Goal: Task Accomplishment & Management: Complete application form

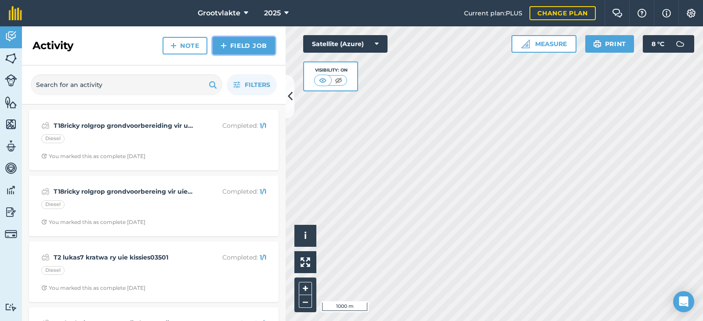
click at [242, 52] on link "Field Job" at bounding box center [244, 46] width 62 height 18
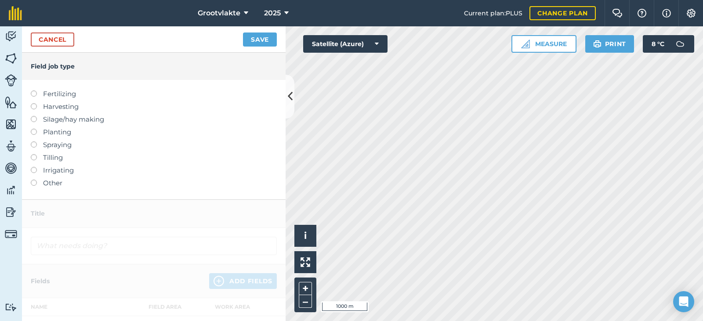
click at [44, 184] on label "Other" at bounding box center [154, 183] width 246 height 11
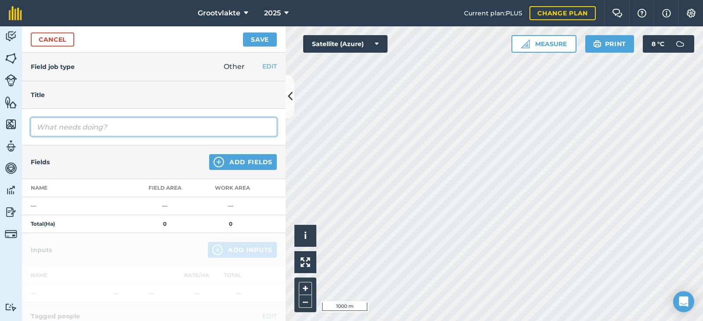
click at [53, 128] on input "text" at bounding box center [154, 127] width 246 height 18
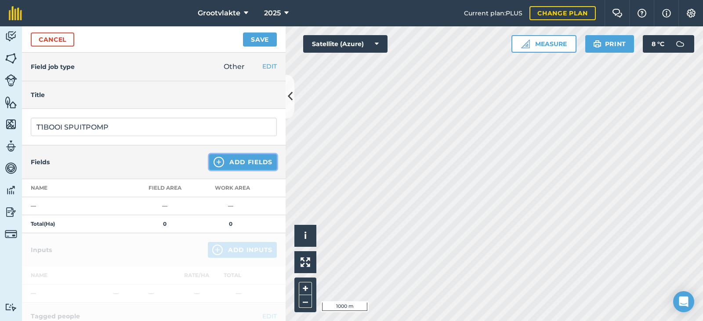
click at [229, 164] on button "Add Fields" at bounding box center [243, 162] width 68 height 16
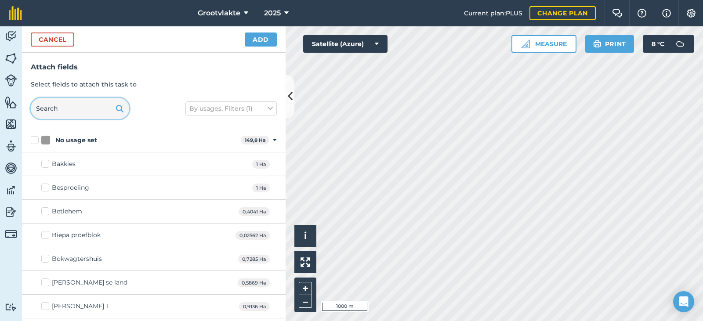
click at [74, 109] on input "text" at bounding box center [80, 108] width 98 height 21
click at [39, 39] on button "Cancel" at bounding box center [53, 40] width 44 height 14
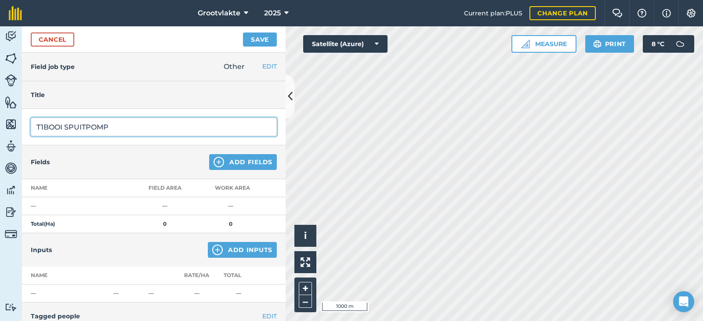
click at [118, 126] on input "T1BOOI SPUITPOMP" at bounding box center [154, 127] width 246 height 18
type input "T1BOOI SPUITPOMP3 8159.8"
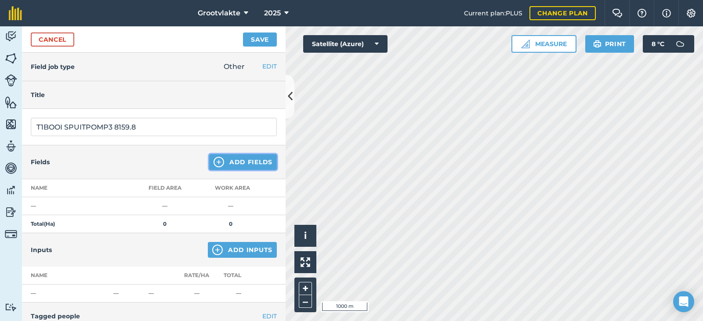
click at [236, 157] on button "Add Fields" at bounding box center [243, 162] width 68 height 16
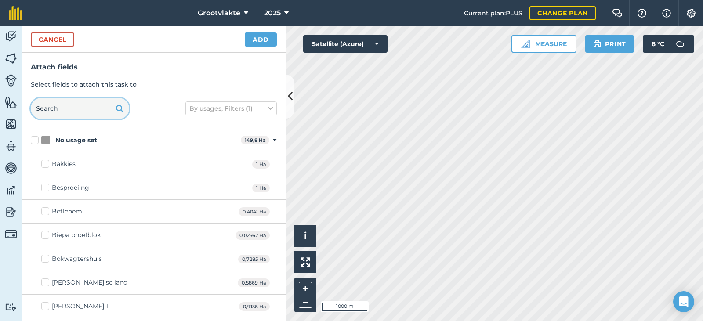
click at [61, 110] on input "text" at bounding box center [80, 108] width 98 height 21
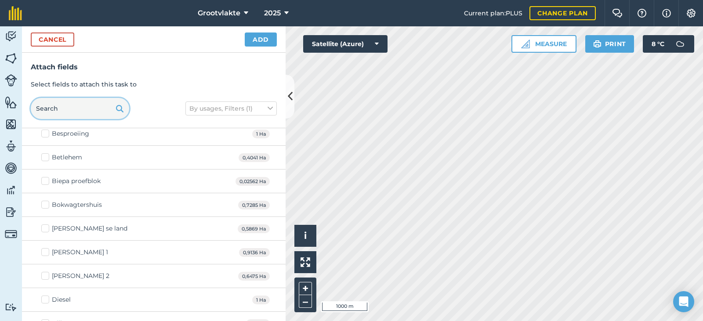
scroll to position [132, 0]
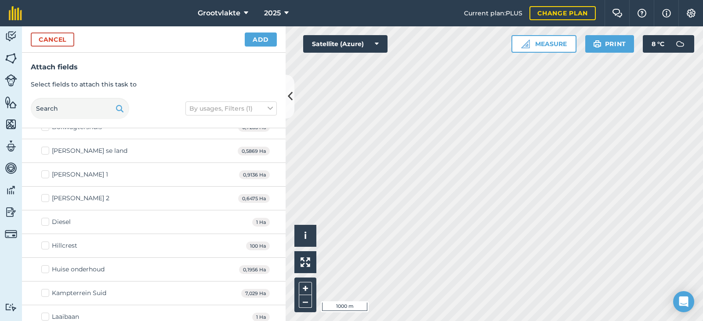
click at [52, 221] on div "Diesel" at bounding box center [61, 222] width 19 height 9
click at [47, 221] on input "Diesel" at bounding box center [44, 221] width 6 height 6
checkbox input "true"
click at [253, 44] on button "Add" at bounding box center [261, 40] width 32 height 14
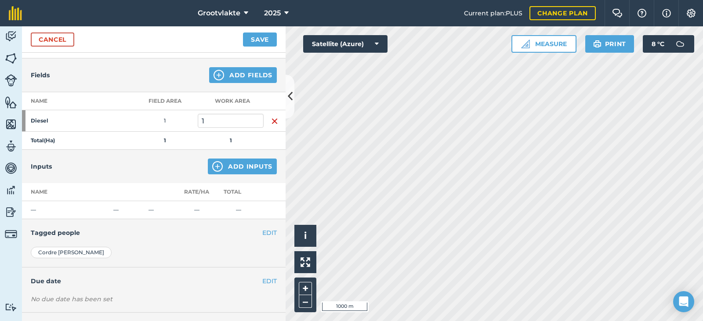
scroll to position [88, 0]
click at [230, 166] on button "Add Inputs" at bounding box center [242, 166] width 69 height 16
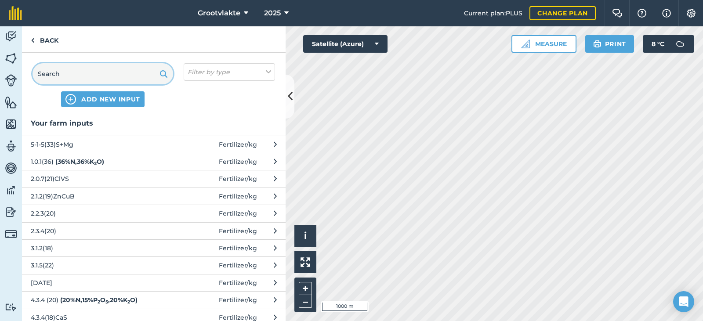
click at [81, 74] on input "text" at bounding box center [103, 73] width 141 height 21
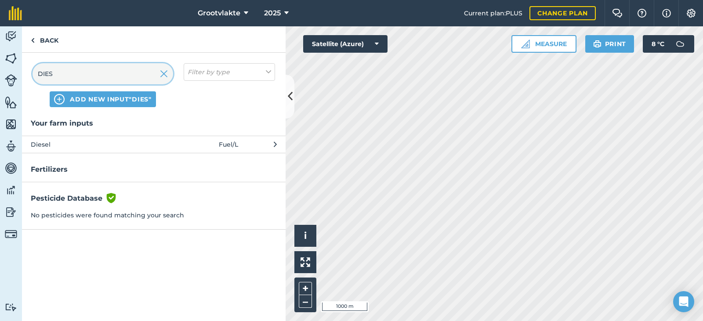
type input "DIES"
click at [49, 145] on span "Diesel" at bounding box center [103, 145] width 144 height 10
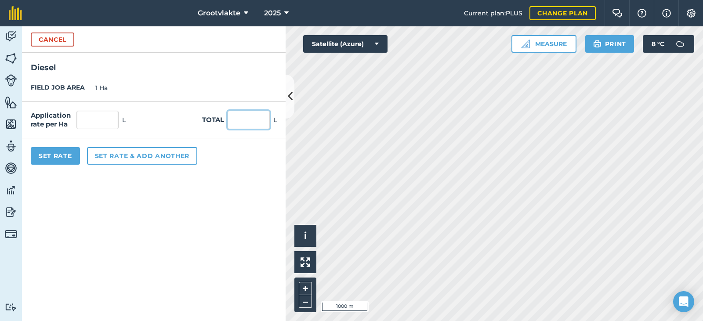
click at [247, 126] on input "text" at bounding box center [249, 120] width 42 height 18
type input "33"
click at [49, 154] on button "Set Rate" at bounding box center [55, 156] width 49 height 18
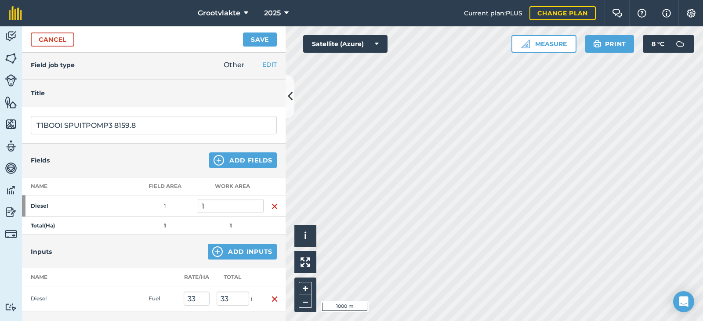
scroll to position [0, 0]
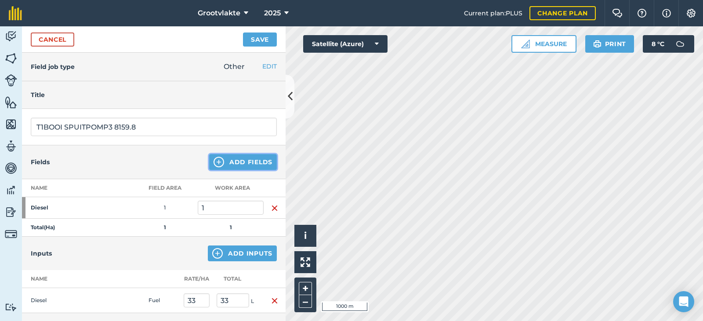
click at [238, 163] on button "Add Fields" at bounding box center [243, 162] width 68 height 16
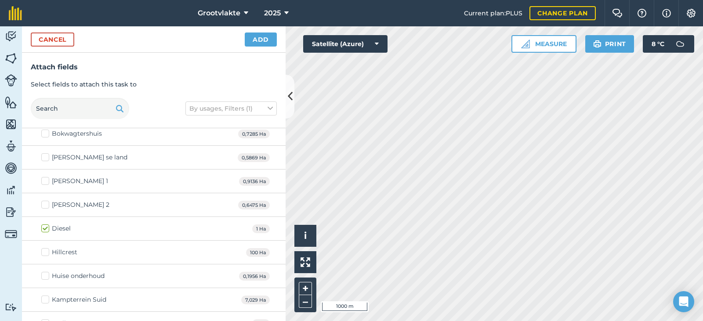
scroll to position [132, 0]
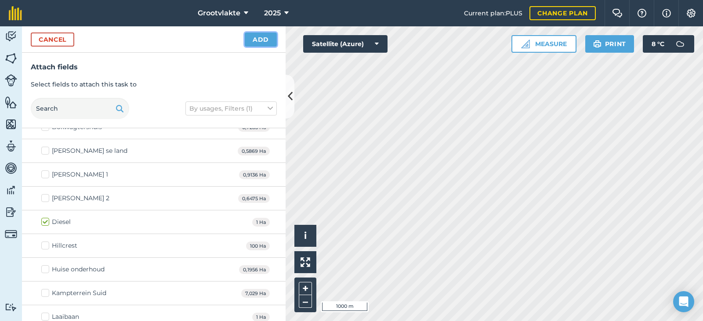
click at [256, 38] on button "Add" at bounding box center [261, 40] width 32 height 14
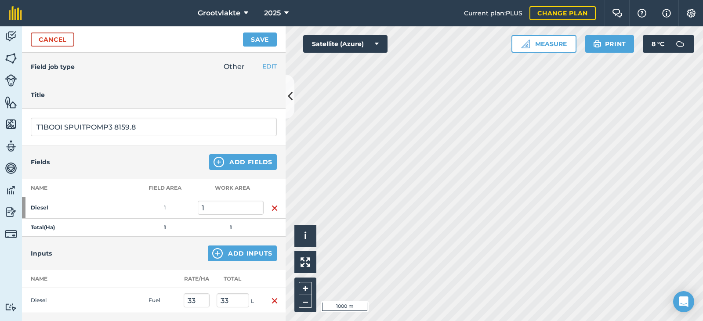
scroll to position [44, 0]
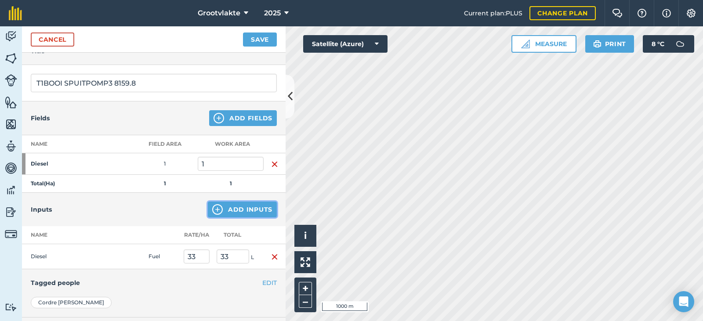
click at [232, 209] on button "Add Inputs" at bounding box center [242, 210] width 69 height 16
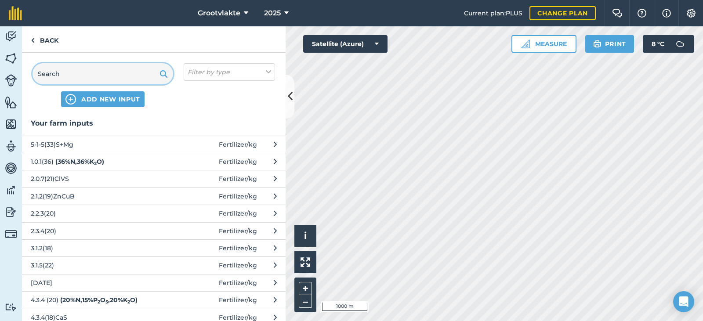
click at [72, 79] on input "text" at bounding box center [103, 73] width 141 height 21
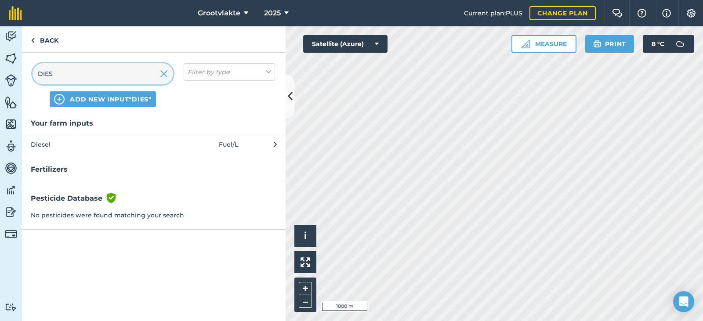
type input "DIES"
click at [62, 147] on span "Diesel" at bounding box center [103, 145] width 144 height 10
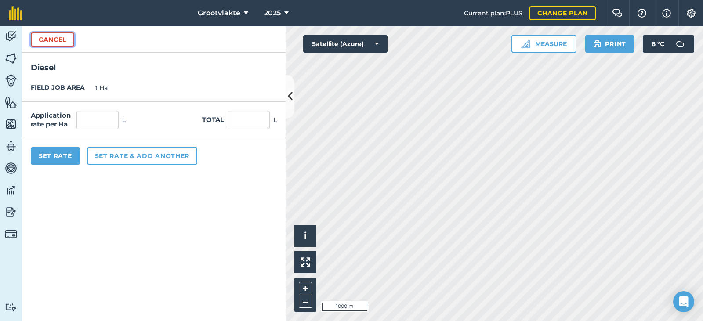
click at [46, 46] on button "Cancel" at bounding box center [53, 40] width 44 height 14
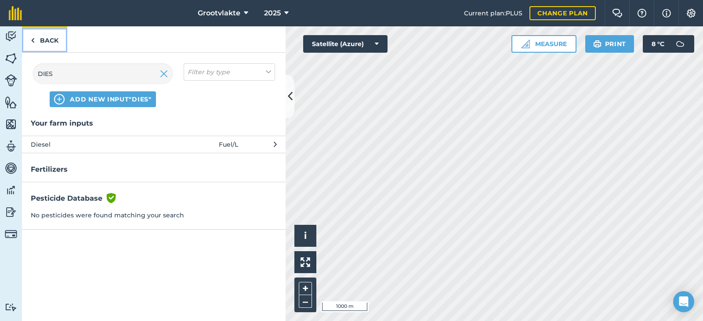
click at [35, 42] on link "Back" at bounding box center [44, 39] width 45 height 26
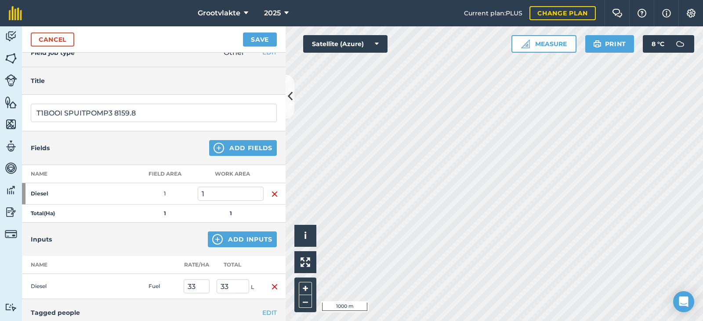
scroll to position [0, 0]
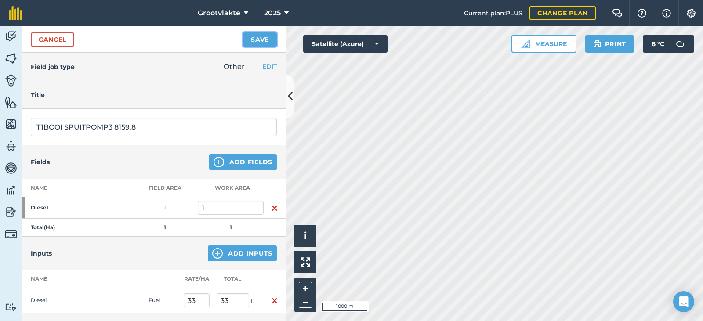
click at [258, 38] on button "Save" at bounding box center [260, 40] width 34 height 14
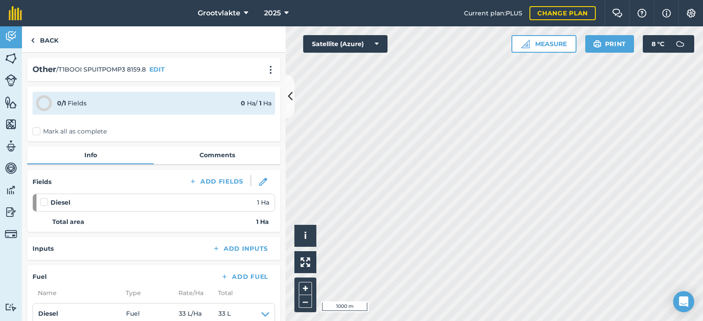
click at [43, 129] on label "Mark all as complete" at bounding box center [70, 131] width 74 height 9
click at [38, 129] on input "Mark all as complete" at bounding box center [36, 130] width 6 height 6
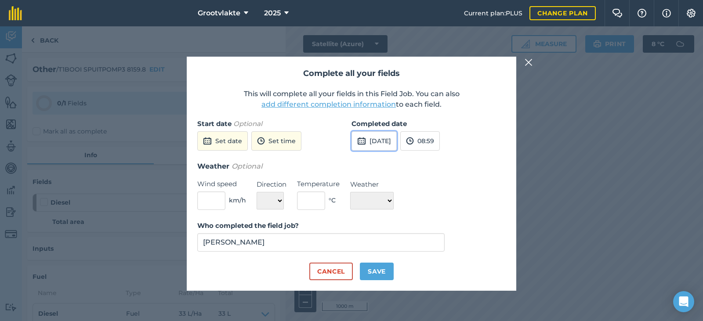
click at [393, 146] on button "[DATE]" at bounding box center [374, 140] width 45 height 19
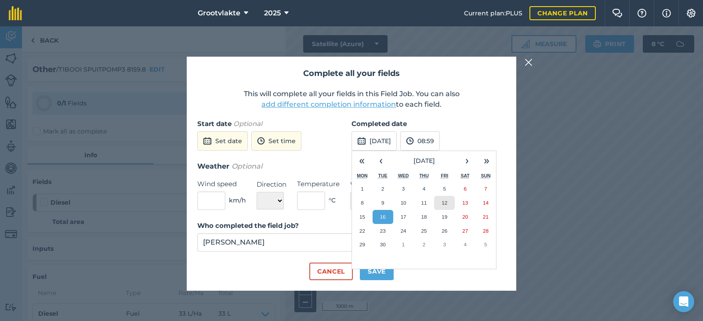
click at [448, 200] on button "12" at bounding box center [444, 203] width 21 height 14
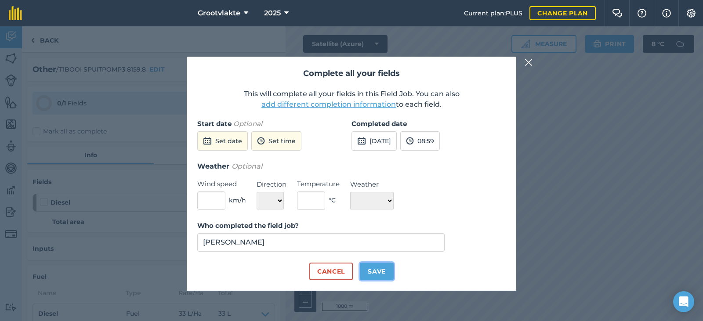
click at [382, 272] on button "Save" at bounding box center [377, 272] width 34 height 18
checkbox input "true"
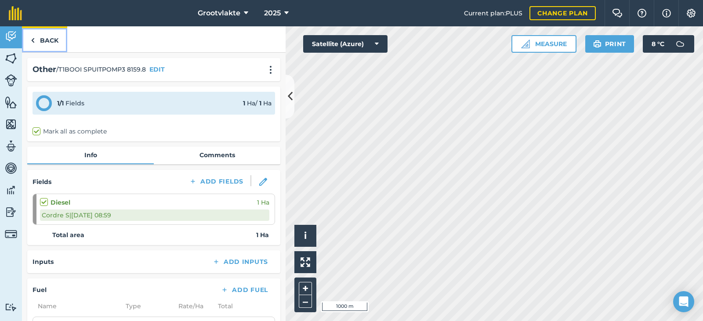
click at [29, 37] on link "Back" at bounding box center [44, 39] width 45 height 26
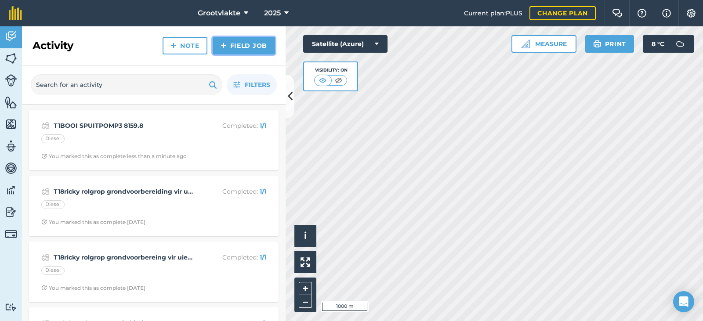
click at [249, 47] on link "Field Job" at bounding box center [244, 46] width 62 height 18
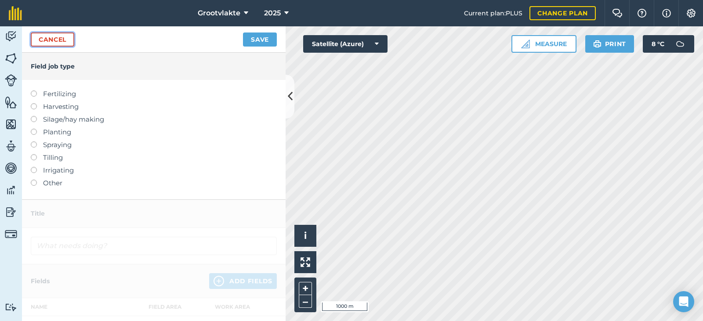
click at [44, 37] on link "Cancel" at bounding box center [53, 40] width 44 height 14
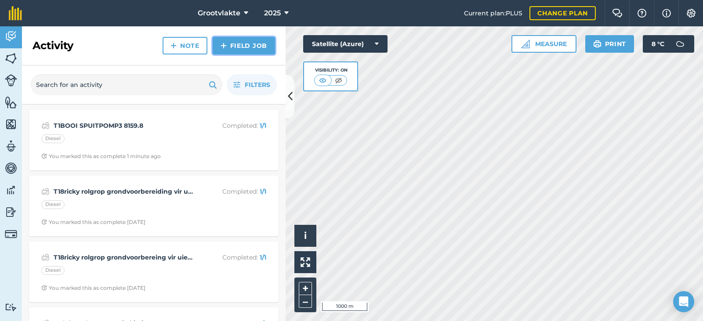
click at [247, 48] on link "Field Job" at bounding box center [244, 46] width 62 height 18
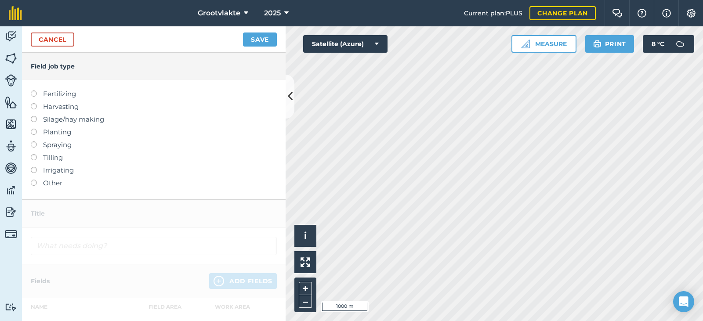
click at [51, 183] on label "Other" at bounding box center [154, 183] width 246 height 11
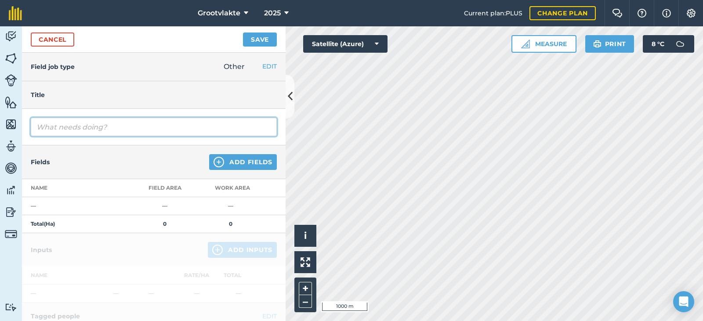
click at [62, 130] on input "text" at bounding box center [154, 127] width 246 height 18
type input "t"
type input "T19 willem spuitpomp2 spuit boorde7082"
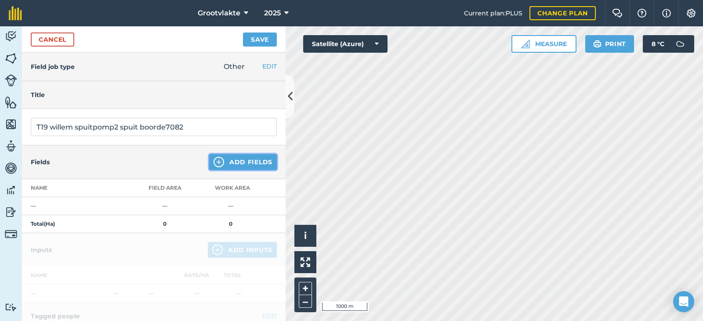
click at [227, 160] on button "Add Fields" at bounding box center [243, 162] width 68 height 16
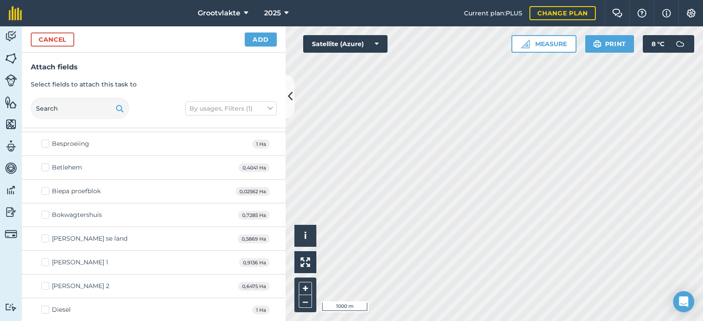
scroll to position [132, 0]
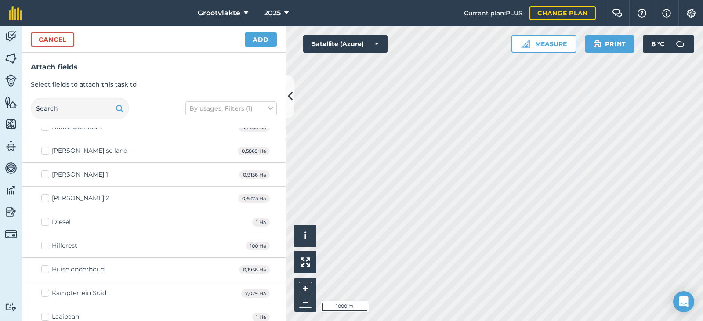
click at [62, 222] on div "Diesel" at bounding box center [61, 222] width 19 height 9
click at [47, 222] on input "Diesel" at bounding box center [44, 221] width 6 height 6
checkbox input "true"
click at [245, 37] on button "Add" at bounding box center [261, 40] width 32 height 14
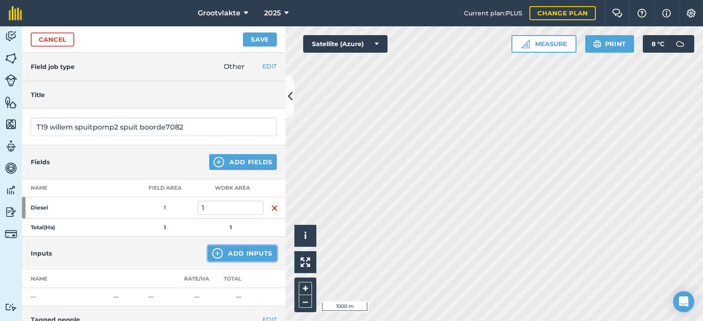
click at [225, 250] on button "Add Inputs" at bounding box center [242, 254] width 69 height 16
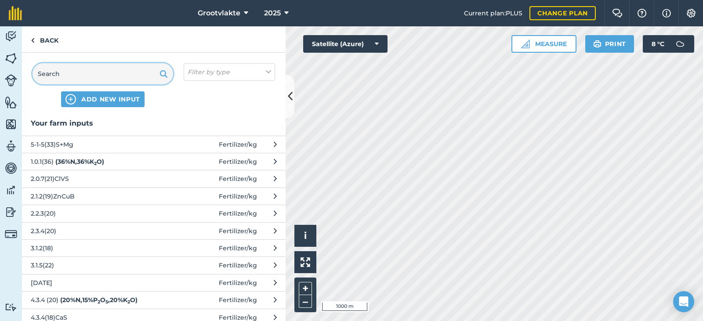
click at [88, 74] on input "text" at bounding box center [103, 73] width 141 height 21
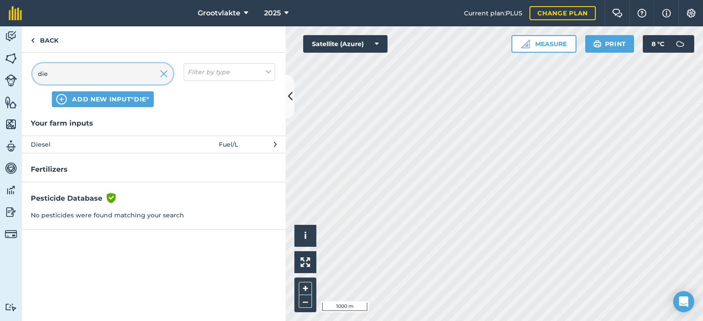
type input "die"
click at [51, 144] on span "Diesel" at bounding box center [103, 145] width 144 height 10
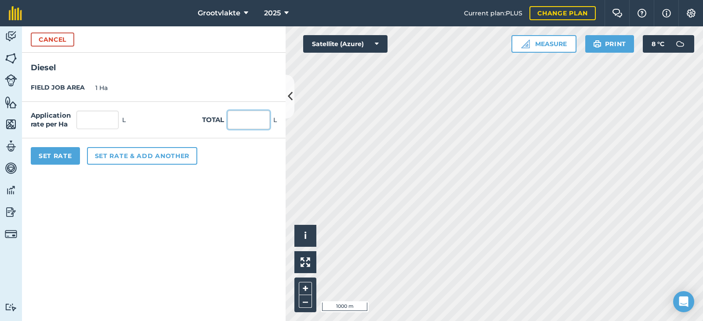
click at [248, 122] on input "text" at bounding box center [249, 120] width 42 height 18
type input "32"
click at [59, 151] on button "Set Rate" at bounding box center [55, 156] width 49 height 18
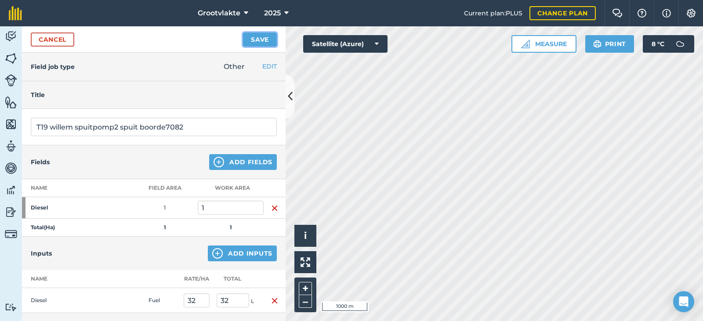
click at [259, 38] on button "Save" at bounding box center [260, 40] width 34 height 14
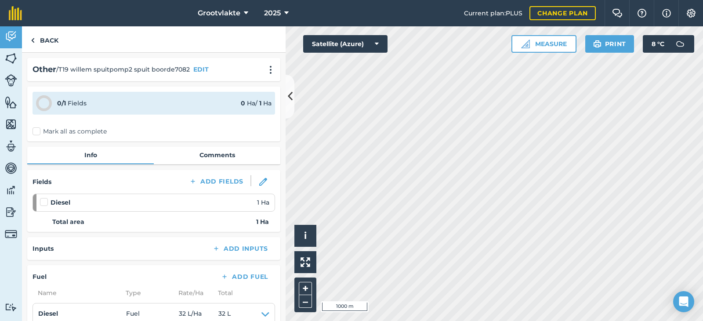
click at [36, 133] on label "Mark all as complete" at bounding box center [70, 131] width 74 height 9
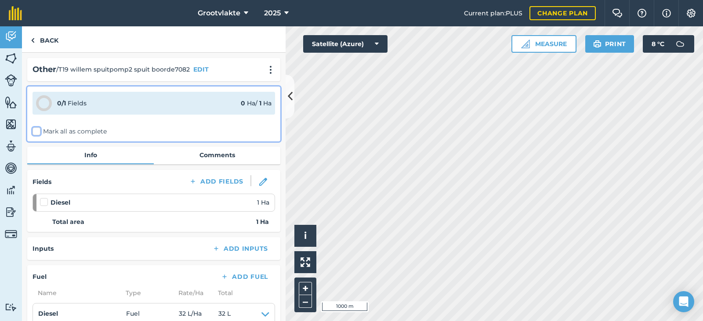
click at [36, 133] on input "Mark all as complete" at bounding box center [36, 130] width 6 height 6
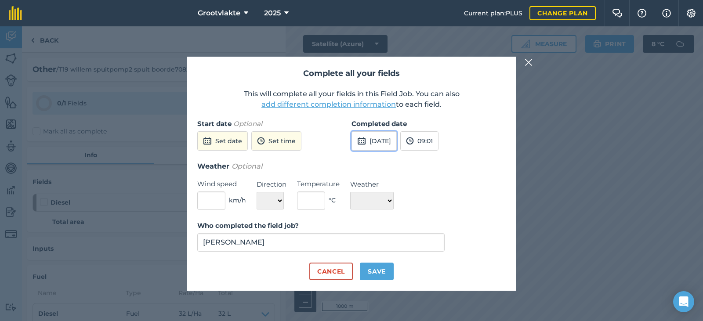
click at [367, 142] on button "[DATE]" at bounding box center [374, 140] width 45 height 19
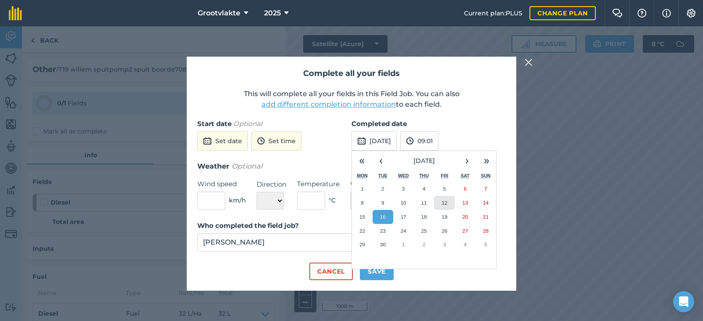
click at [448, 206] on button "12" at bounding box center [444, 203] width 21 height 14
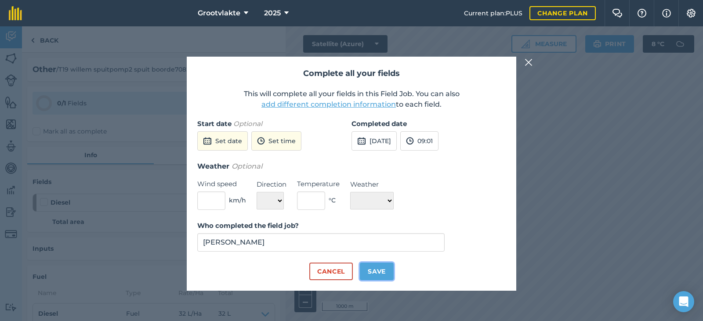
click at [380, 273] on button "Save" at bounding box center [377, 272] width 34 height 18
checkbox input "true"
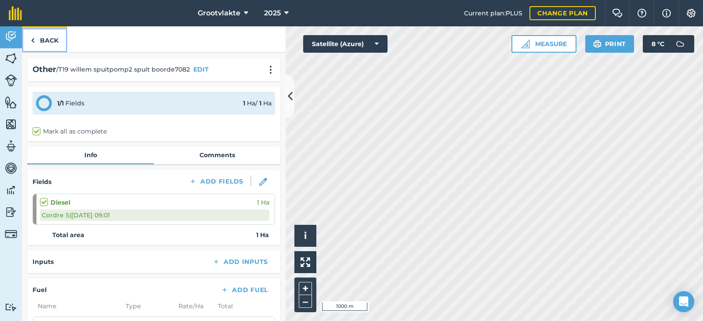
click at [44, 40] on link "Back" at bounding box center [44, 39] width 45 height 26
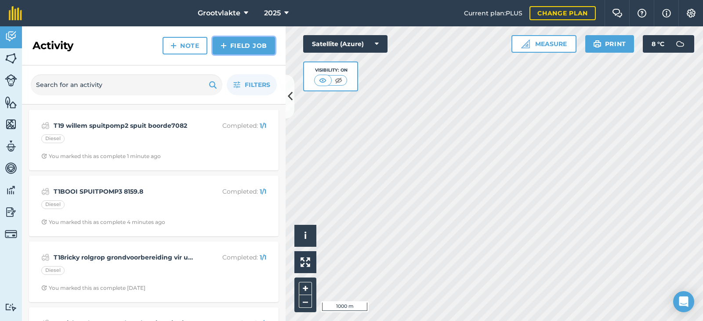
click at [241, 44] on link "Field Job" at bounding box center [244, 46] width 62 height 18
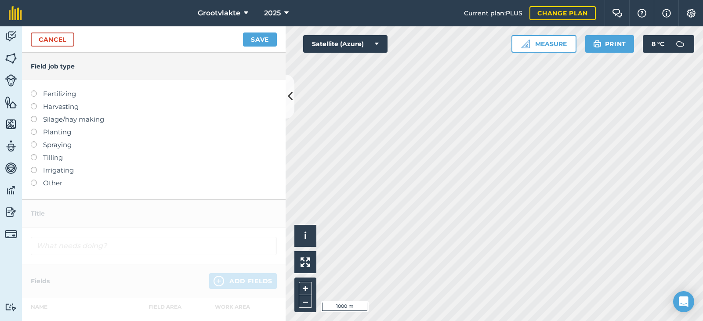
click at [33, 180] on label at bounding box center [37, 180] width 12 height 0
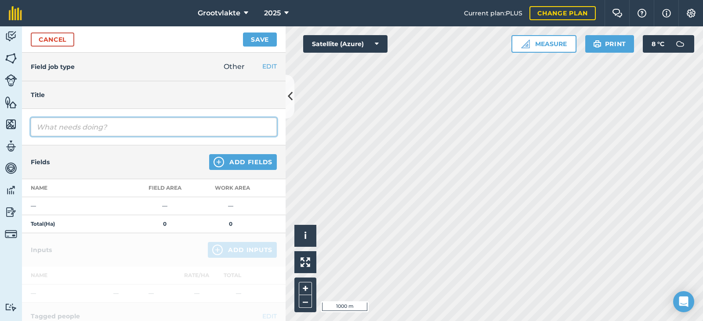
click at [62, 125] on input "text" at bounding box center [154, 127] width 246 height 18
type input "S"
click at [45, 127] on input "T8 Spuitpomp" at bounding box center [154, 127] width 246 height 18
click at [111, 127] on input "T8 Sello Spuitpomp" at bounding box center [154, 127] width 246 height 18
click at [187, 129] on input "T8 Sello Spuitpomp 4 Spuit [PERSON_NAME]" at bounding box center [154, 127] width 246 height 18
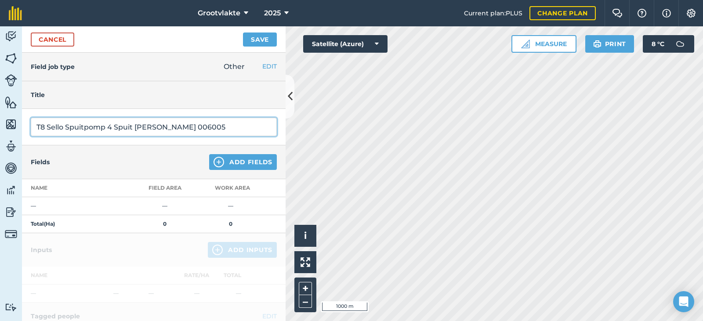
type input "T8 Sello Spuitpomp 4 Spuit [PERSON_NAME] 006005"
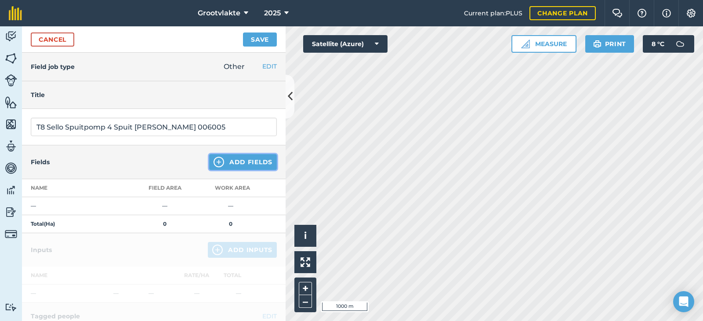
click at [229, 163] on button "Add Fields" at bounding box center [243, 162] width 68 height 16
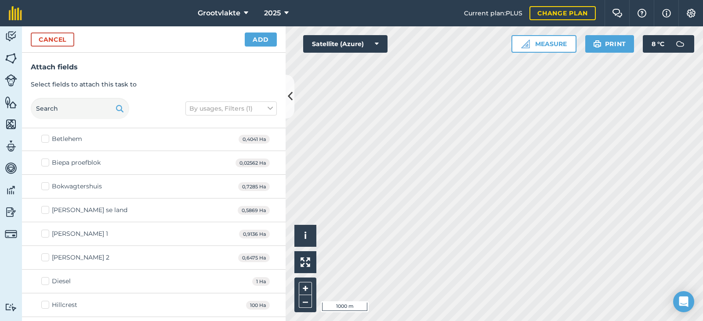
scroll to position [88, 0]
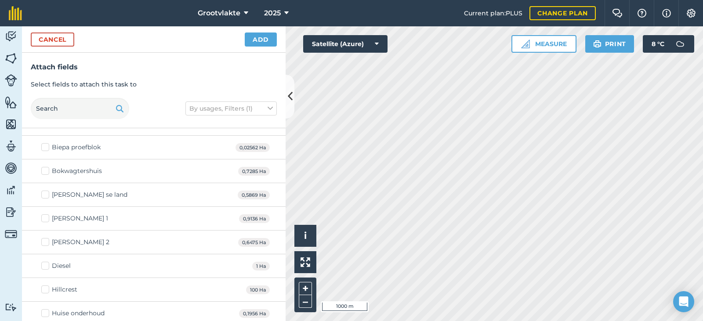
click at [49, 266] on label "Diesel" at bounding box center [55, 266] width 29 height 9
click at [47, 266] on input "Diesel" at bounding box center [44, 265] width 6 height 6
checkbox input "true"
click at [266, 36] on button "Add" at bounding box center [261, 40] width 32 height 14
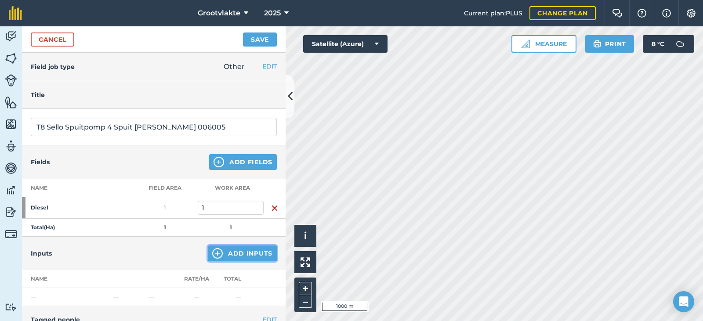
click at [244, 255] on button "Add Inputs" at bounding box center [242, 254] width 69 height 16
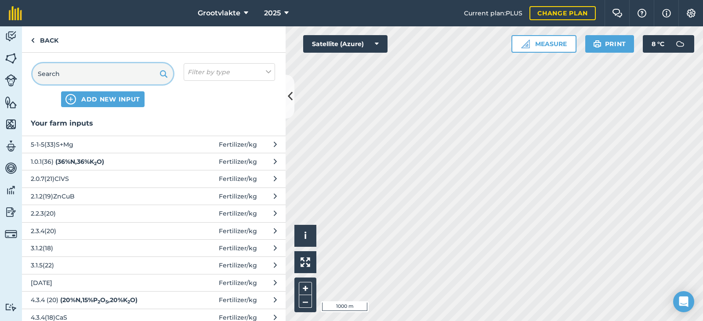
click at [70, 72] on input "text" at bounding box center [103, 73] width 141 height 21
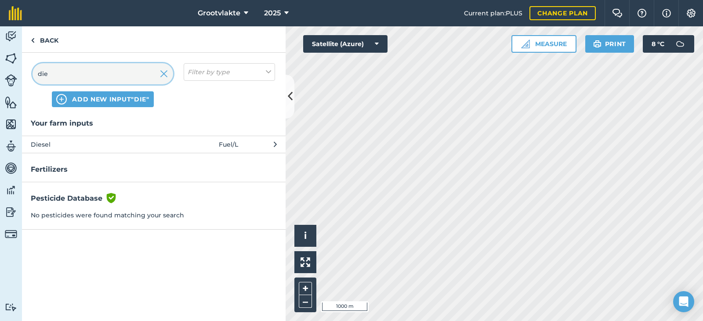
type input "die"
click at [41, 142] on span "Diesel" at bounding box center [103, 145] width 144 height 10
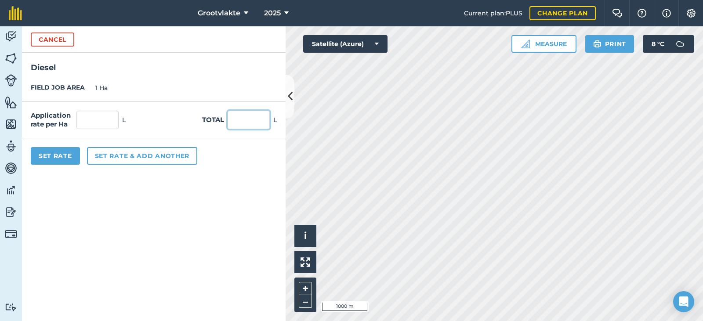
click at [235, 120] on input "text" at bounding box center [249, 120] width 42 height 18
type input "15"
click at [55, 156] on button "Set Rate" at bounding box center [55, 156] width 49 height 18
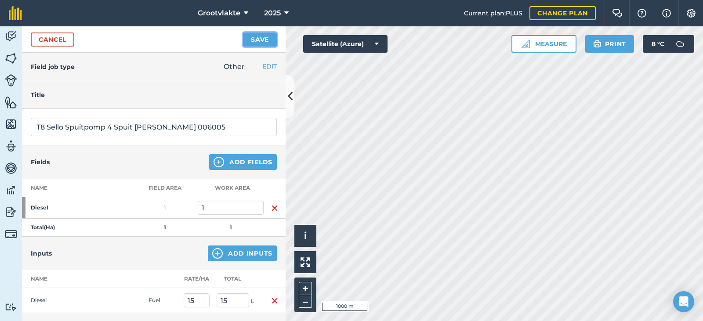
click at [264, 40] on button "Save" at bounding box center [260, 40] width 34 height 14
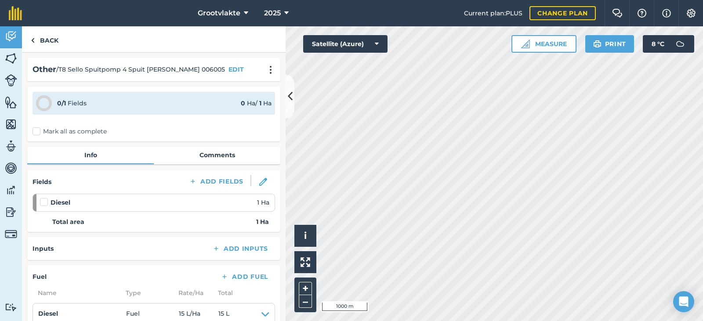
click at [38, 131] on label "Mark all as complete" at bounding box center [70, 131] width 74 height 9
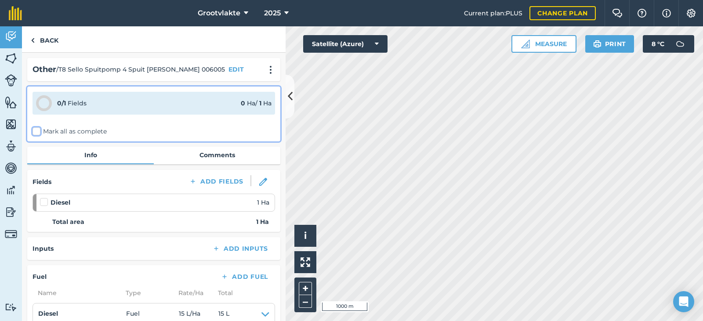
click at [38, 131] on input "Mark all as complete" at bounding box center [36, 130] width 6 height 6
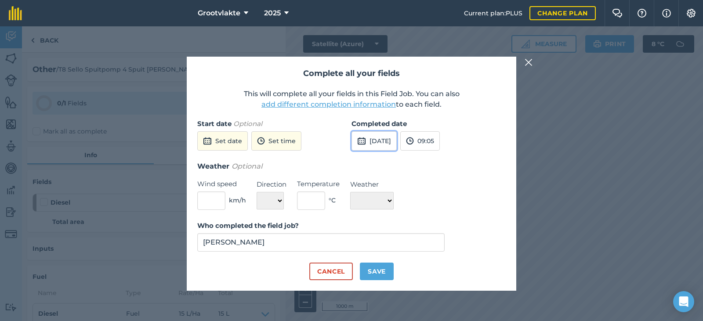
click at [357, 138] on img at bounding box center [361, 141] width 9 height 11
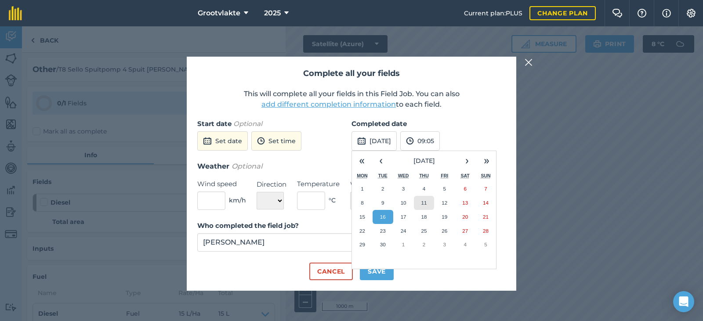
click at [422, 202] on abbr "11" at bounding box center [424, 203] width 6 height 6
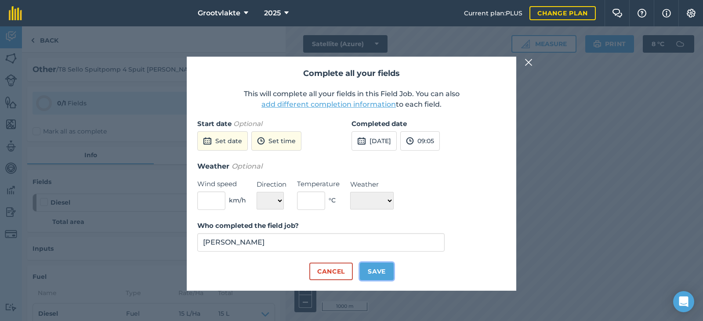
click at [378, 269] on button "Save" at bounding box center [377, 272] width 34 height 18
checkbox input "true"
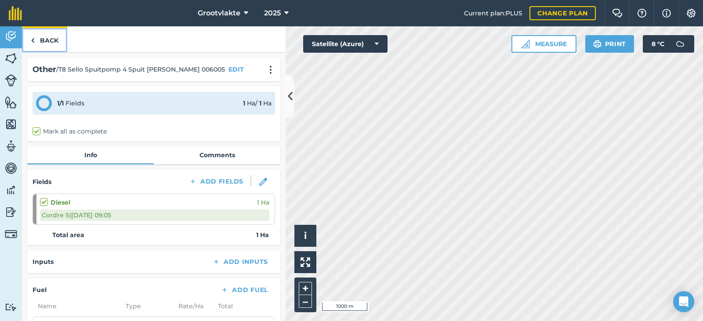
click at [32, 40] on img at bounding box center [33, 40] width 4 height 11
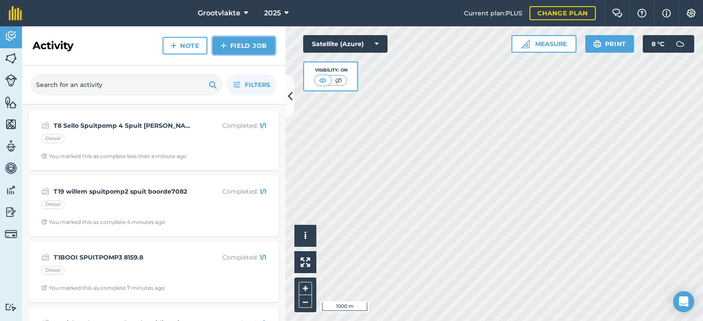
click at [255, 46] on link "Field Job" at bounding box center [244, 46] width 62 height 18
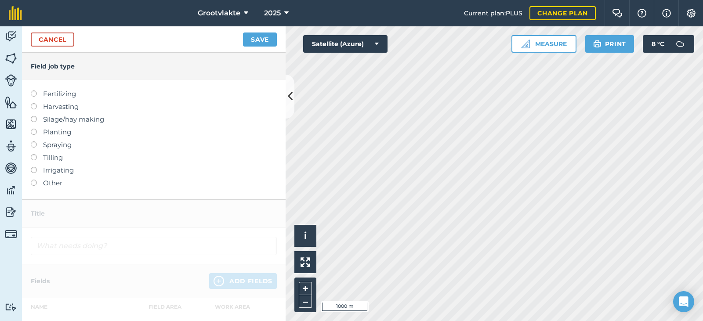
click at [37, 183] on label "Other" at bounding box center [154, 183] width 246 height 11
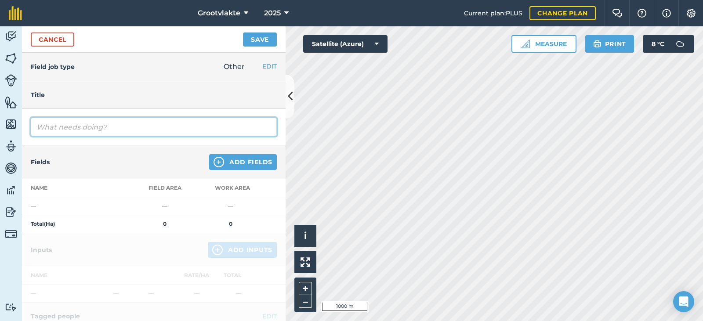
click at [59, 131] on input "text" at bounding box center [154, 127] width 246 height 18
type input "T4 [PERSON_NAME] Saai uie 040758"
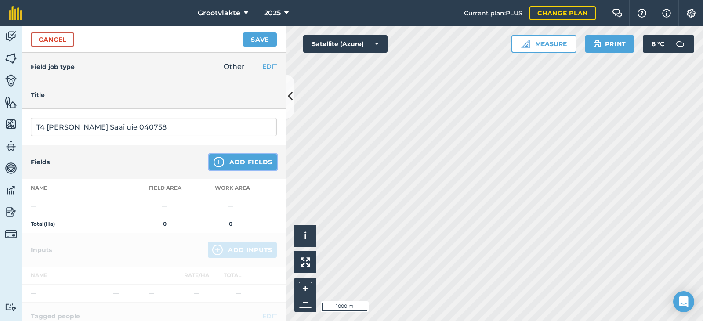
click at [229, 165] on button "Add Fields" at bounding box center [243, 162] width 68 height 16
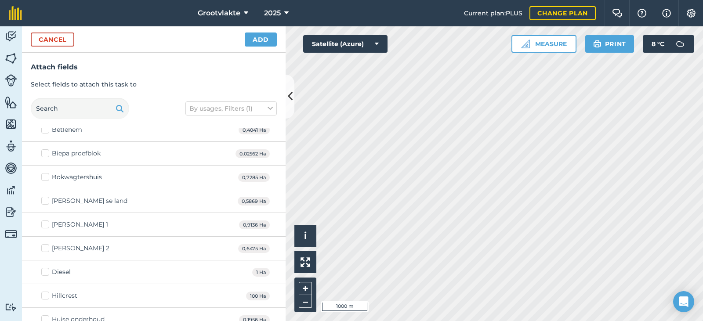
scroll to position [88, 0]
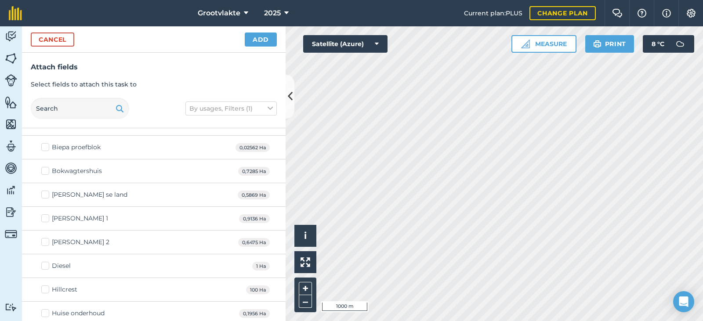
click at [44, 265] on label "Diesel" at bounding box center [55, 266] width 29 height 9
click at [44, 265] on input "Diesel" at bounding box center [44, 265] width 6 height 6
checkbox input "true"
click at [250, 40] on button "Add" at bounding box center [261, 40] width 32 height 14
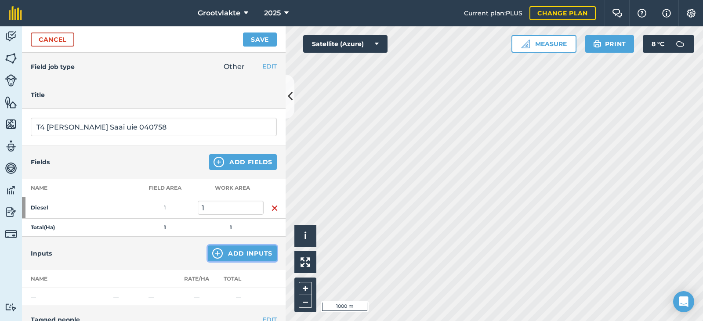
click at [236, 257] on button "Add Inputs" at bounding box center [242, 254] width 69 height 16
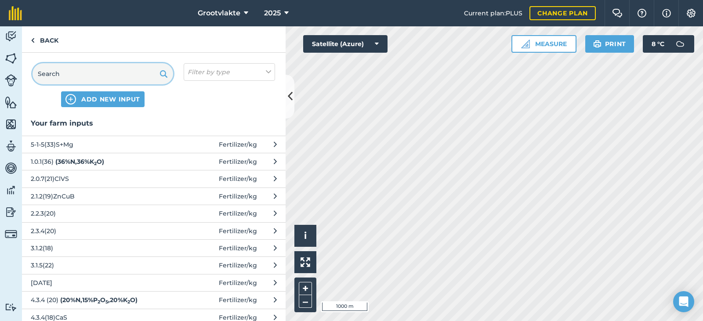
click at [110, 75] on input "text" at bounding box center [103, 73] width 141 height 21
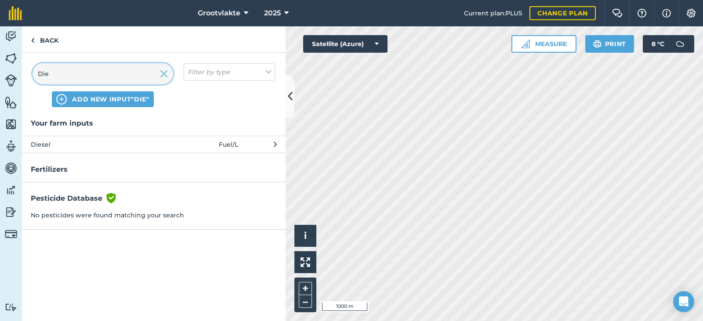
type input "Die"
click at [50, 144] on span "Diesel" at bounding box center [103, 145] width 144 height 10
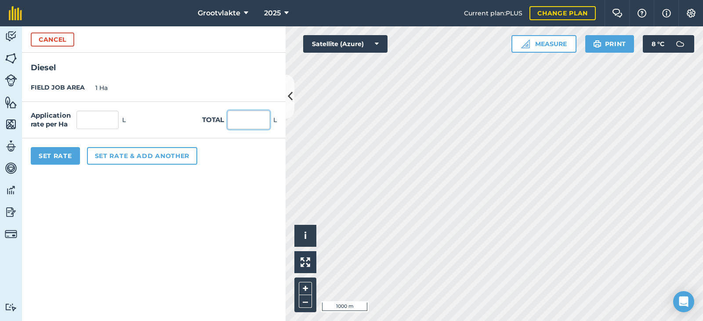
click at [250, 124] on input "text" at bounding box center [249, 120] width 42 height 18
type input "33"
click at [54, 156] on button "Set Rate" at bounding box center [55, 156] width 49 height 18
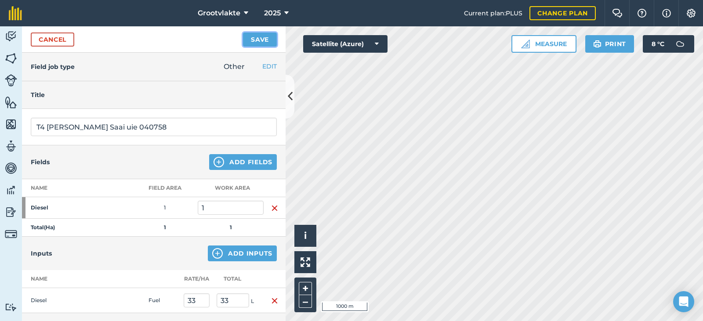
click at [256, 38] on button "Save" at bounding box center [260, 40] width 34 height 14
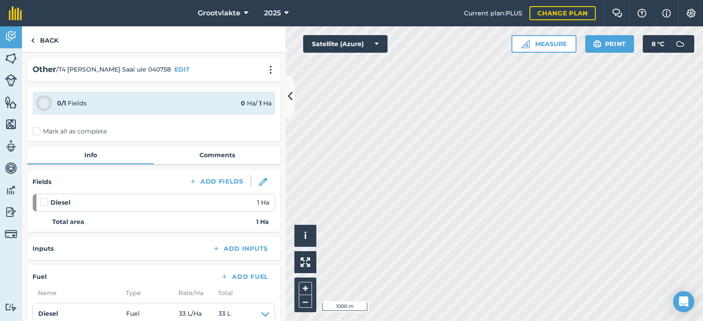
click at [34, 132] on label "Mark all as complete" at bounding box center [70, 131] width 74 height 9
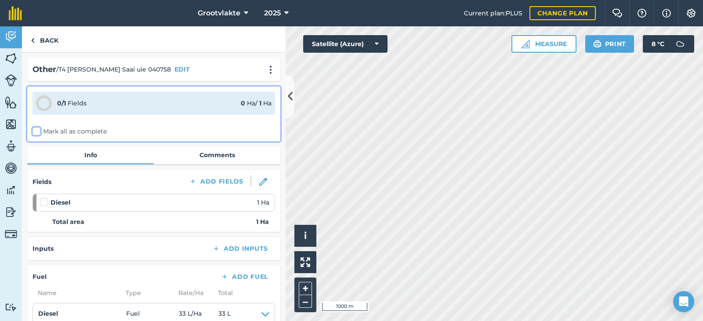
click at [34, 132] on input "Mark all as complete" at bounding box center [36, 130] width 6 height 6
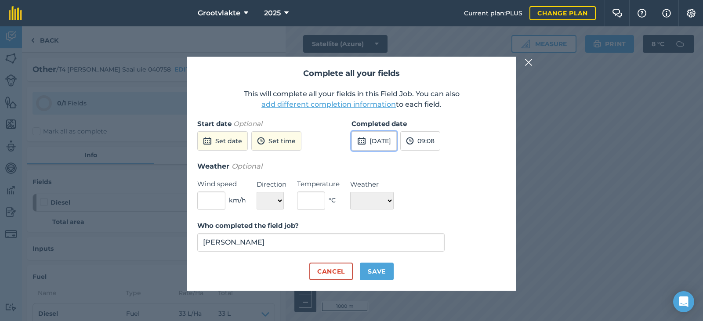
click at [361, 138] on img at bounding box center [361, 141] width 9 height 11
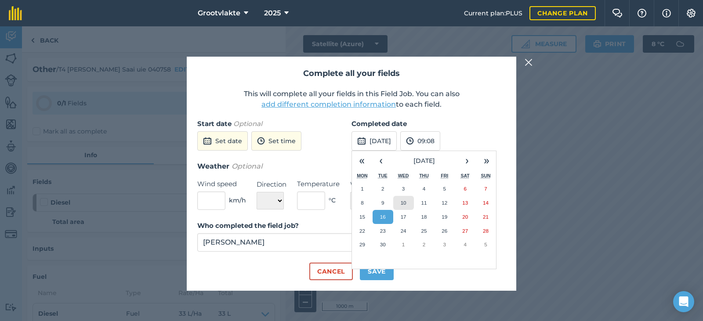
click at [404, 204] on abbr "10" at bounding box center [404, 203] width 6 height 6
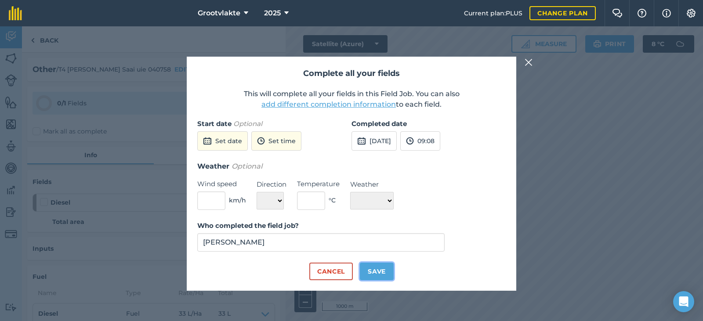
click at [375, 274] on button "Save" at bounding box center [377, 272] width 34 height 18
checkbox input "true"
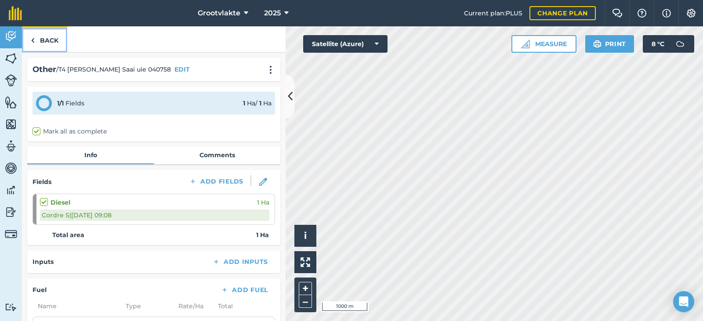
click at [41, 41] on link "Back" at bounding box center [44, 39] width 45 height 26
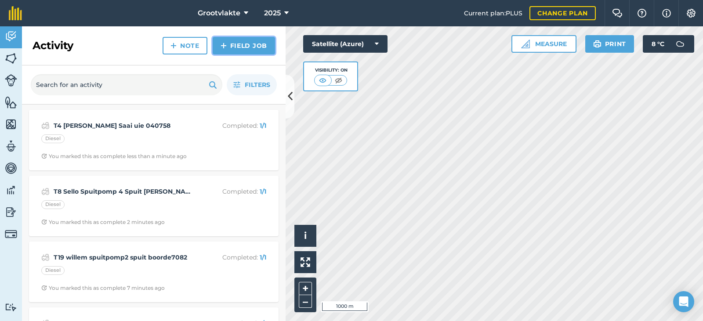
click at [250, 44] on link "Field Job" at bounding box center [244, 46] width 62 height 18
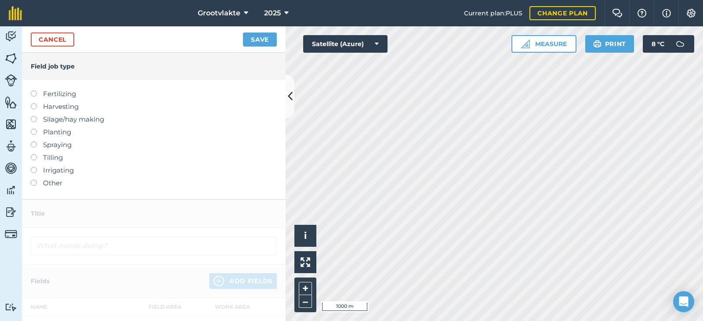
click at [33, 180] on label at bounding box center [37, 180] width 12 height 0
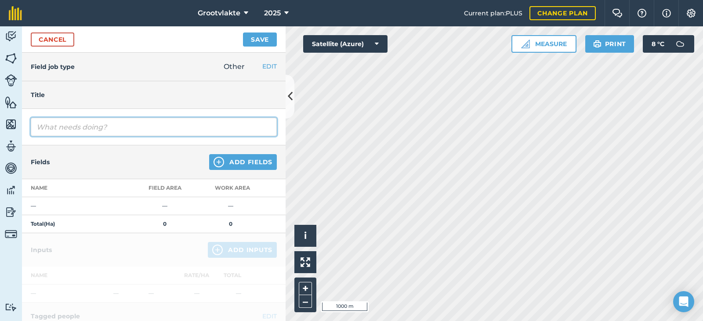
click at [43, 124] on input "text" at bounding box center [154, 127] width 246 height 18
type input "T20 Riekie Dis Grondvoorbereiding 81546"
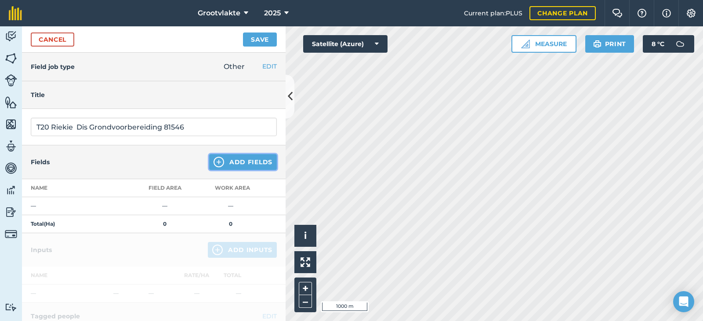
click at [249, 160] on button "Add Fields" at bounding box center [243, 162] width 68 height 16
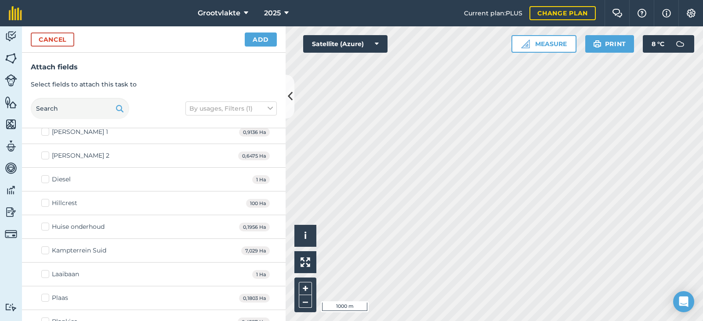
scroll to position [176, 0]
click at [47, 178] on label "Diesel" at bounding box center [55, 178] width 29 height 9
click at [47, 178] on input "Diesel" at bounding box center [44, 177] width 6 height 6
checkbox input "true"
click at [259, 38] on button "Add" at bounding box center [261, 40] width 32 height 14
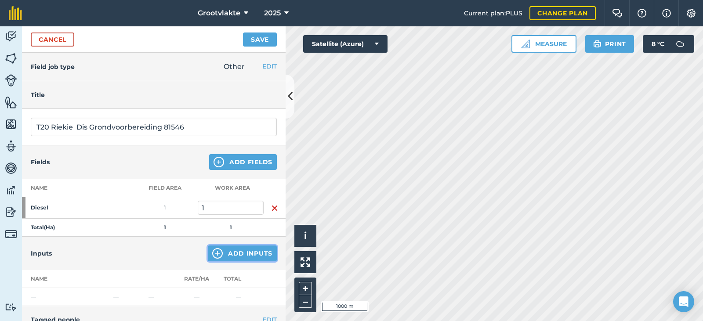
click at [240, 254] on button "Add Inputs" at bounding box center [242, 254] width 69 height 16
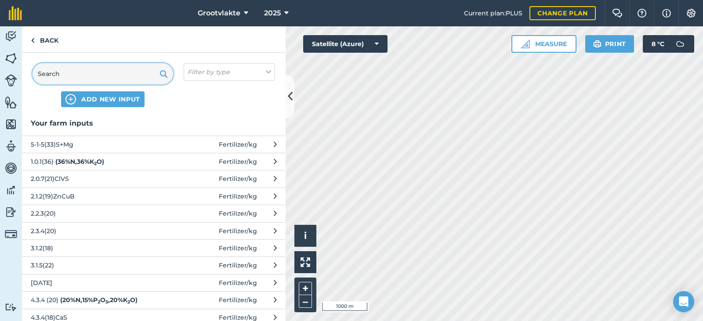
click at [119, 75] on input "text" at bounding box center [103, 73] width 141 height 21
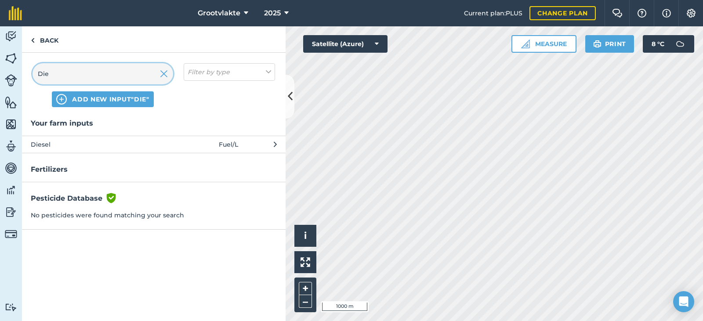
type input "Die"
click at [63, 145] on span "Diesel" at bounding box center [103, 145] width 144 height 10
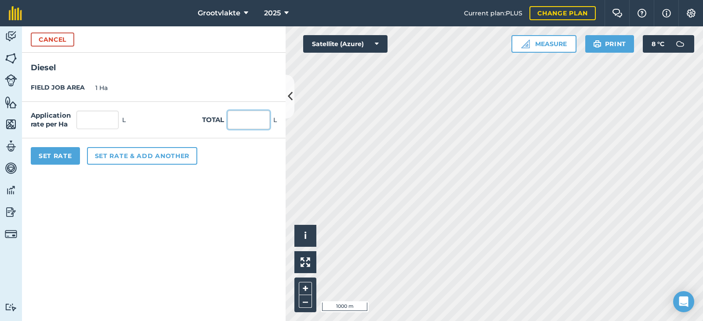
click at [239, 115] on input "text" at bounding box center [249, 120] width 42 height 18
type input "39"
click at [58, 152] on button "Set Rate" at bounding box center [55, 156] width 49 height 18
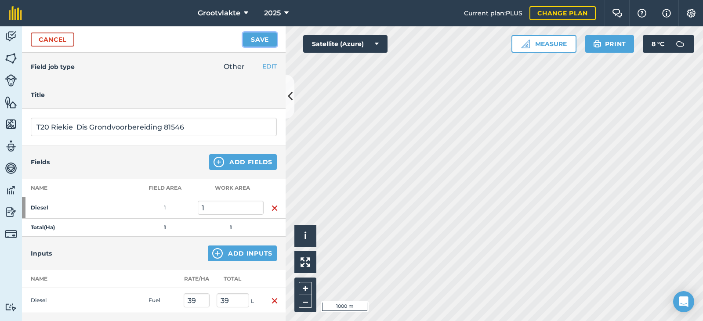
click at [260, 40] on button "Save" at bounding box center [260, 40] width 34 height 14
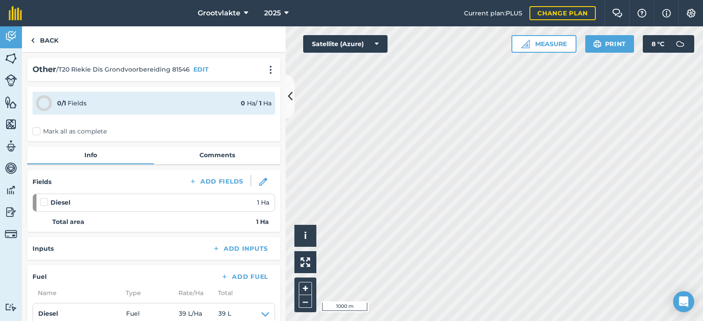
click at [36, 131] on label "Mark all as complete" at bounding box center [70, 131] width 74 height 9
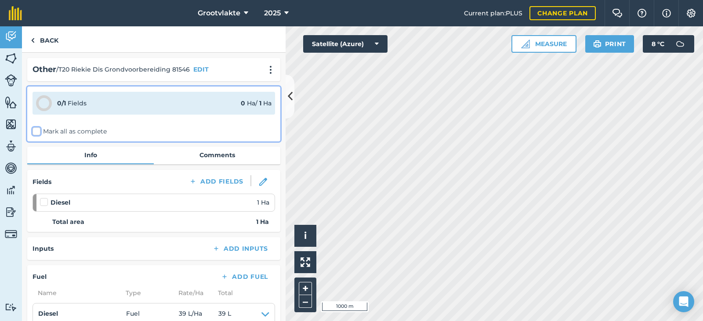
click at [36, 131] on input "Mark all as complete" at bounding box center [36, 130] width 6 height 6
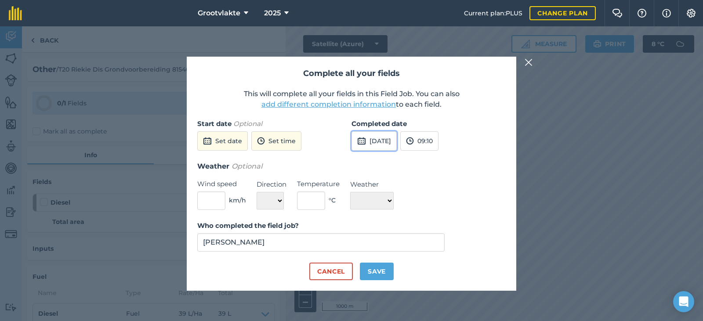
click at [389, 138] on button "[DATE]" at bounding box center [374, 140] width 45 height 19
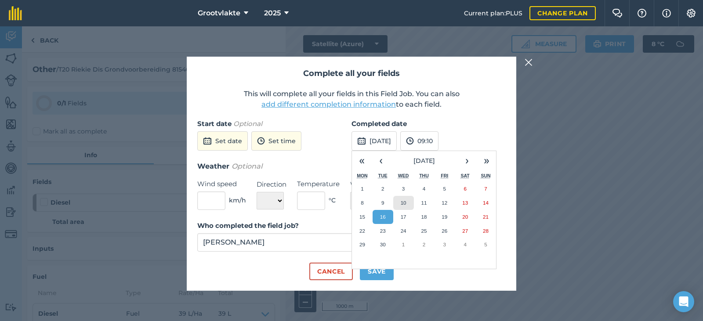
click at [401, 204] on abbr "10" at bounding box center [404, 203] width 6 height 6
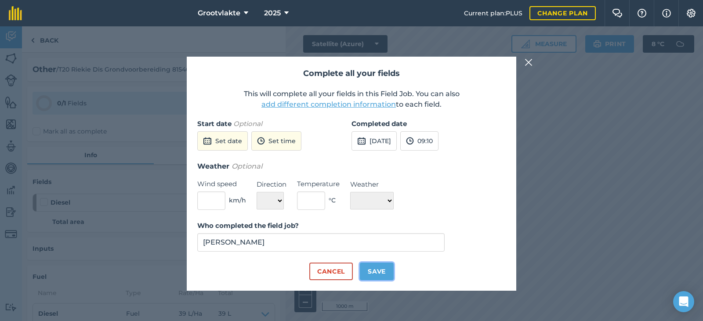
click at [385, 273] on button "Save" at bounding box center [377, 272] width 34 height 18
checkbox input "true"
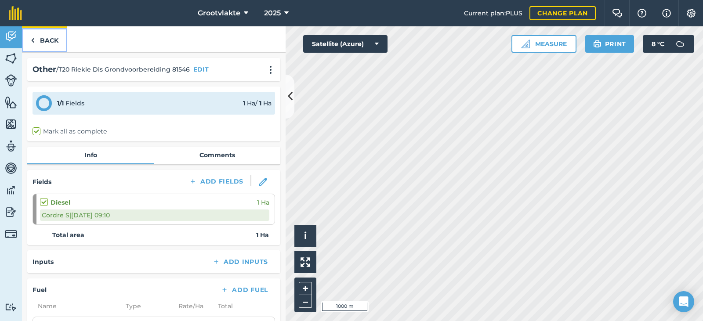
click at [45, 40] on link "Back" at bounding box center [44, 39] width 45 height 26
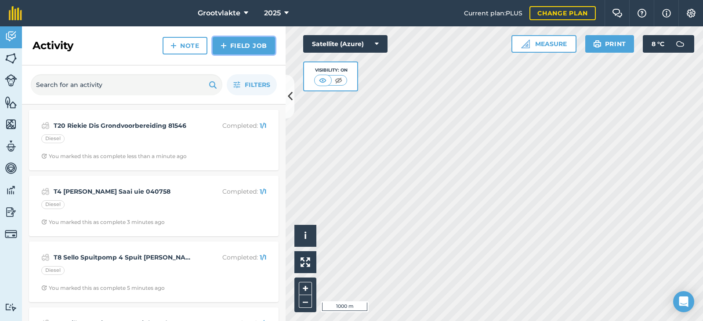
click at [246, 47] on link "Field Job" at bounding box center [244, 46] width 62 height 18
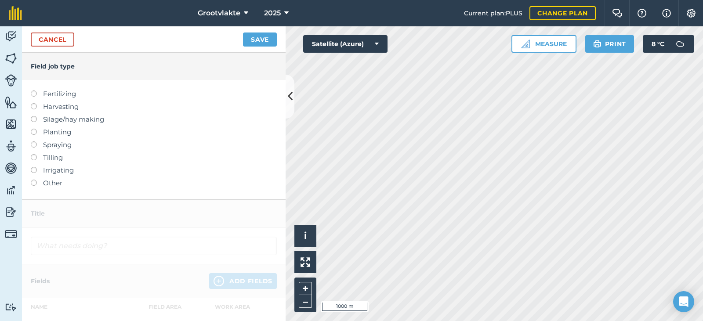
click at [34, 180] on label at bounding box center [37, 180] width 12 height 0
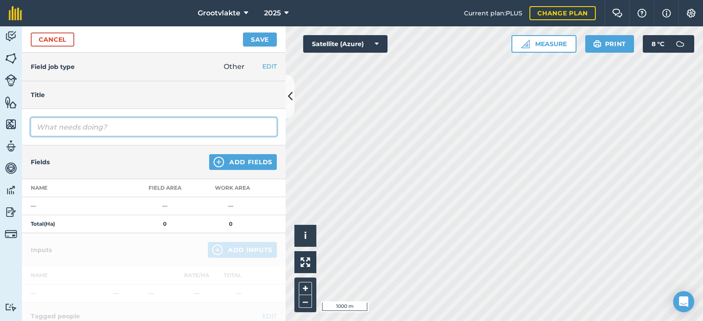
click at [44, 129] on input "text" at bounding box center [154, 127] width 246 height 18
click at [192, 127] on input "T17 [PERSON_NAME] Degania Spuit uie 43127" at bounding box center [154, 127] width 246 height 18
type input "T17 [PERSON_NAME] Degania Spuit uie 4312.7"
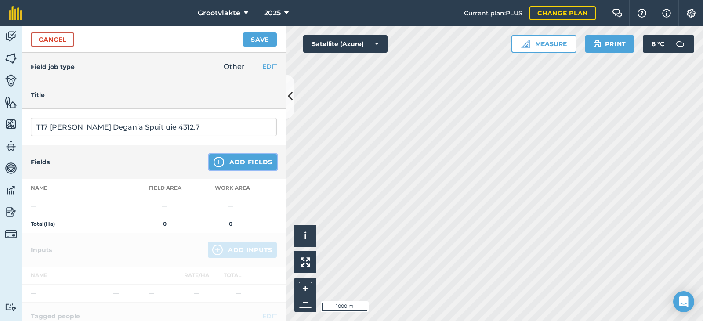
click at [255, 164] on button "Add Fields" at bounding box center [243, 162] width 68 height 16
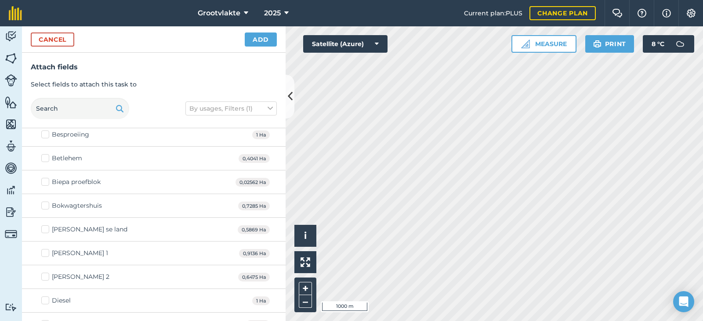
scroll to position [88, 0]
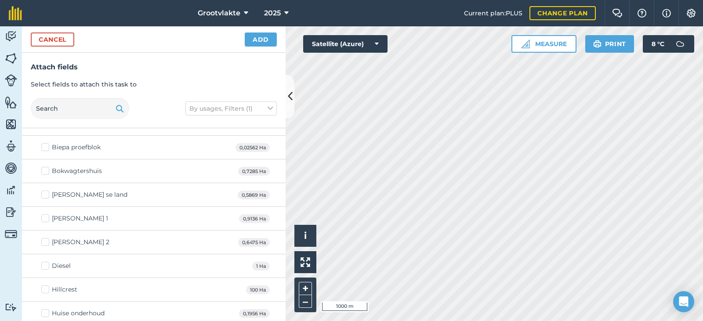
click at [46, 267] on label "Diesel" at bounding box center [55, 266] width 29 height 9
click at [46, 267] on input "Diesel" at bounding box center [44, 265] width 6 height 6
checkbox input "true"
click at [252, 42] on button "Add" at bounding box center [261, 40] width 32 height 14
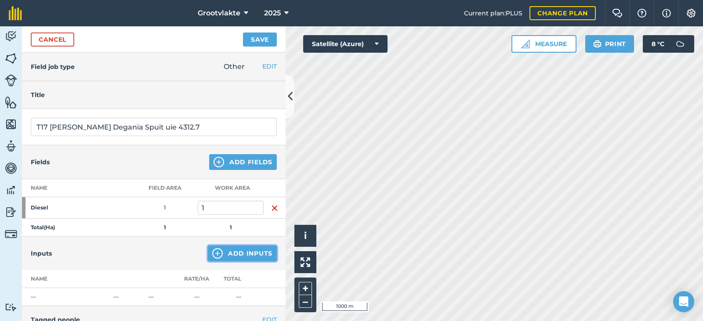
click at [233, 257] on button "Add Inputs" at bounding box center [242, 254] width 69 height 16
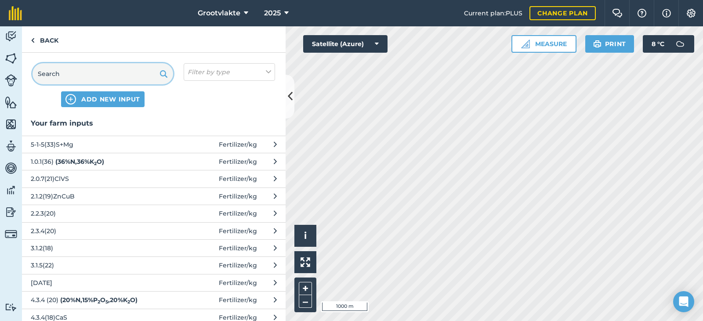
click at [114, 79] on input "text" at bounding box center [103, 73] width 141 height 21
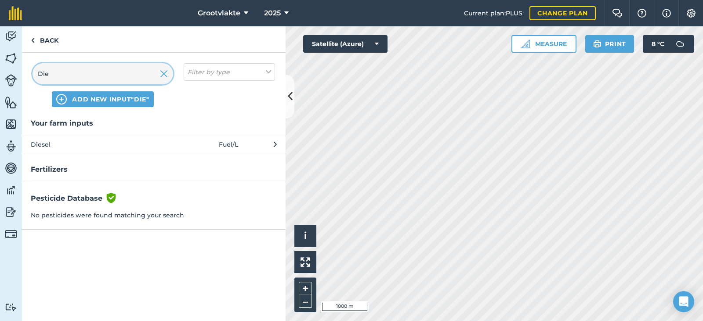
type input "Die"
click at [54, 144] on span "Diesel" at bounding box center [103, 145] width 144 height 10
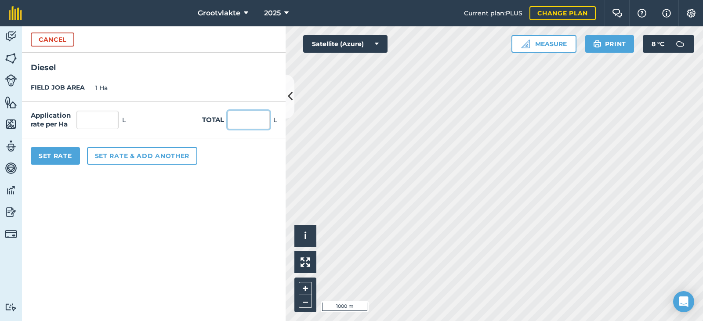
click at [240, 121] on input "text" at bounding box center [249, 120] width 42 height 18
type input "45"
click at [58, 151] on button "Set Rate" at bounding box center [55, 156] width 49 height 18
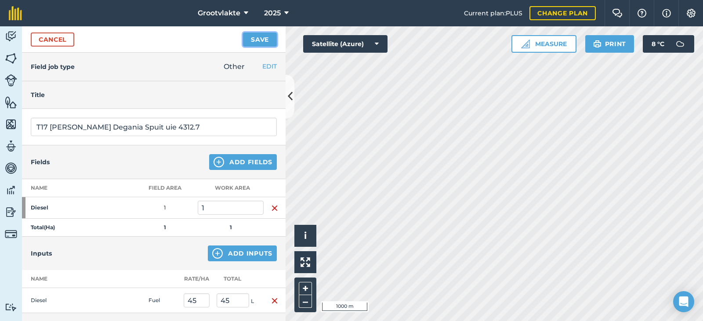
click at [270, 39] on button "Save" at bounding box center [260, 40] width 34 height 14
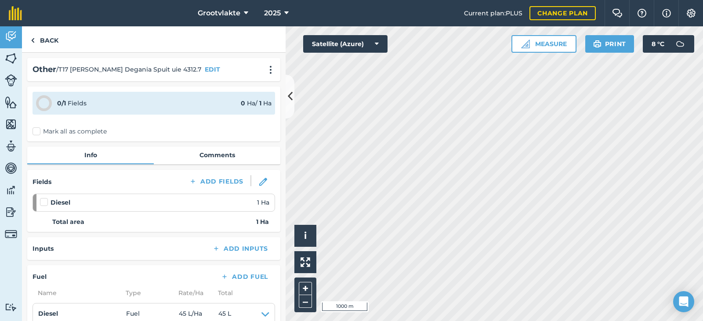
click at [33, 133] on label "Mark all as complete" at bounding box center [70, 131] width 74 height 9
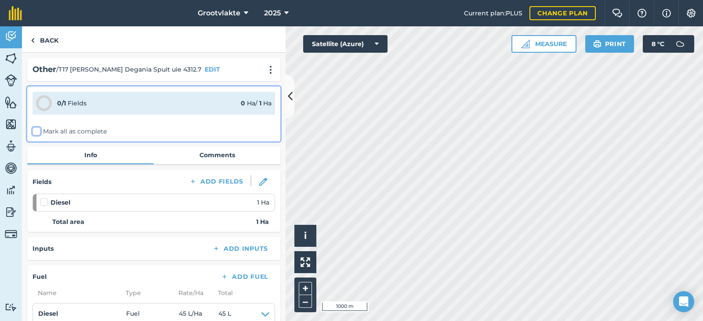
click at [33, 133] on input "Mark all as complete" at bounding box center [36, 130] width 6 height 6
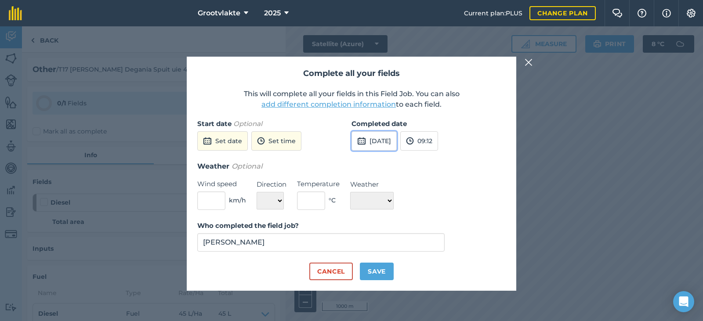
click at [393, 142] on button "[DATE]" at bounding box center [374, 140] width 45 height 19
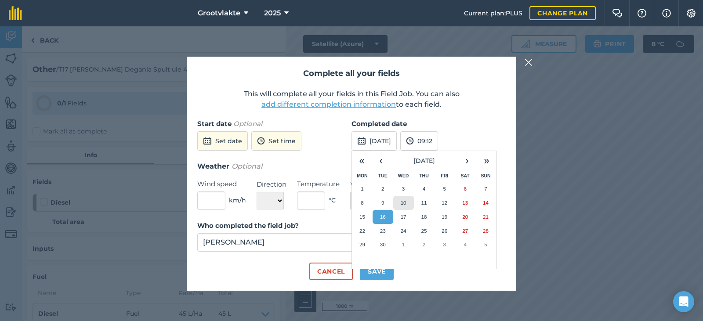
click at [404, 203] on abbr "10" at bounding box center [404, 203] width 6 height 6
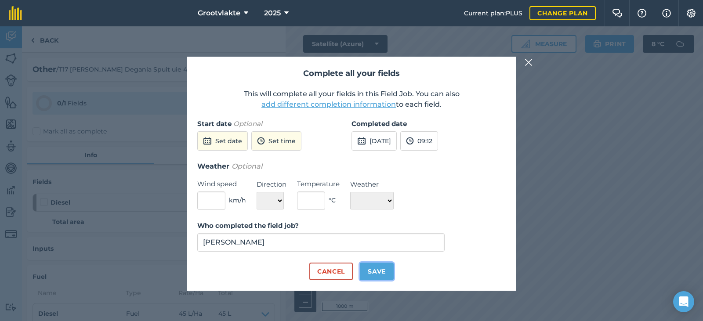
click at [374, 270] on button "Save" at bounding box center [377, 272] width 34 height 18
checkbox input "true"
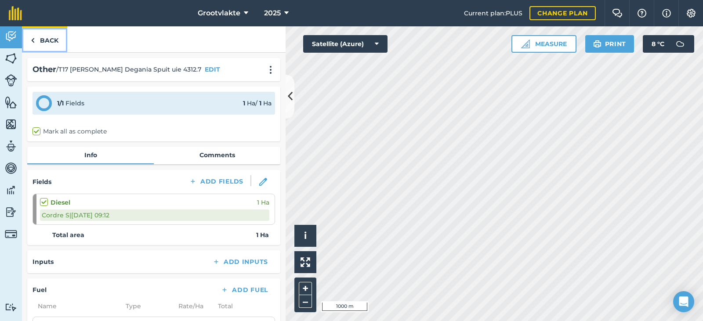
click at [39, 40] on link "Back" at bounding box center [44, 39] width 45 height 26
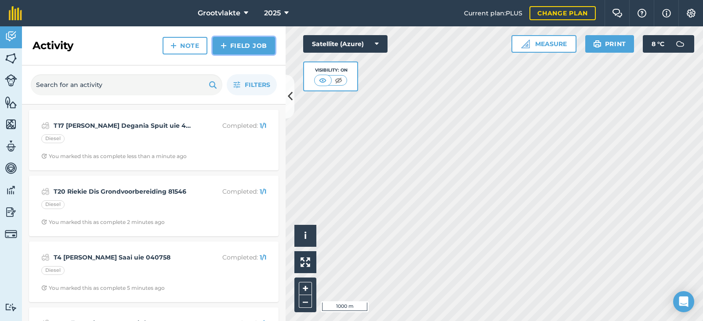
click at [245, 48] on link "Field Job" at bounding box center [244, 46] width 62 height 18
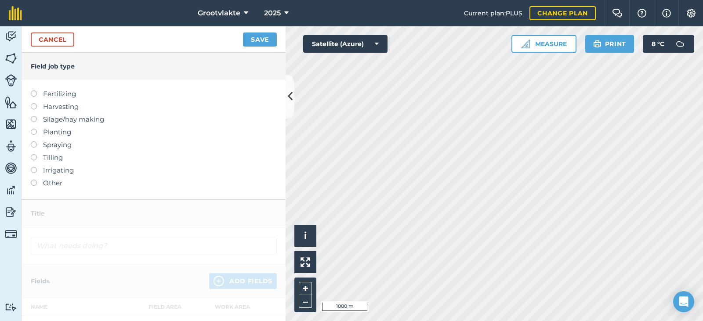
click at [32, 180] on label at bounding box center [37, 180] width 12 height 0
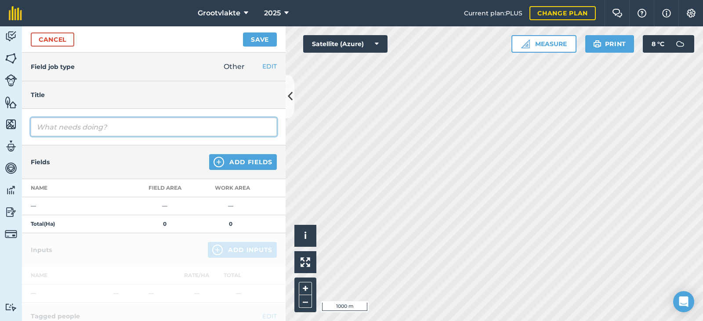
click at [72, 126] on input "text" at bounding box center [154, 127] width 246 height 18
type input "T19 [PERSON_NAME] 2 Spuit boorde 6999"
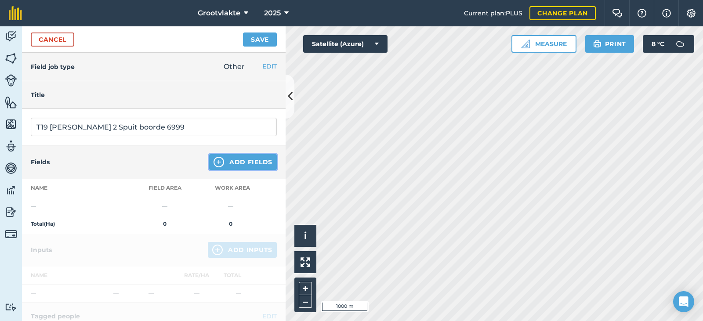
click at [233, 164] on button "Add Fields" at bounding box center [243, 162] width 68 height 16
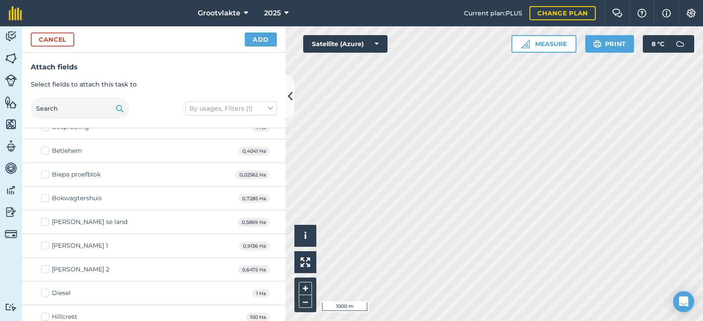
scroll to position [88, 0]
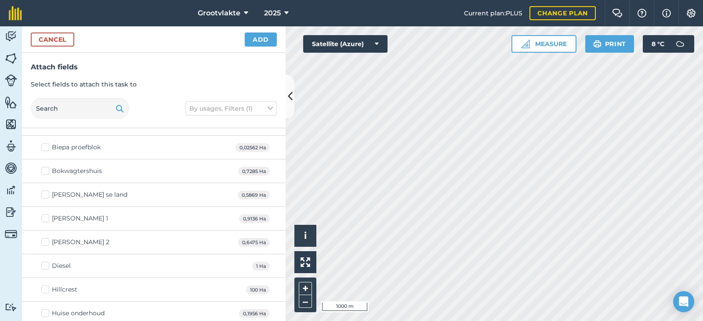
click at [45, 264] on label "Diesel" at bounding box center [55, 266] width 29 height 9
click at [45, 264] on input "Diesel" at bounding box center [44, 265] width 6 height 6
checkbox input "true"
click at [263, 36] on button "Add" at bounding box center [261, 40] width 32 height 14
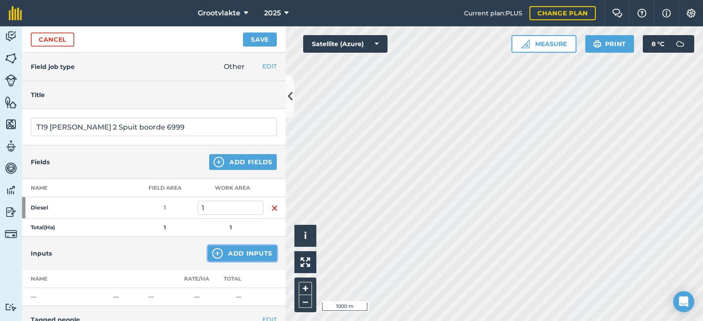
click at [238, 256] on button "Add Inputs" at bounding box center [242, 254] width 69 height 16
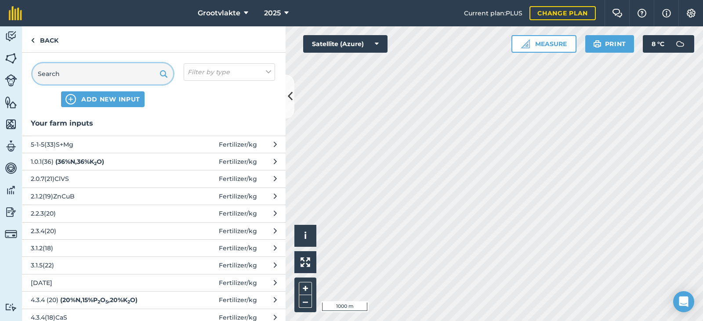
click at [94, 76] on input "text" at bounding box center [103, 73] width 141 height 21
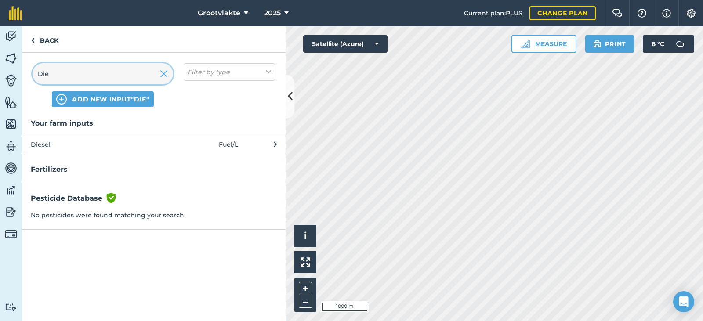
type input "Die"
click at [76, 142] on span "Diesel" at bounding box center [103, 145] width 144 height 10
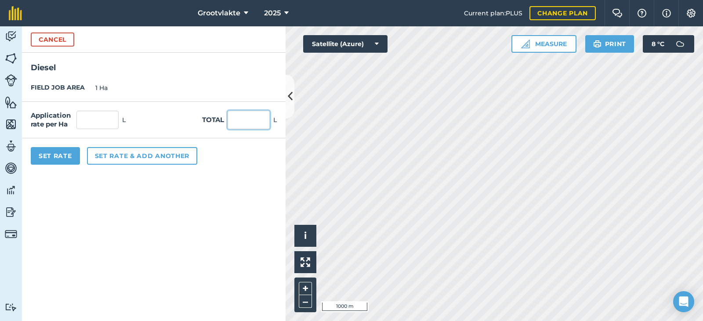
click at [238, 124] on input "text" at bounding box center [249, 120] width 42 height 18
type input "31"
click at [66, 152] on button "Set Rate" at bounding box center [55, 156] width 49 height 18
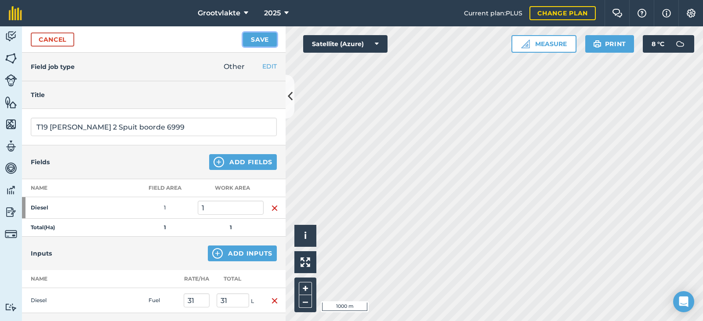
click at [261, 37] on button "Save" at bounding box center [260, 40] width 34 height 14
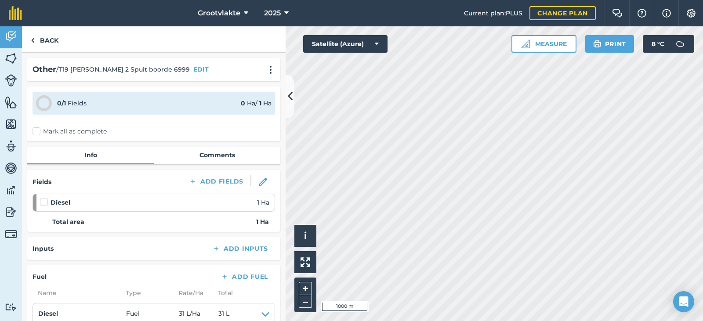
click at [37, 131] on label "Mark all as complete" at bounding box center [70, 131] width 74 height 9
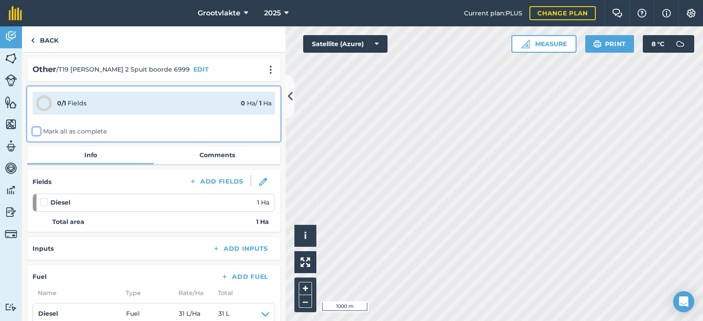
click at [37, 131] on input "Mark all as complete" at bounding box center [36, 130] width 6 height 6
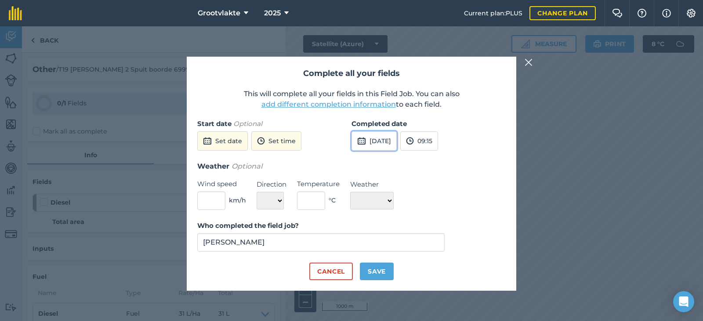
click at [377, 140] on button "[DATE]" at bounding box center [374, 140] width 45 height 19
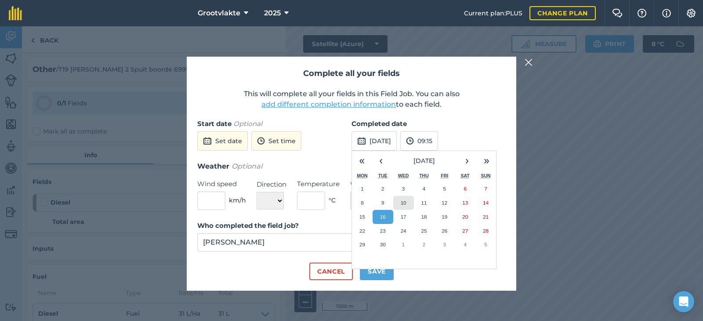
click at [404, 205] on abbr "10" at bounding box center [404, 203] width 6 height 6
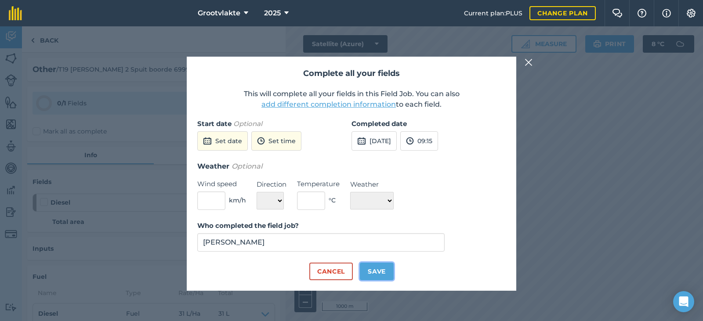
click at [378, 271] on button "Save" at bounding box center [377, 272] width 34 height 18
checkbox input "true"
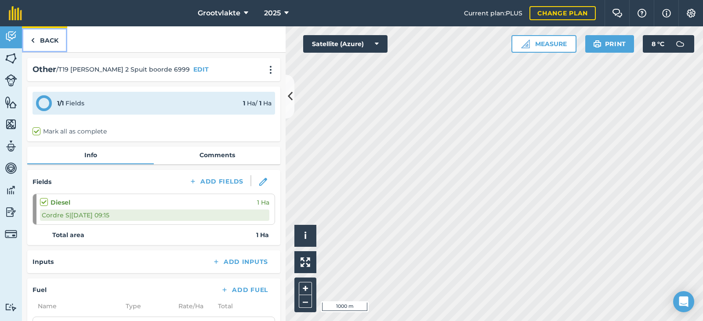
click at [43, 36] on link "Back" at bounding box center [44, 39] width 45 height 26
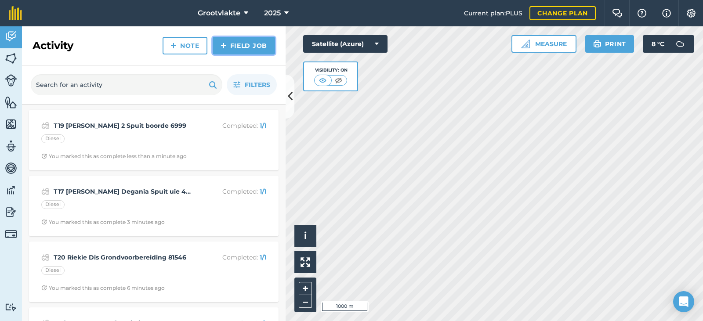
click at [251, 44] on link "Field Job" at bounding box center [244, 46] width 62 height 18
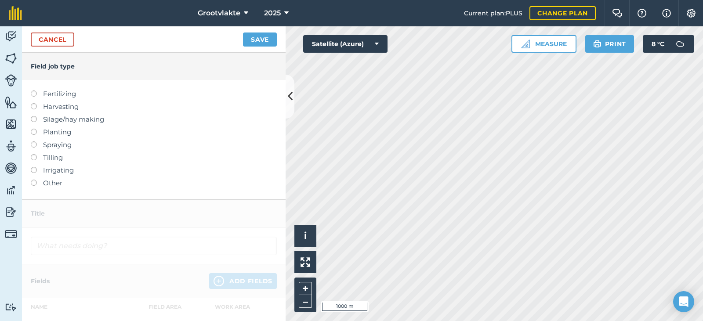
click at [36, 180] on label at bounding box center [37, 180] width 12 height 0
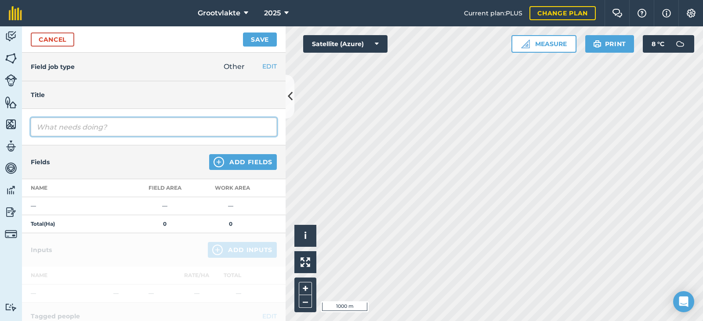
click at [56, 126] on input "text" at bounding box center [154, 127] width 246 height 18
type input "T20 Riekie Dis Grondvoorbereiding 8150.3"
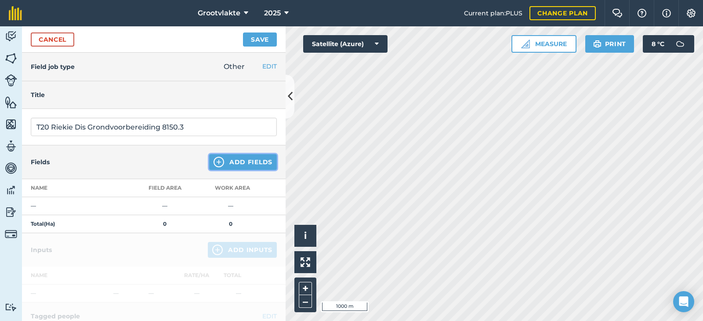
click at [252, 160] on button "Add Fields" at bounding box center [243, 162] width 68 height 16
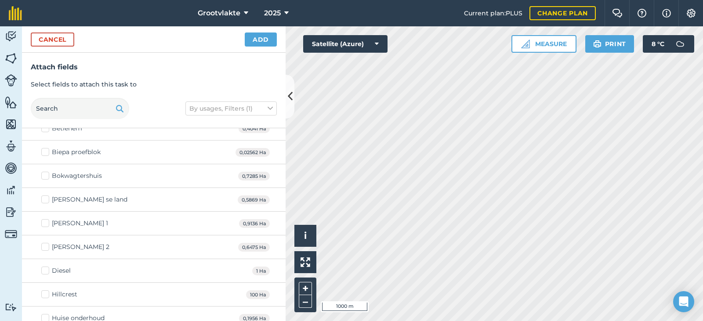
scroll to position [132, 0]
click at [44, 221] on label "Diesel" at bounding box center [55, 222] width 29 height 9
click at [44, 221] on input "Diesel" at bounding box center [44, 221] width 6 height 6
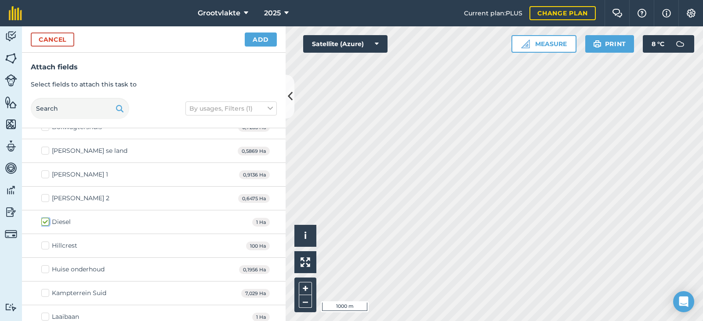
checkbox input "true"
click at [259, 36] on button "Add" at bounding box center [261, 40] width 32 height 14
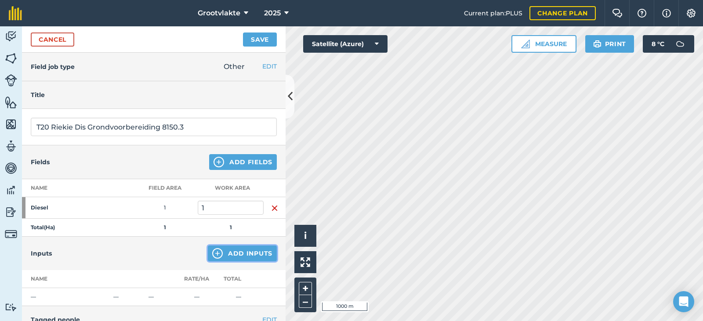
click at [244, 256] on button "Add Inputs" at bounding box center [242, 254] width 69 height 16
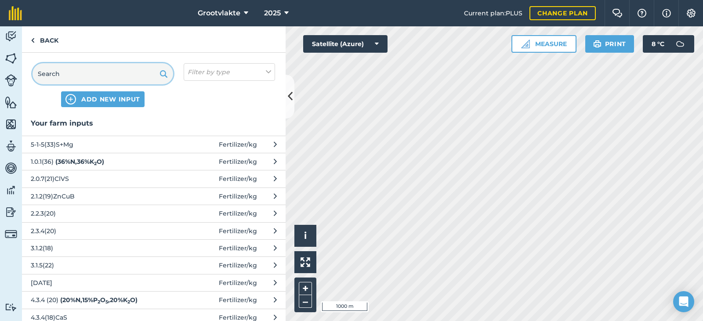
click at [91, 68] on input "text" at bounding box center [103, 73] width 141 height 21
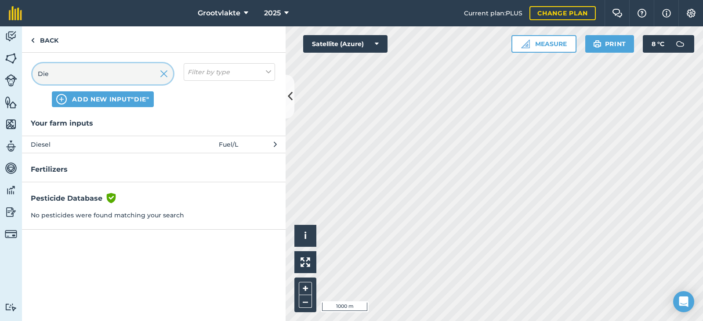
type input "Die"
click at [77, 146] on span "Diesel" at bounding box center [103, 145] width 144 height 10
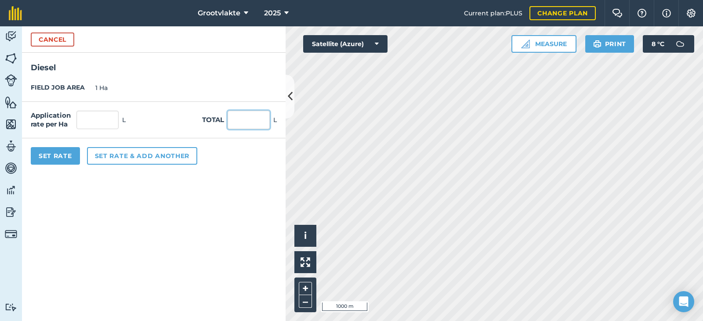
click at [239, 123] on input "text" at bounding box center [249, 120] width 42 height 18
type input "51"
click at [63, 156] on button "Set Rate" at bounding box center [55, 156] width 49 height 18
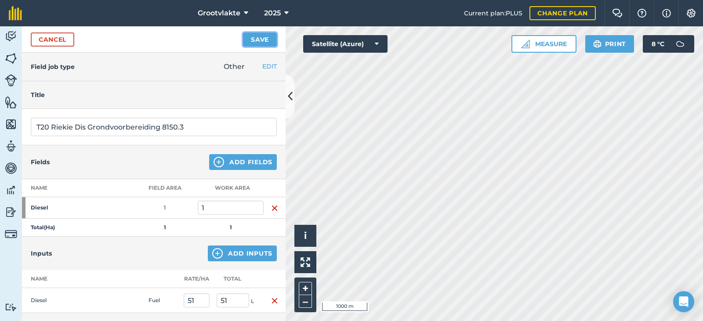
click at [258, 40] on button "Save" at bounding box center [260, 40] width 34 height 14
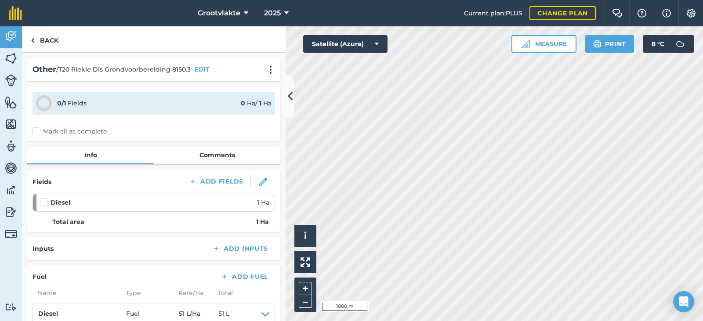
click at [34, 129] on label "Mark all as complete" at bounding box center [70, 131] width 74 height 9
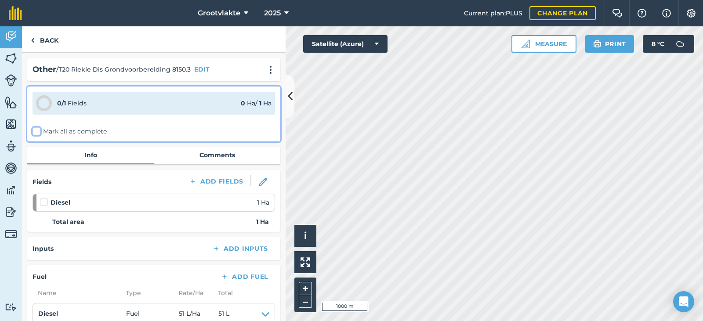
click at [34, 129] on input "Mark all as complete" at bounding box center [36, 130] width 6 height 6
checkbox input "false"
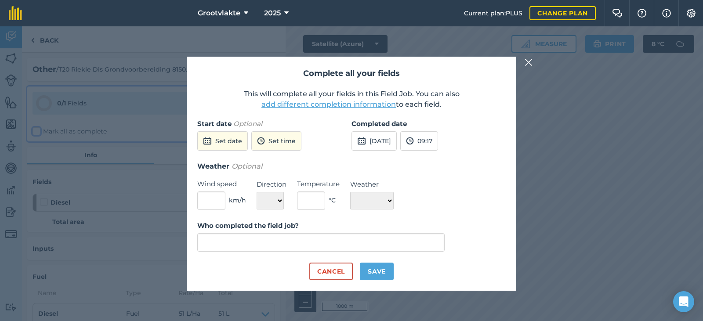
type input "[PERSON_NAME]"
click at [381, 142] on button "[DATE]" at bounding box center [374, 140] width 45 height 19
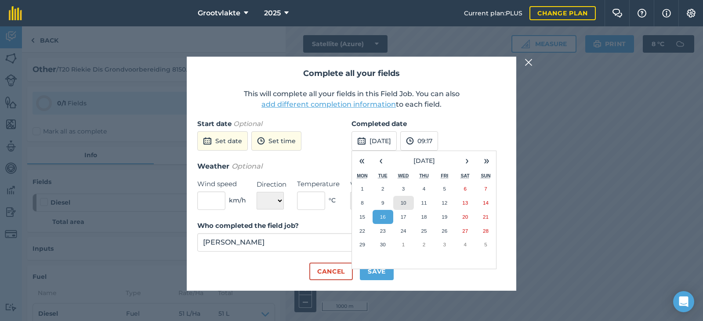
click at [401, 204] on abbr "10" at bounding box center [404, 203] width 6 height 6
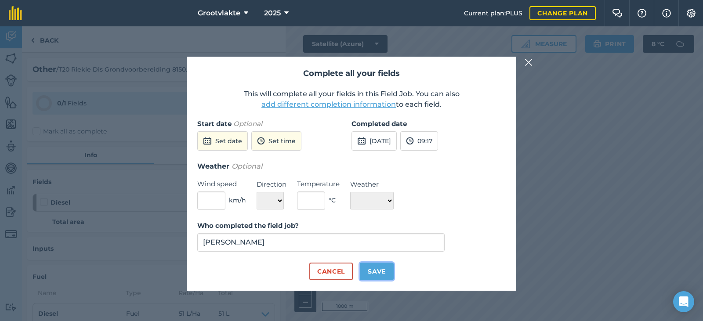
click at [379, 273] on button "Save" at bounding box center [377, 272] width 34 height 18
checkbox input "true"
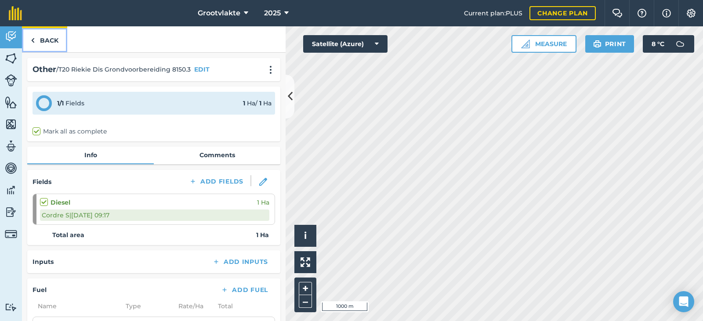
click at [32, 40] on img at bounding box center [33, 40] width 4 height 11
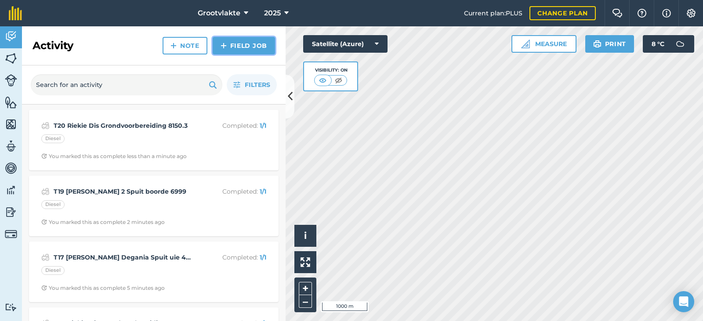
click at [249, 44] on link "Field Job" at bounding box center [244, 46] width 62 height 18
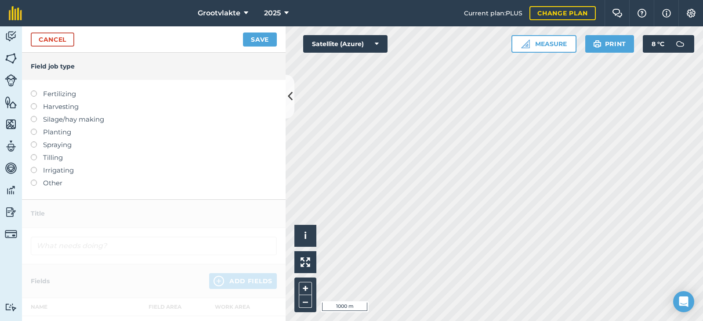
click at [33, 180] on label at bounding box center [37, 180] width 12 height 0
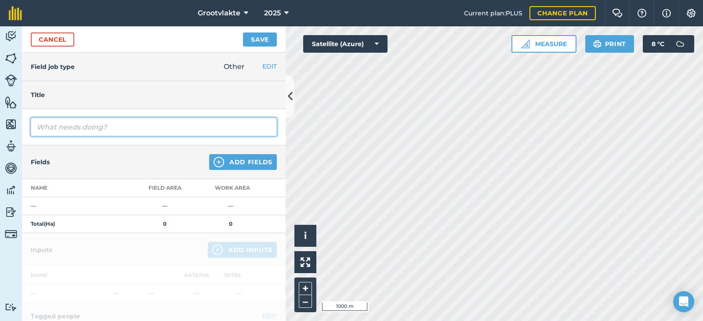
click at [44, 127] on input "text" at bounding box center [154, 127] width 246 height 18
type input "T21 Booi Spuitpomp 3 Spuit pere 16046"
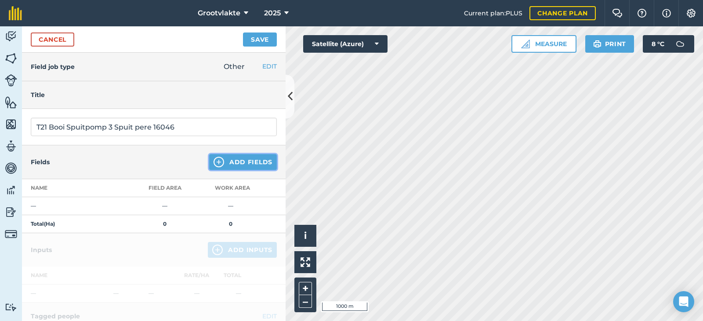
click at [256, 162] on button "Add Fields" at bounding box center [243, 162] width 68 height 16
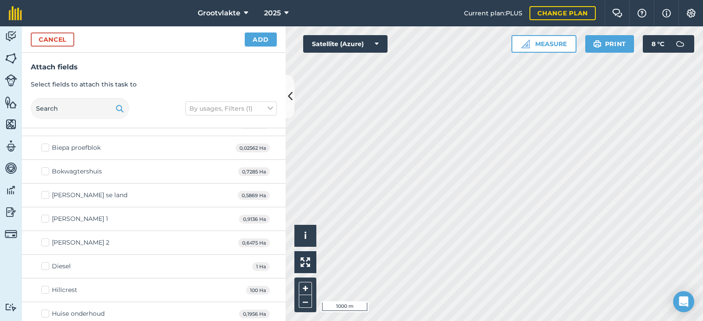
scroll to position [88, 0]
click at [51, 267] on label "Diesel" at bounding box center [55, 266] width 29 height 9
click at [47, 267] on input "Diesel" at bounding box center [44, 265] width 6 height 6
checkbox input "true"
click at [262, 39] on button "Add" at bounding box center [261, 40] width 32 height 14
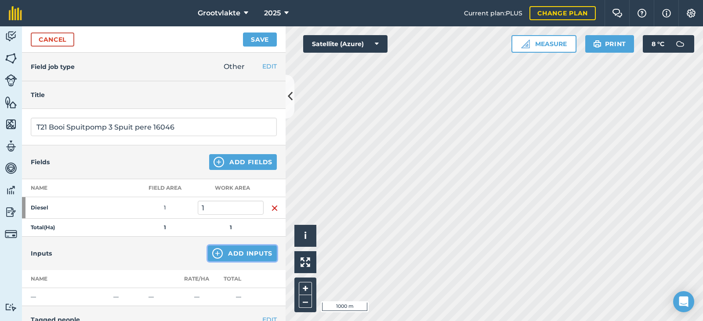
click at [237, 255] on button "Add Inputs" at bounding box center [242, 254] width 69 height 16
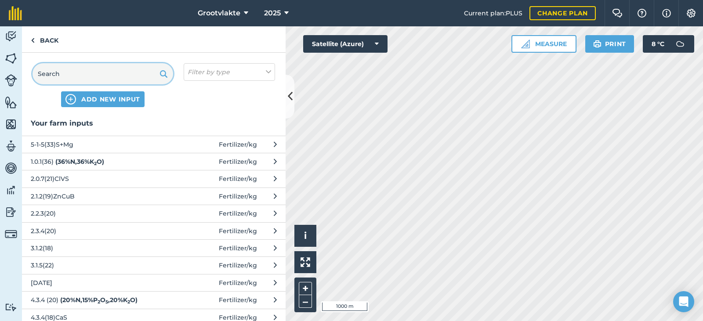
click at [94, 71] on input "text" at bounding box center [103, 73] width 141 height 21
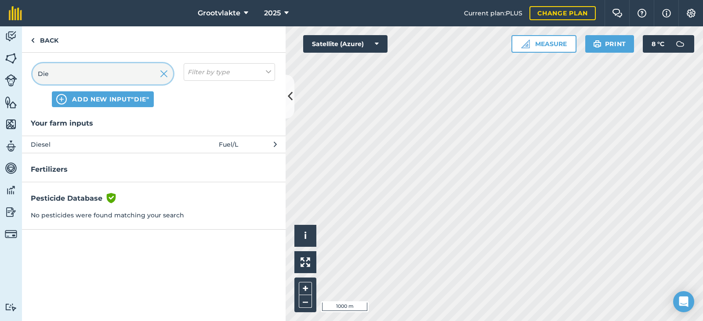
type input "Die"
click at [54, 144] on span "Diesel" at bounding box center [103, 145] width 144 height 10
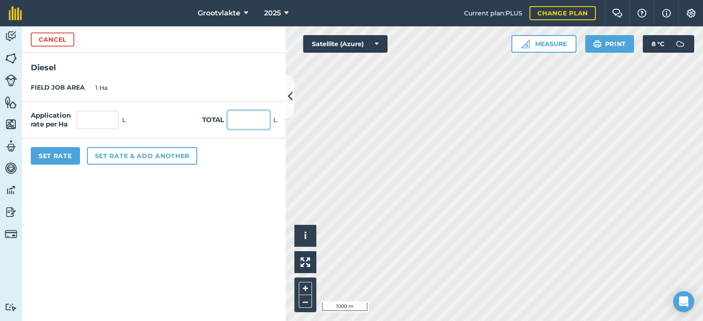
click at [238, 116] on input "text" at bounding box center [249, 120] width 42 height 18
type input "40"
click at [63, 156] on button "Set Rate" at bounding box center [55, 156] width 49 height 18
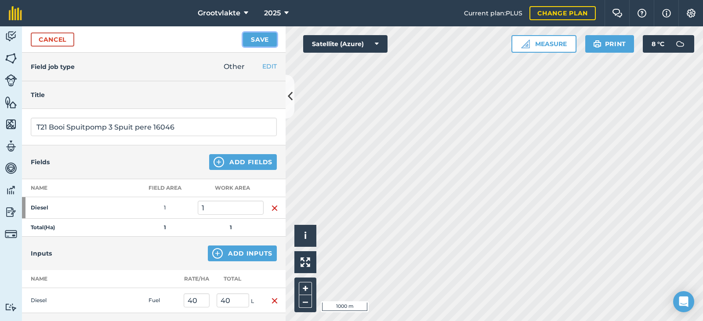
click at [267, 37] on button "Save" at bounding box center [260, 40] width 34 height 14
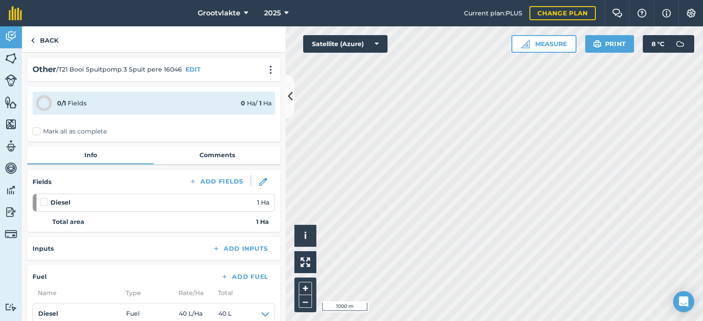
click at [35, 130] on label "Mark all as complete" at bounding box center [70, 131] width 74 height 9
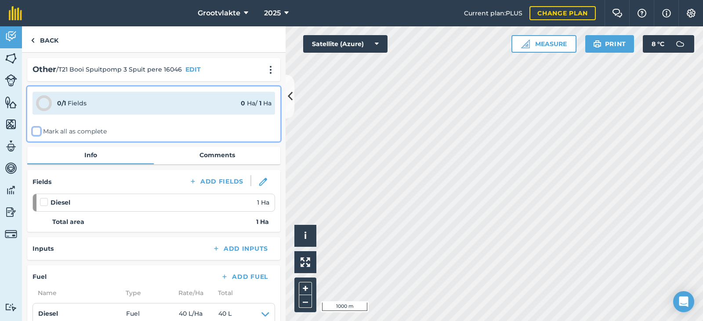
click at [35, 130] on input "Mark all as complete" at bounding box center [36, 130] width 6 height 6
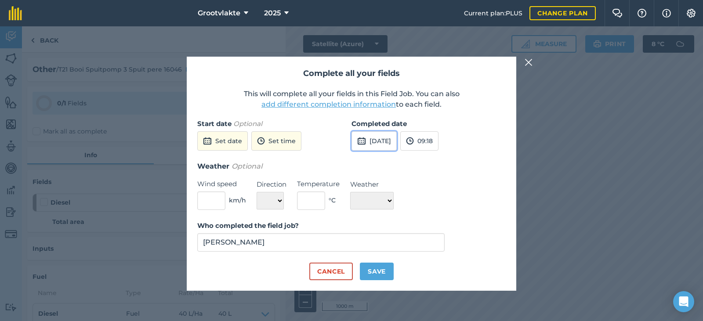
click at [397, 141] on button "[DATE]" at bounding box center [374, 140] width 45 height 19
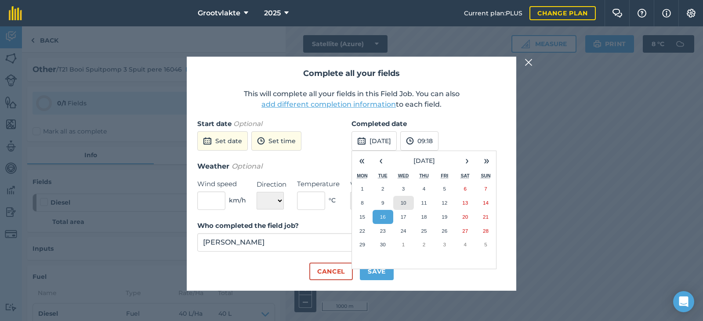
click at [404, 205] on abbr "10" at bounding box center [404, 203] width 6 height 6
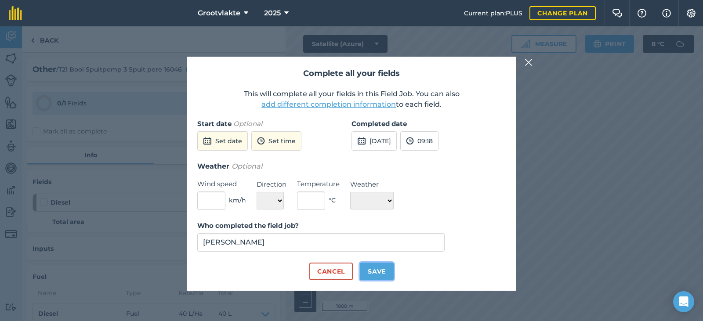
click at [379, 272] on button "Save" at bounding box center [377, 272] width 34 height 18
checkbox input "true"
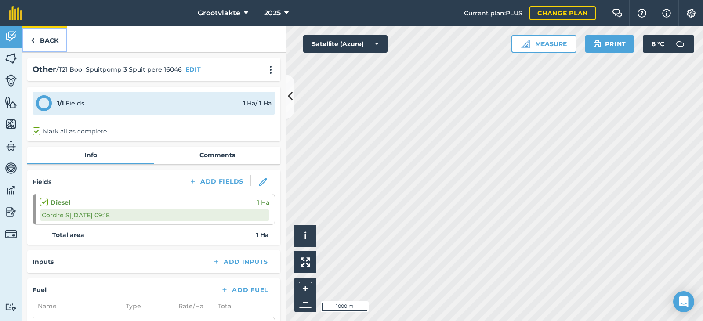
click at [38, 39] on link "Back" at bounding box center [44, 39] width 45 height 26
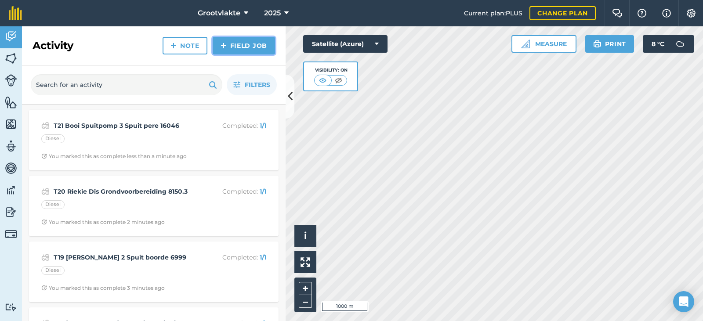
click at [238, 46] on link "Field Job" at bounding box center [244, 46] width 62 height 18
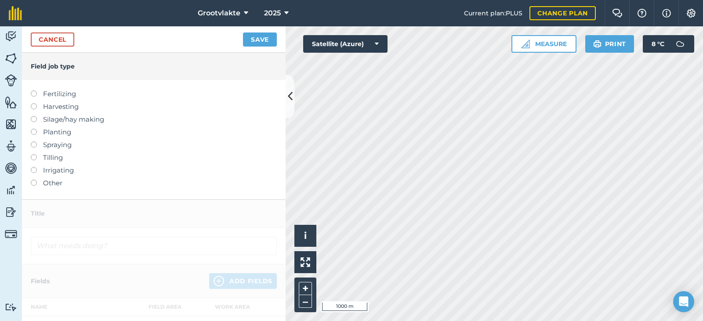
click at [34, 180] on label at bounding box center [37, 180] width 12 height 0
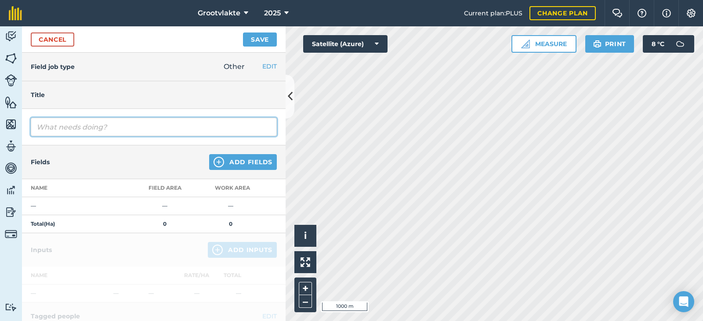
click at [76, 126] on input "text" at bounding box center [154, 127] width 246 height 18
type input "T"
click at [111, 128] on input "CT27019 Abram Trailar" at bounding box center [154, 127] width 246 height 18
click at [124, 126] on input "CT27019 [PERSON_NAME]" at bounding box center [154, 127] width 246 height 18
type input "CT27019 [PERSON_NAME] Ry uie plantjies 66270"
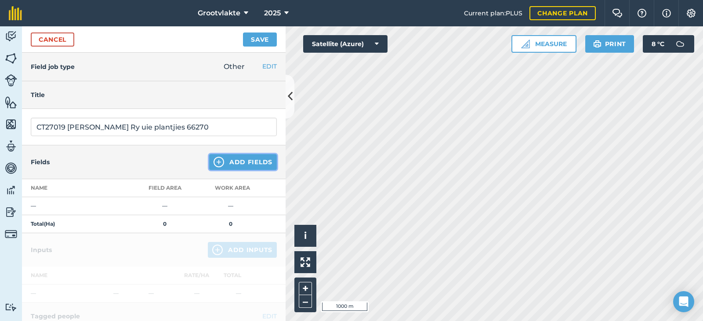
click at [226, 164] on button "Add Fields" at bounding box center [243, 162] width 68 height 16
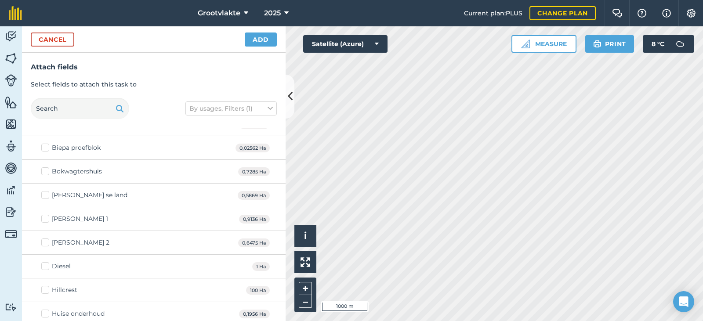
scroll to position [88, 0]
click at [45, 266] on label "Diesel" at bounding box center [55, 266] width 29 height 9
click at [45, 266] on input "Diesel" at bounding box center [44, 265] width 6 height 6
checkbox input "true"
click at [257, 38] on button "Add" at bounding box center [261, 40] width 32 height 14
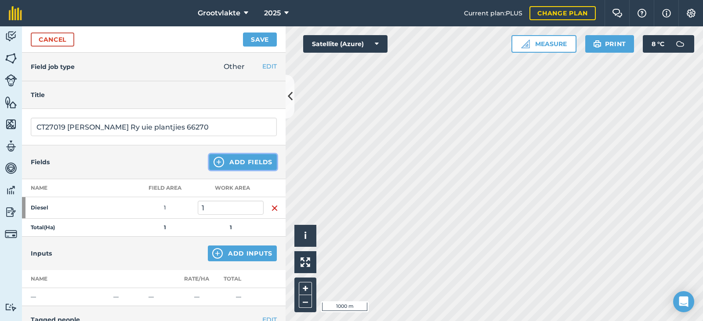
click at [237, 162] on button "Add Fields" at bounding box center [243, 162] width 68 height 16
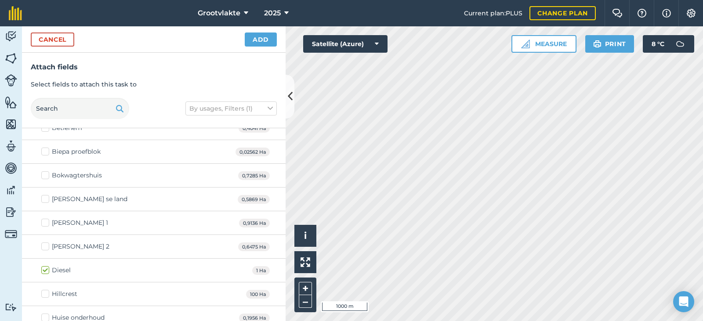
scroll to position [132, 0]
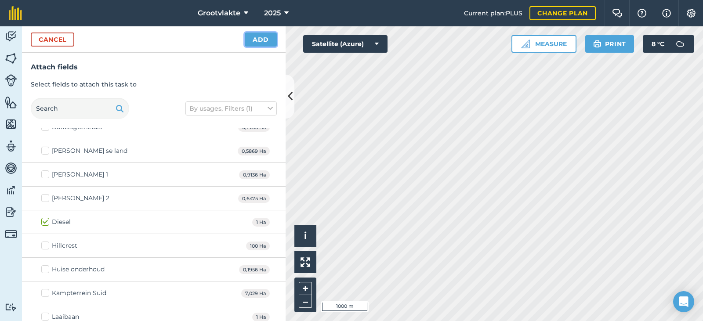
click at [264, 36] on button "Add" at bounding box center [261, 40] width 32 height 14
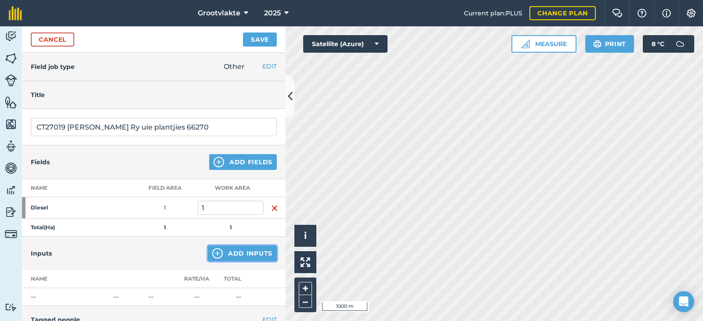
click at [232, 255] on button "Add Inputs" at bounding box center [242, 254] width 69 height 16
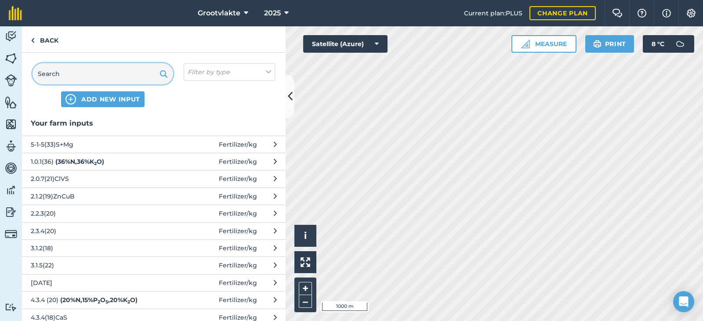
click at [81, 75] on input "text" at bounding box center [103, 73] width 141 height 21
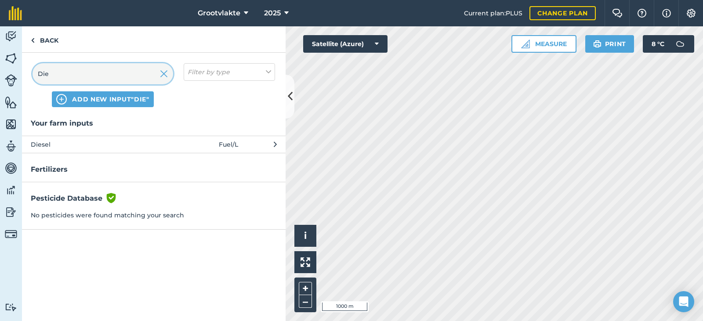
type input "Die"
click at [44, 146] on span "Diesel" at bounding box center [103, 145] width 144 height 10
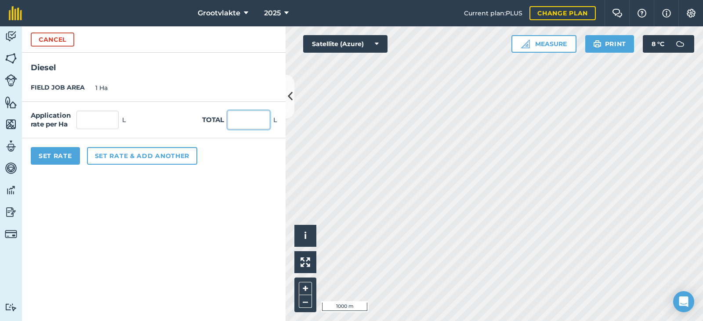
click at [231, 120] on input "text" at bounding box center [249, 120] width 42 height 18
type input "126"
click at [62, 153] on button "Set Rate" at bounding box center [55, 156] width 49 height 18
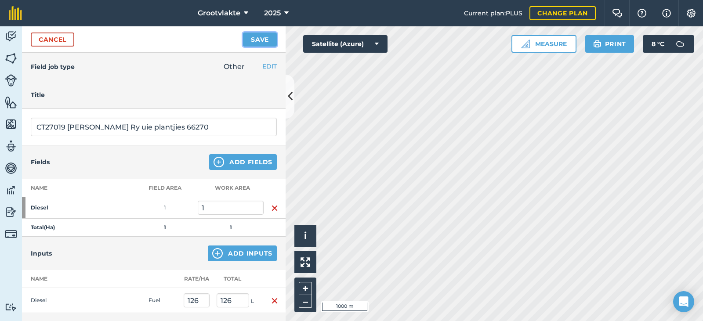
click at [262, 42] on button "Save" at bounding box center [260, 40] width 34 height 14
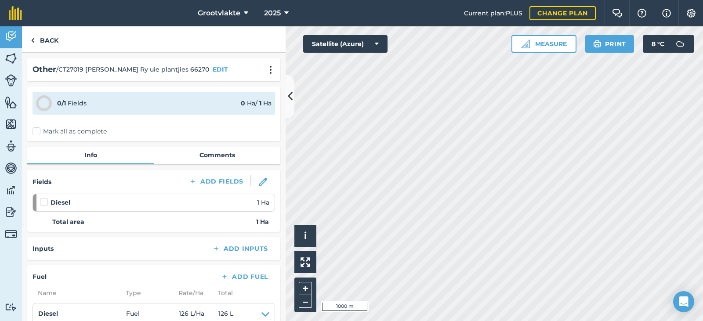
click at [37, 129] on label "Mark all as complete" at bounding box center [70, 131] width 74 height 9
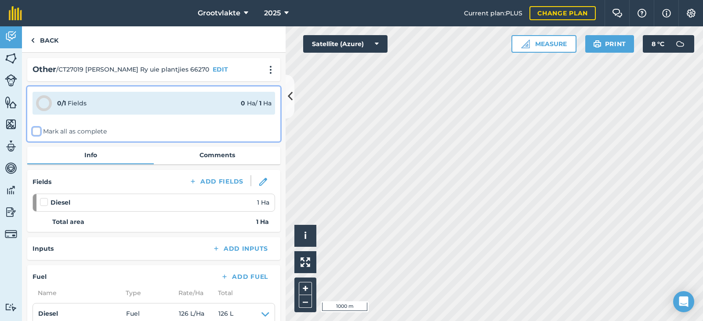
click at [37, 129] on input "Mark all as complete" at bounding box center [36, 130] width 6 height 6
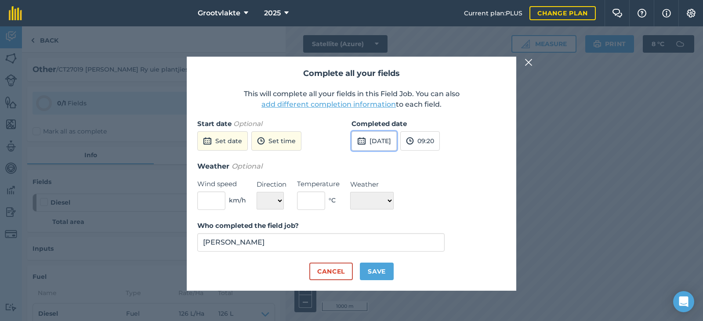
click at [385, 142] on button "[DATE]" at bounding box center [374, 140] width 45 height 19
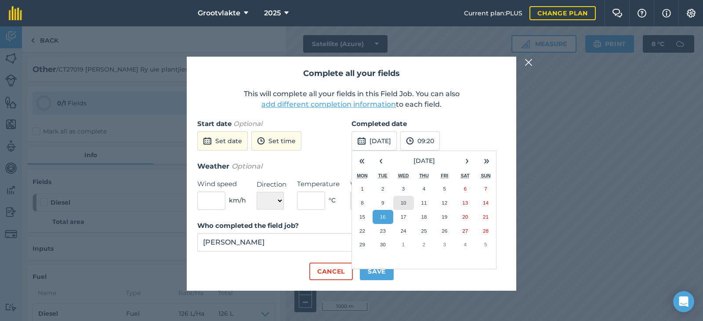
click at [405, 202] on abbr "10" at bounding box center [404, 203] width 6 height 6
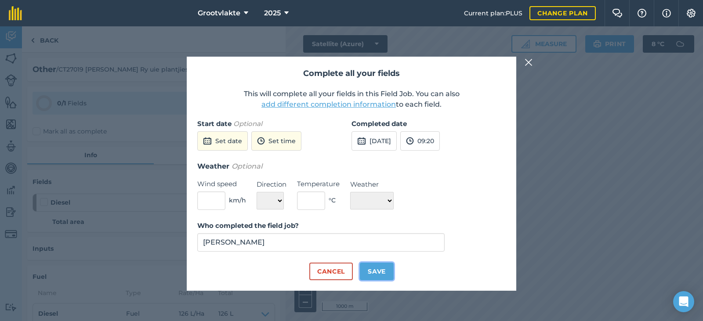
click at [382, 270] on button "Save" at bounding box center [377, 272] width 34 height 18
checkbox input "true"
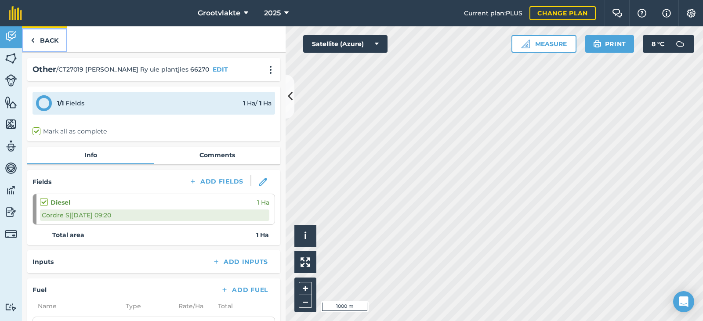
click at [33, 38] on img at bounding box center [33, 40] width 4 height 11
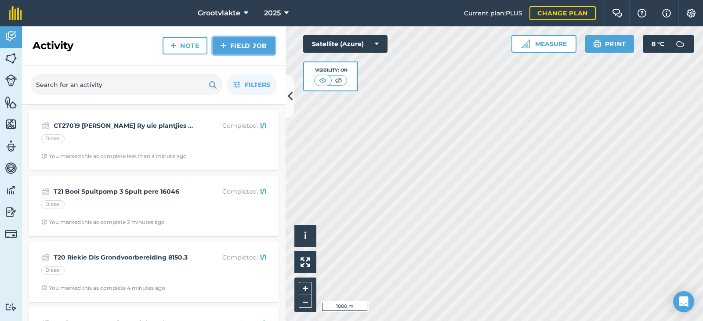
click at [239, 46] on link "Field Job" at bounding box center [244, 46] width 62 height 18
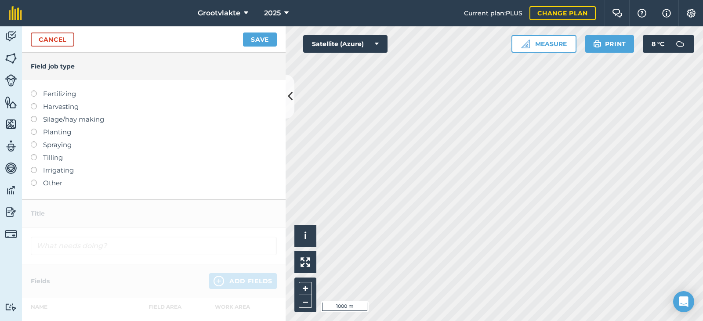
click at [32, 180] on label at bounding box center [37, 180] width 12 height 0
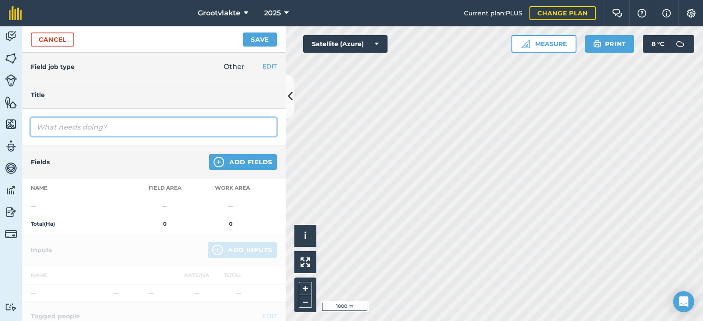
click at [56, 124] on input "text" at bounding box center [154, 127] width 246 height 18
type input "T18 Riekie Dis Grondvoorbereiding 15591.5"
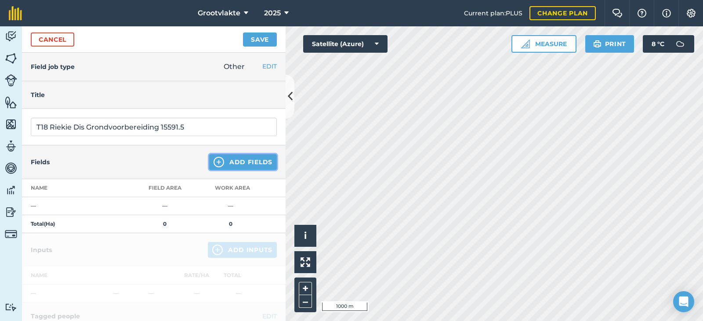
click at [240, 166] on button "Add Fields" at bounding box center [243, 162] width 68 height 16
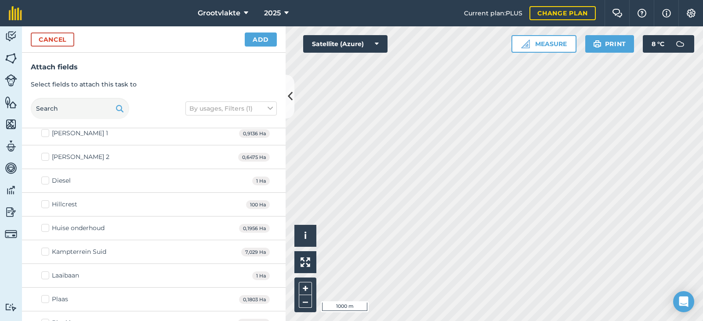
scroll to position [176, 0]
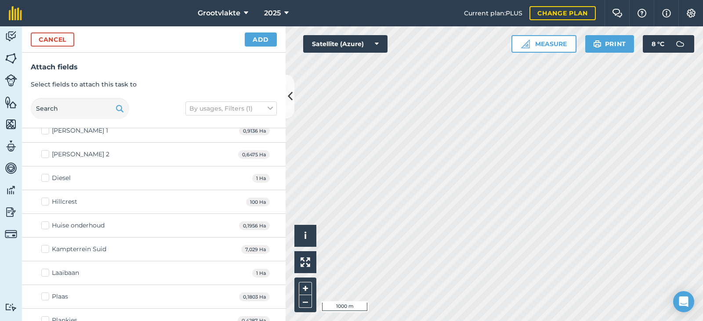
click at [47, 177] on label "Diesel" at bounding box center [55, 178] width 29 height 9
click at [47, 177] on input "Diesel" at bounding box center [44, 177] width 6 height 6
checkbox input "true"
click at [267, 34] on button "Add" at bounding box center [261, 40] width 32 height 14
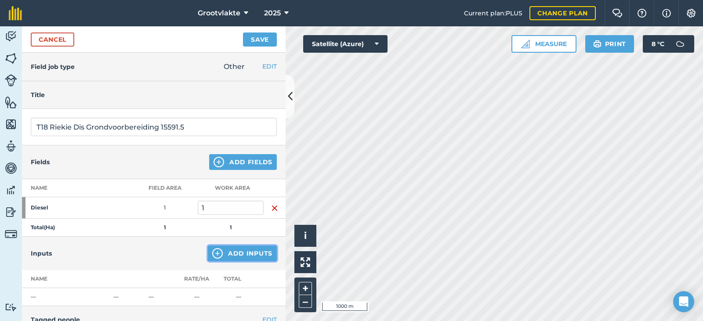
click at [248, 255] on button "Add Inputs" at bounding box center [242, 254] width 69 height 16
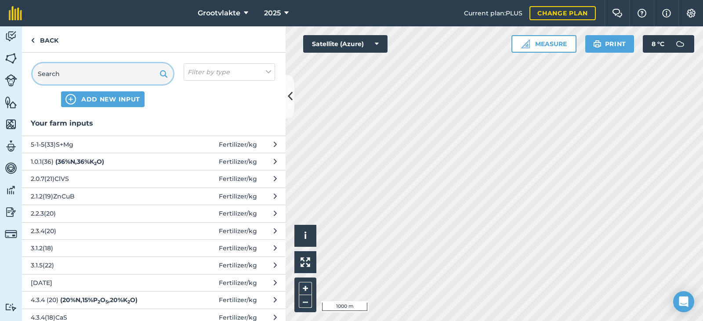
click at [91, 79] on input "text" at bounding box center [103, 73] width 141 height 21
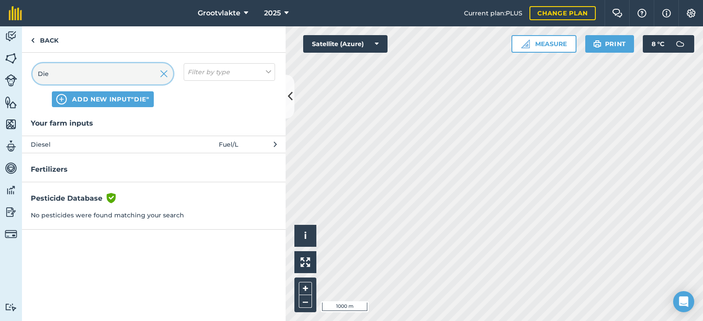
type input "Die"
click at [47, 146] on span "Diesel" at bounding box center [103, 145] width 144 height 10
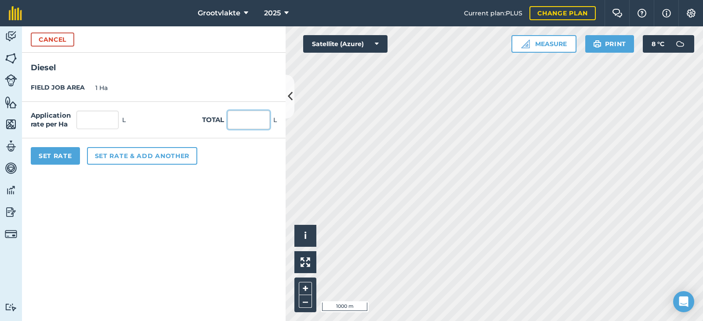
click at [236, 121] on input "text" at bounding box center [249, 120] width 42 height 18
type input "52"
click at [60, 156] on button "Set Rate" at bounding box center [55, 156] width 49 height 18
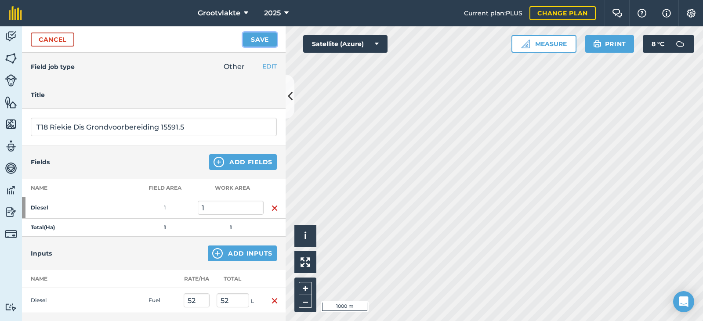
click at [260, 39] on button "Save" at bounding box center [260, 40] width 34 height 14
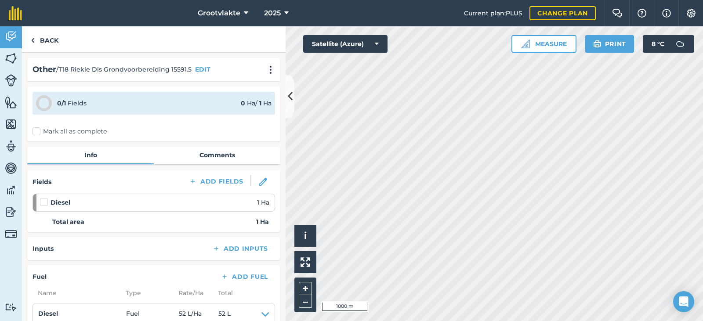
click at [38, 131] on label "Mark all as complete" at bounding box center [70, 131] width 74 height 9
click at [38, 131] on input "Mark all as complete" at bounding box center [36, 130] width 6 height 6
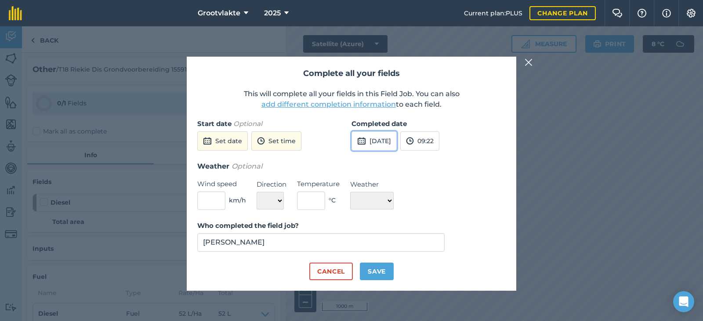
click at [363, 140] on img at bounding box center [361, 141] width 9 height 11
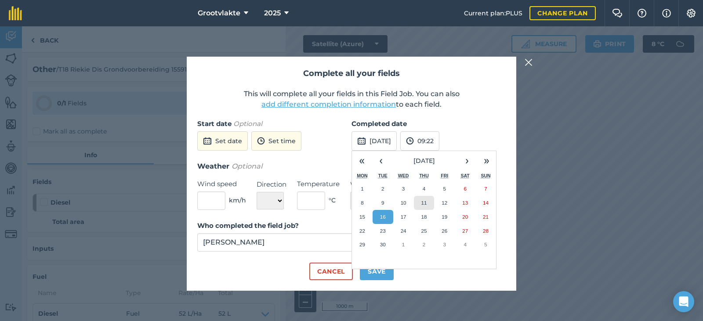
click at [423, 203] on abbr "11" at bounding box center [424, 203] width 6 height 6
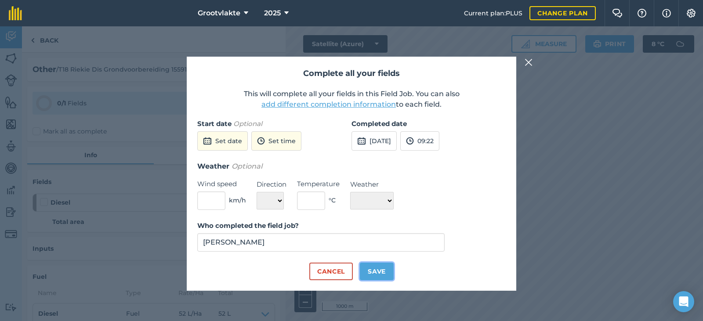
click at [371, 271] on button "Save" at bounding box center [377, 272] width 34 height 18
checkbox input "true"
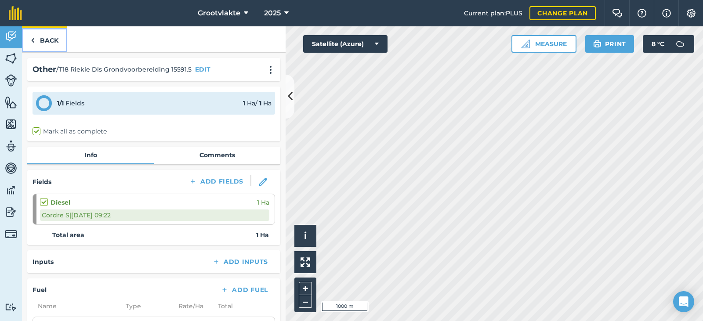
click at [57, 38] on link "Back" at bounding box center [44, 39] width 45 height 26
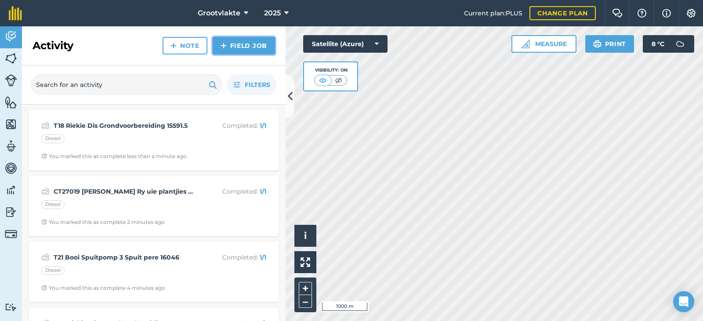
click at [238, 48] on link "Field Job" at bounding box center [244, 46] width 62 height 18
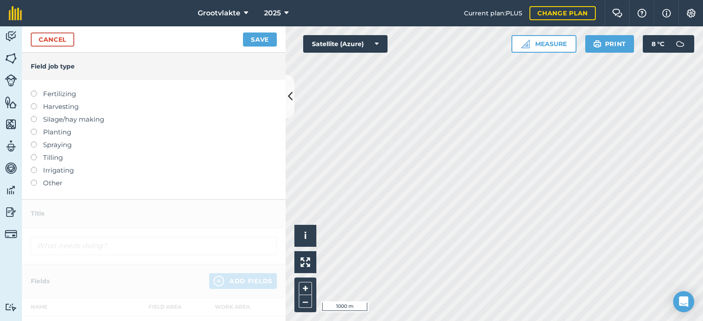
click at [36, 180] on label at bounding box center [37, 180] width 12 height 0
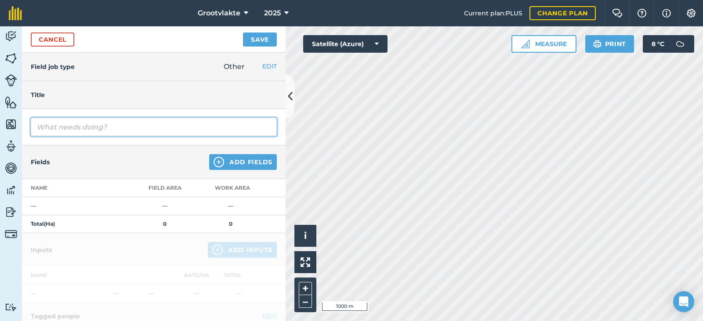
click at [56, 127] on input "text" at bounding box center [154, 127] width 246 height 18
type input "T19 [PERSON_NAME] Spuit Boorde 7039"
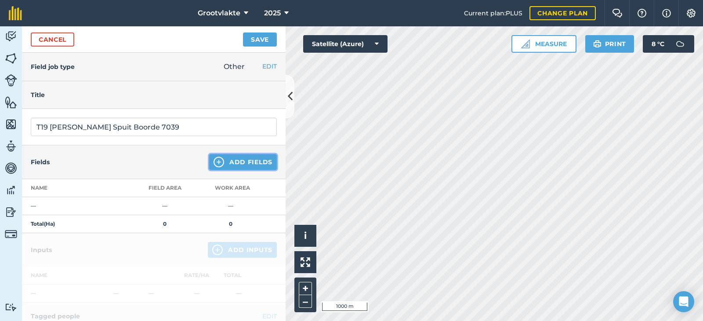
click at [262, 161] on button "Add Fields" at bounding box center [243, 162] width 68 height 16
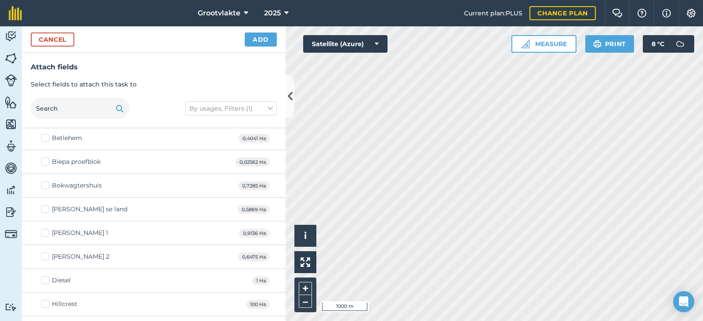
scroll to position [88, 0]
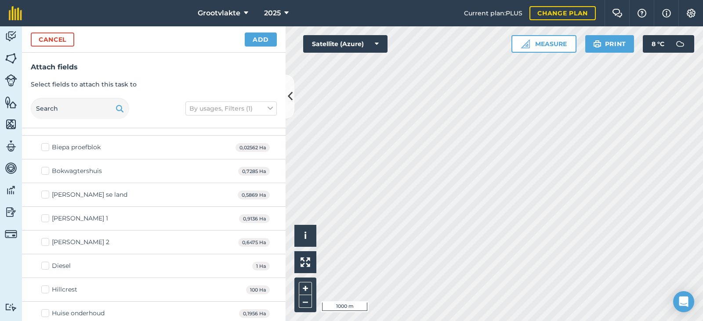
click at [47, 265] on label "Diesel" at bounding box center [55, 266] width 29 height 9
click at [47, 265] on input "Diesel" at bounding box center [44, 265] width 6 height 6
checkbox input "true"
click at [261, 41] on button "Add" at bounding box center [261, 40] width 32 height 14
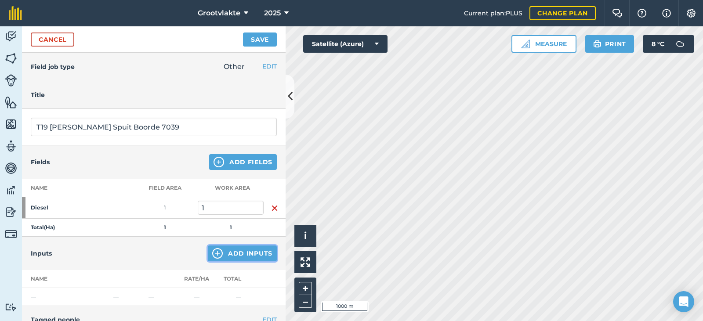
click at [229, 259] on button "Add Inputs" at bounding box center [242, 254] width 69 height 16
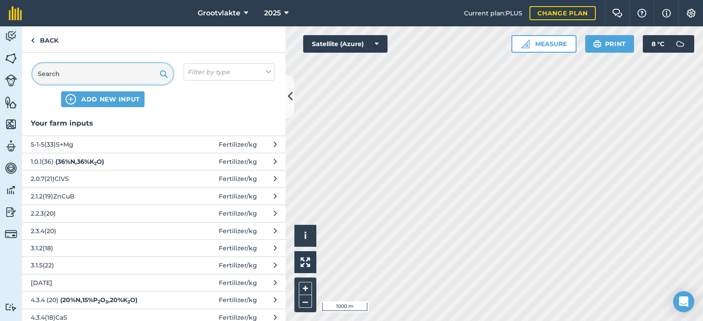
click at [76, 69] on input "text" at bounding box center [103, 73] width 141 height 21
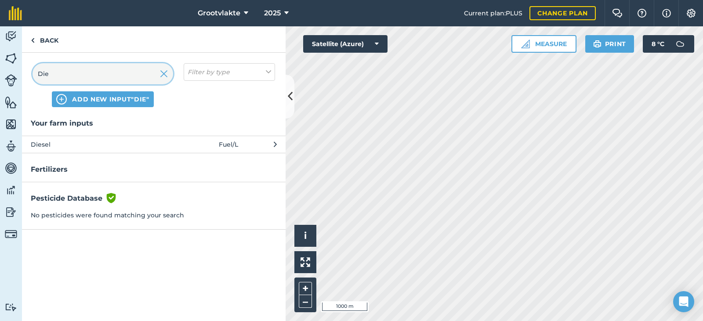
type input "Die"
click at [42, 146] on span "Diesel" at bounding box center [103, 145] width 144 height 10
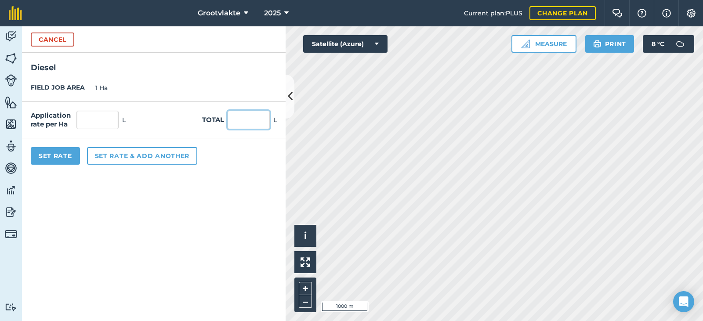
click at [248, 122] on input "text" at bounding box center [249, 120] width 42 height 18
type input "30"
click at [56, 157] on button "Set Rate" at bounding box center [55, 156] width 49 height 18
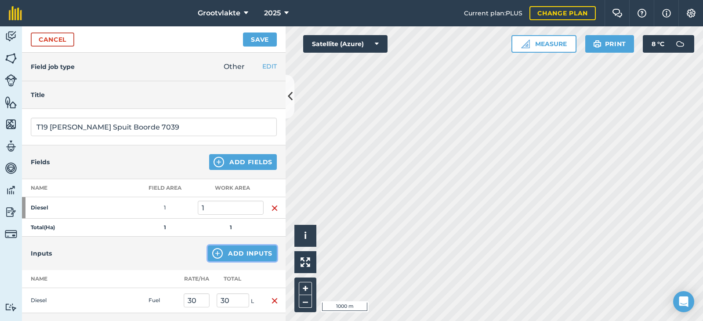
click at [244, 252] on button "Add Inputs" at bounding box center [242, 254] width 69 height 16
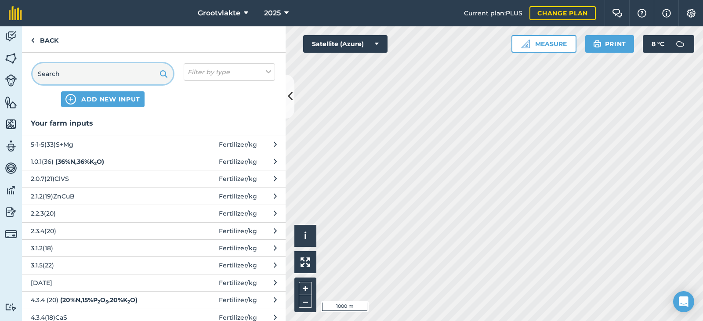
click at [70, 75] on input "text" at bounding box center [103, 73] width 141 height 21
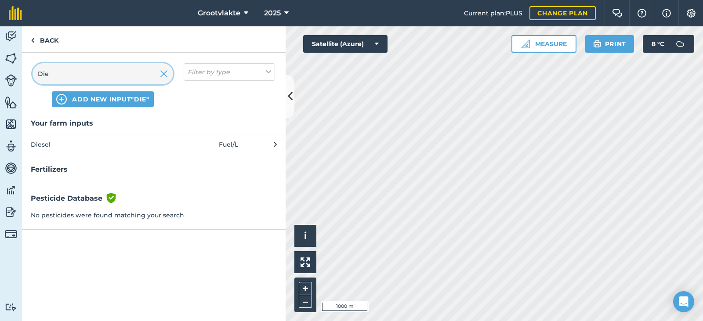
type input "Die"
click at [36, 144] on span "Diesel" at bounding box center [103, 145] width 144 height 10
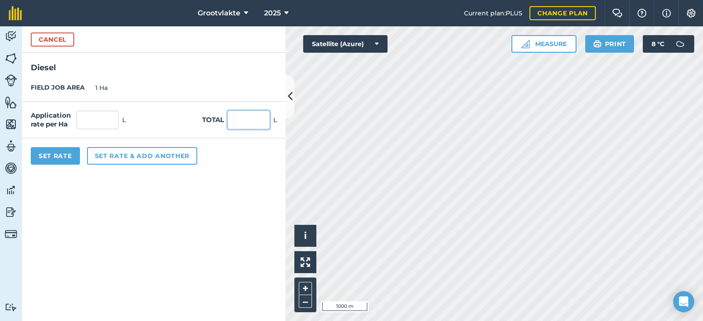
click at [241, 120] on input "text" at bounding box center [249, 120] width 42 height 18
type input "30"
click at [65, 155] on button "Set Rate" at bounding box center [55, 156] width 49 height 18
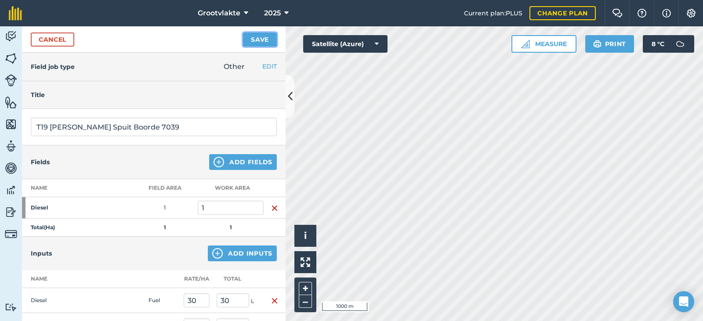
click at [253, 39] on button "Save" at bounding box center [260, 40] width 34 height 14
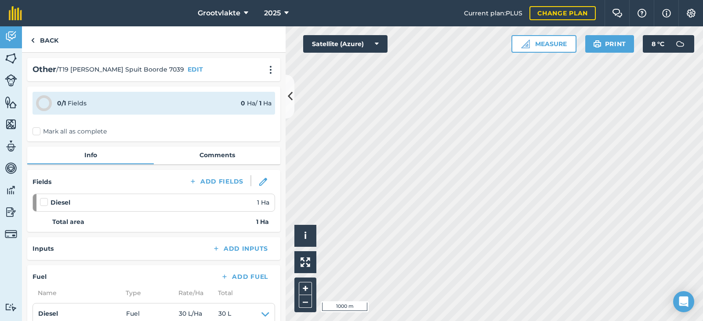
click at [36, 132] on label "Mark all as complete" at bounding box center [70, 131] width 74 height 9
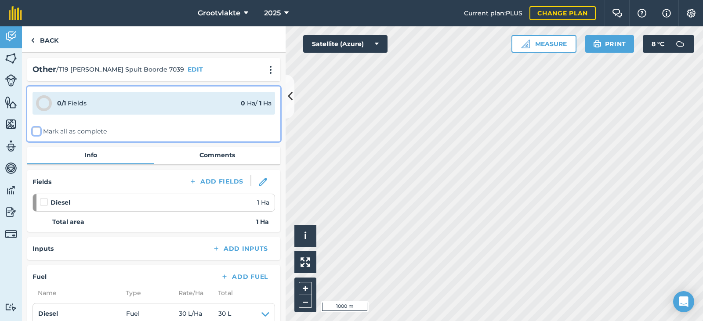
click at [36, 132] on input "Mark all as complete" at bounding box center [36, 130] width 6 height 6
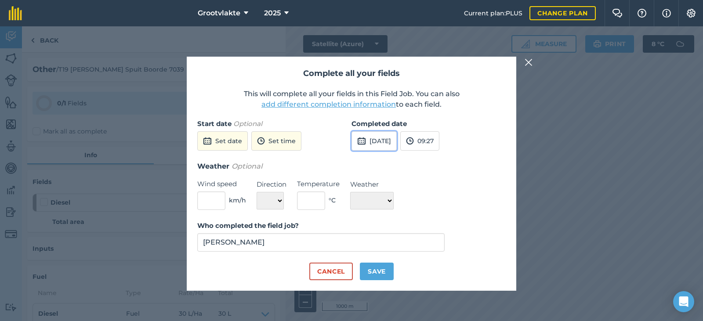
click at [362, 141] on img at bounding box center [361, 141] width 9 height 11
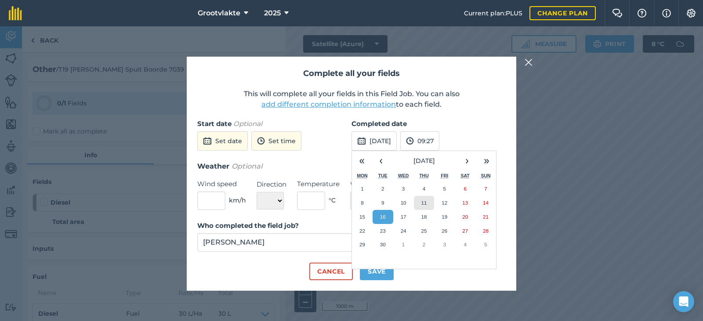
click at [422, 205] on abbr "11" at bounding box center [424, 203] width 6 height 6
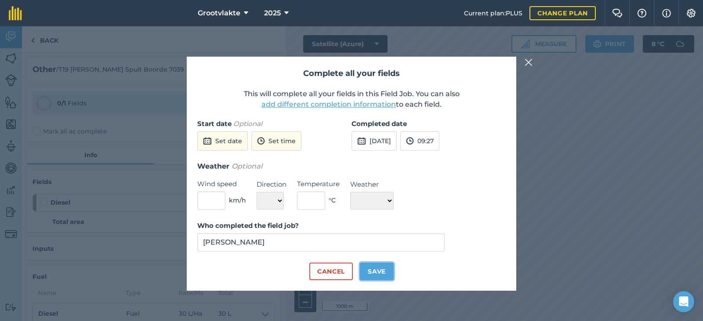
click at [376, 273] on button "Save" at bounding box center [377, 272] width 34 height 18
checkbox input "true"
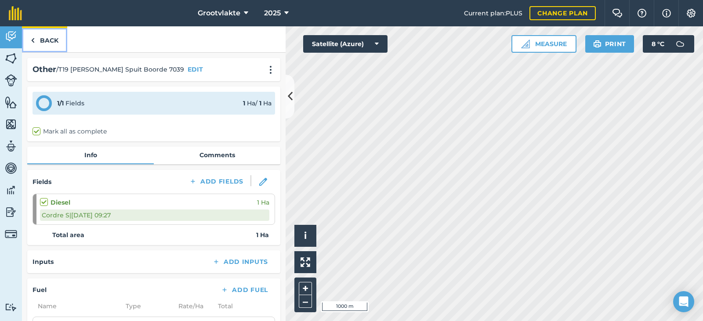
click at [42, 40] on link "Back" at bounding box center [44, 39] width 45 height 26
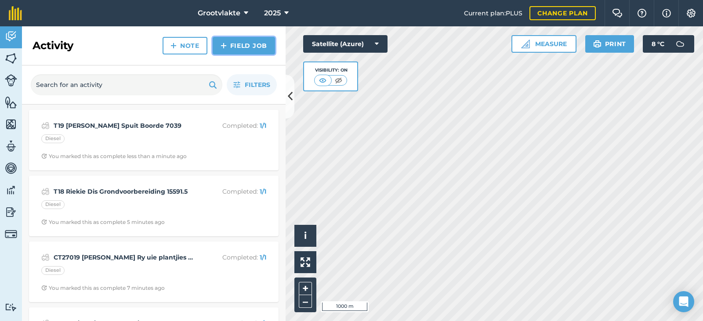
click at [252, 41] on link "Field Job" at bounding box center [244, 46] width 62 height 18
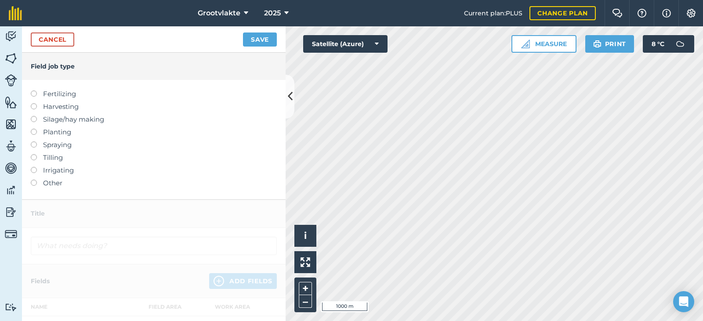
click at [31, 180] on label at bounding box center [37, 180] width 12 height 0
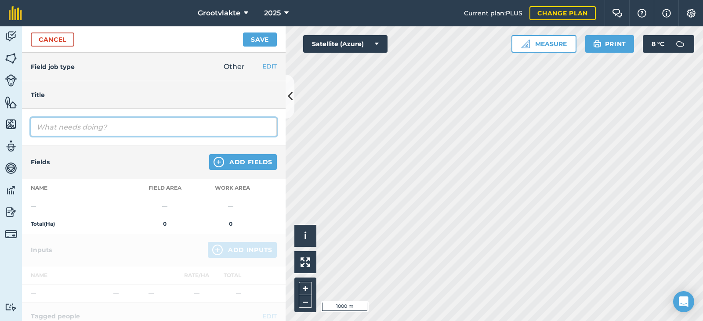
click at [51, 130] on input "text" at bounding box center [154, 127] width 246 height 18
type input "T21 Booi Spuitpomp Spuit pere 1608.7"
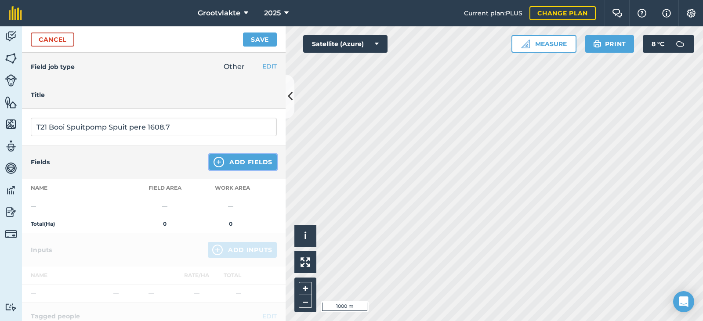
click at [239, 162] on button "Add Fields" at bounding box center [243, 162] width 68 height 16
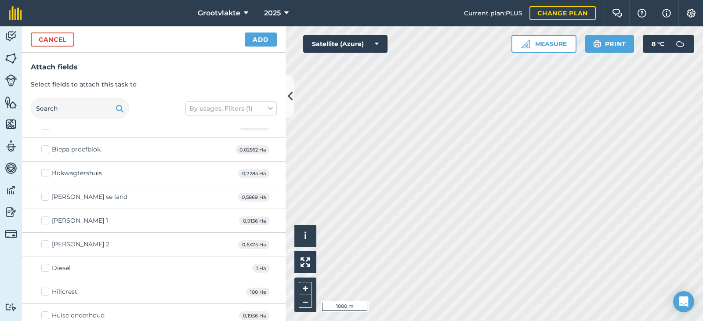
scroll to position [88, 0]
click at [44, 263] on label "Diesel" at bounding box center [55, 266] width 29 height 9
click at [44, 263] on input "Diesel" at bounding box center [44, 265] width 6 height 6
checkbox input "true"
click at [255, 40] on button "Add" at bounding box center [261, 40] width 32 height 14
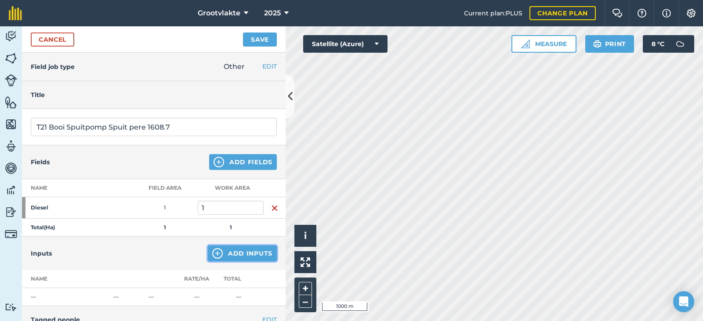
click at [235, 256] on button "Add Inputs" at bounding box center [242, 254] width 69 height 16
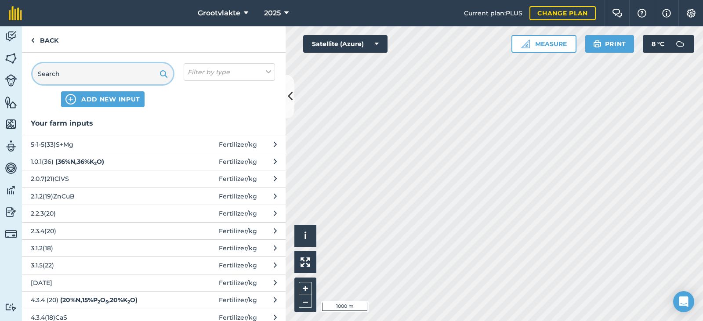
click at [78, 76] on input "text" at bounding box center [103, 73] width 141 height 21
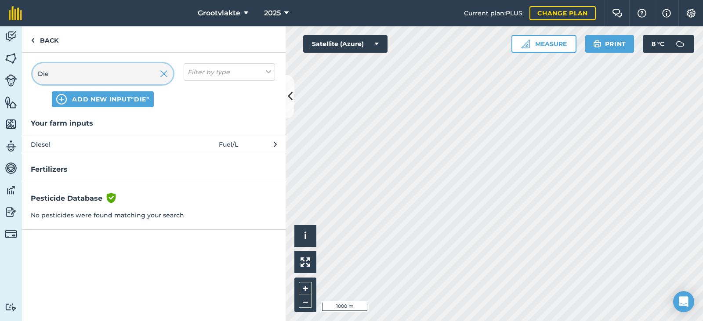
type input "Die"
click at [58, 144] on span "Diesel" at bounding box center [103, 145] width 144 height 10
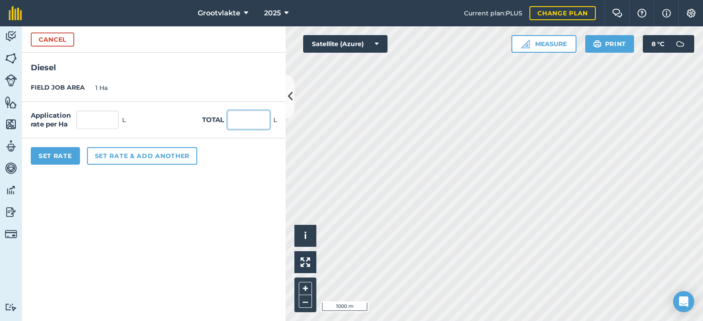
click at [245, 118] on input "text" at bounding box center [249, 120] width 42 height 18
type input "29"
click at [65, 154] on button "Set Rate" at bounding box center [55, 156] width 49 height 18
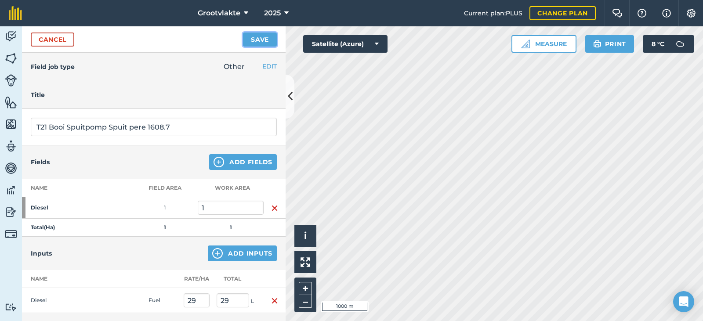
click at [268, 40] on button "Save" at bounding box center [260, 40] width 34 height 14
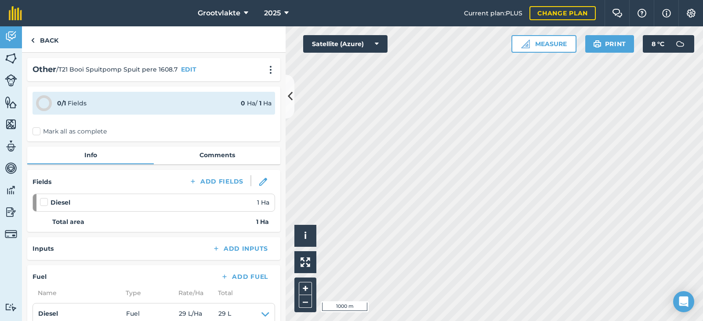
click at [38, 132] on label "Mark all as complete" at bounding box center [70, 131] width 74 height 9
click at [38, 132] on input "Mark all as complete" at bounding box center [36, 130] width 6 height 6
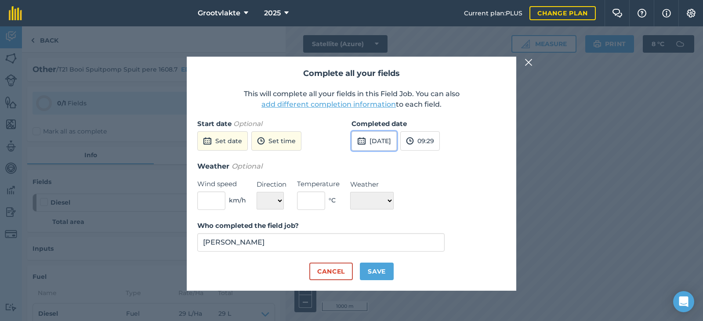
click at [366, 144] on img at bounding box center [361, 141] width 9 height 11
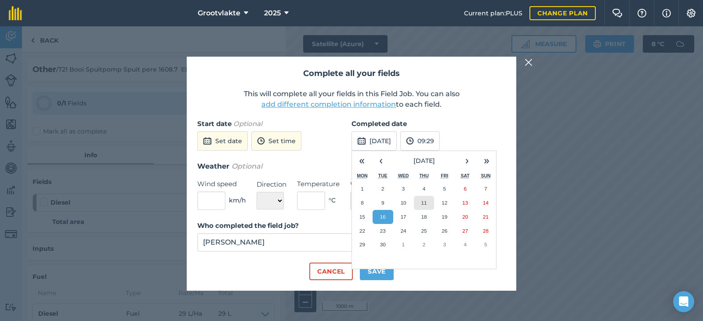
click at [422, 203] on abbr "11" at bounding box center [424, 203] width 6 height 6
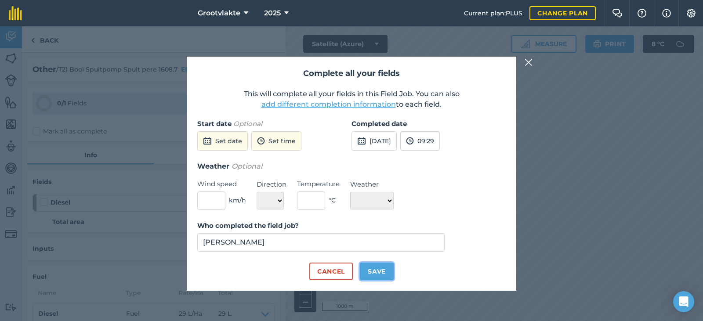
click at [376, 271] on button "Save" at bounding box center [377, 272] width 34 height 18
checkbox input "true"
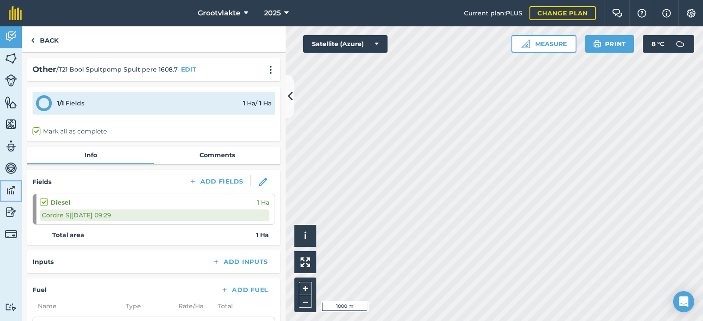
click at [12, 187] on img at bounding box center [11, 190] width 12 height 13
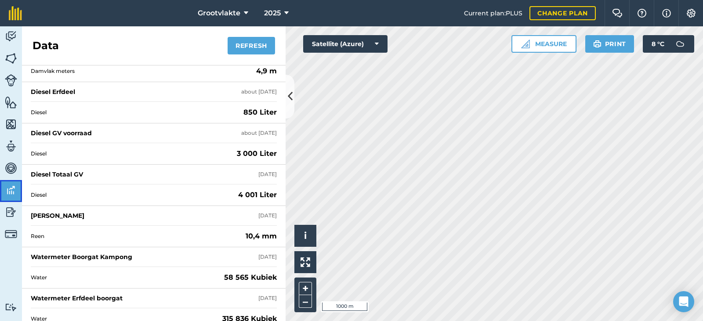
scroll to position [879, 0]
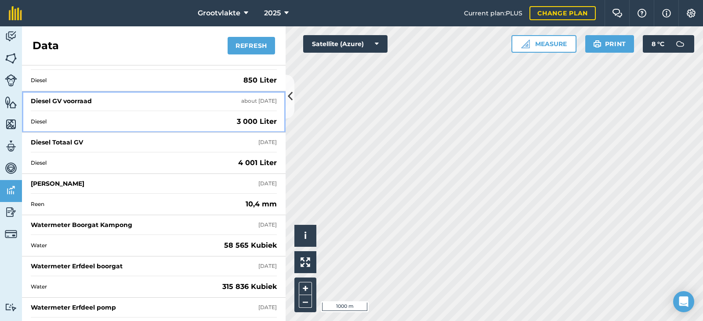
click at [65, 99] on div "Diesel GV voorraad" at bounding box center [61, 101] width 61 height 9
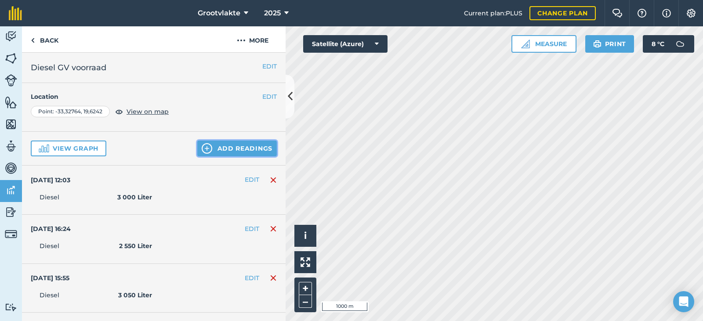
click at [229, 146] on button "Add readings" at bounding box center [237, 149] width 80 height 16
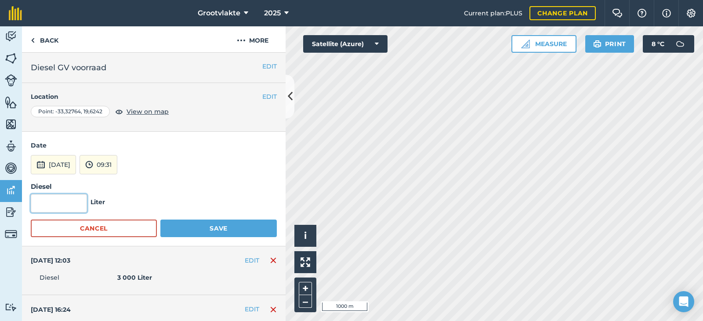
click at [58, 202] on input "text" at bounding box center [59, 203] width 56 height 18
type input "4 000"
click at [76, 163] on button "[DATE]" at bounding box center [53, 164] width 45 height 19
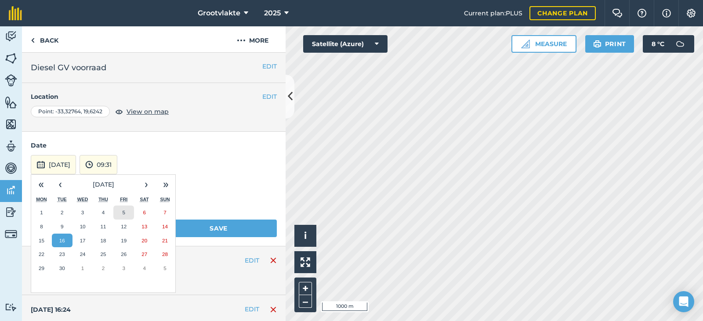
click at [124, 213] on abbr "5" at bounding box center [124, 213] width 3 height 6
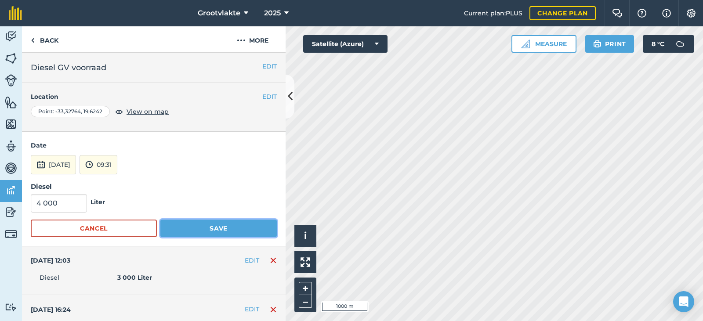
click at [227, 228] on button "Save" at bounding box center [218, 229] width 116 height 18
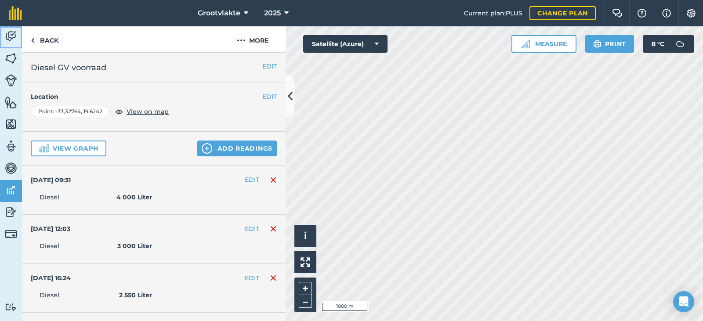
click at [14, 37] on img at bounding box center [11, 36] width 12 height 13
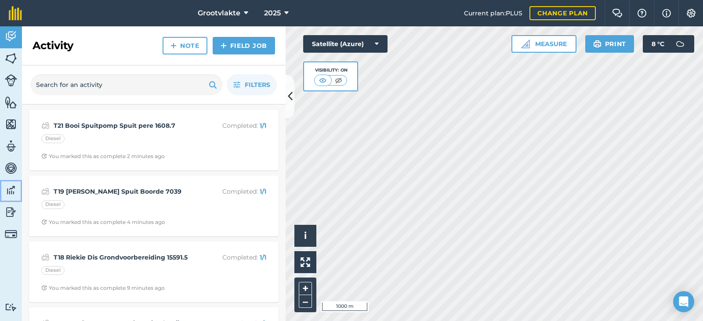
click at [12, 189] on img at bounding box center [11, 190] width 12 height 13
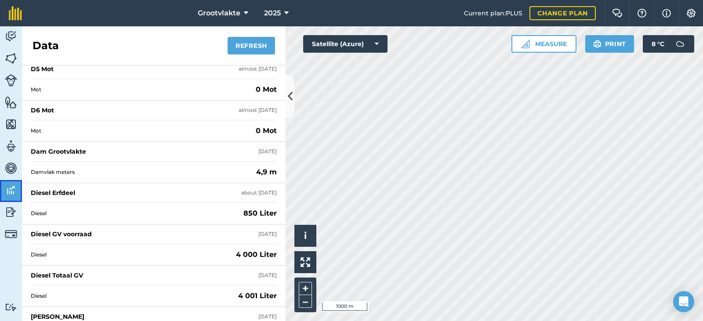
scroll to position [747, 0]
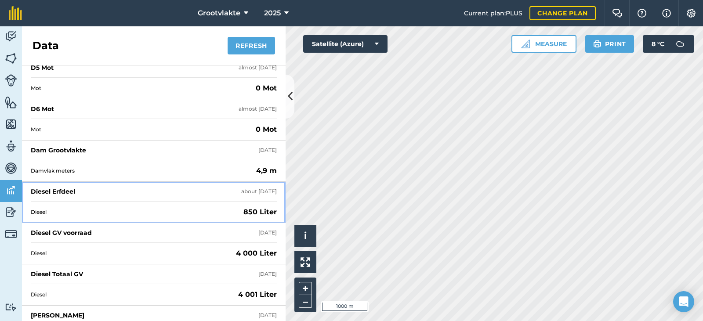
click at [58, 193] on div "Diesel Erfdeel" at bounding box center [53, 191] width 44 height 9
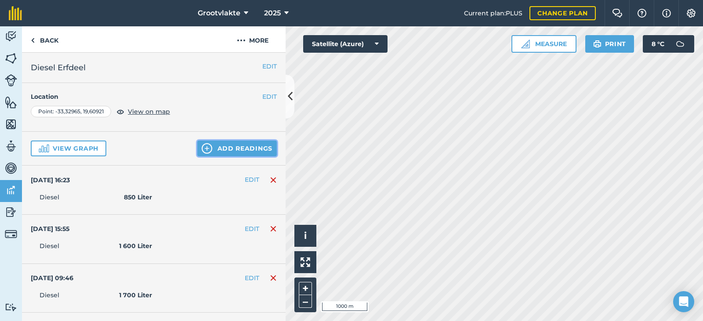
click at [220, 153] on button "Add readings" at bounding box center [237, 149] width 80 height 16
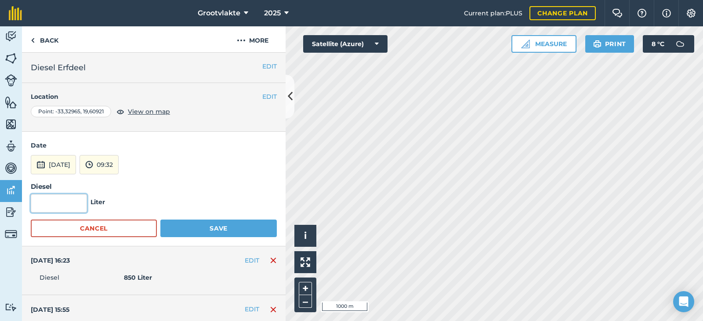
click at [44, 207] on input "text" at bounding box center [59, 203] width 56 height 18
type input "300"
click at [58, 164] on button "[DATE]" at bounding box center [53, 164] width 45 height 19
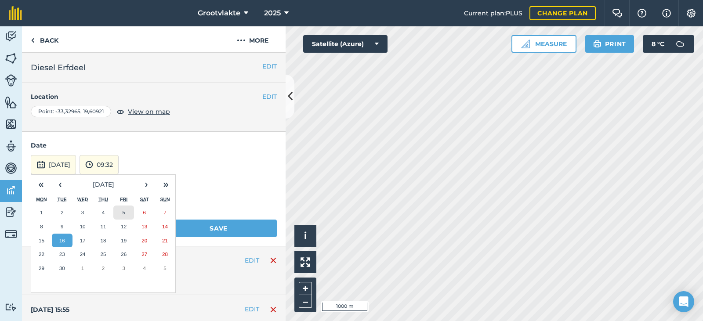
click at [124, 213] on abbr "5" at bounding box center [124, 213] width 3 height 6
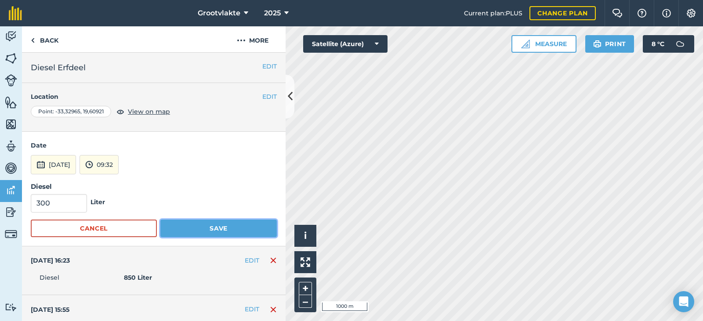
click at [224, 232] on button "Save" at bounding box center [218, 229] width 116 height 18
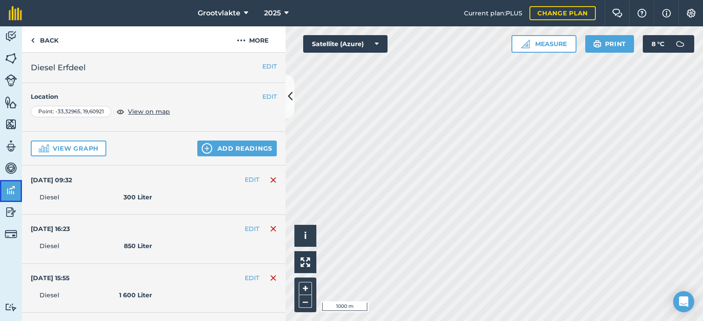
click at [19, 190] on link "Data" at bounding box center [11, 191] width 22 height 22
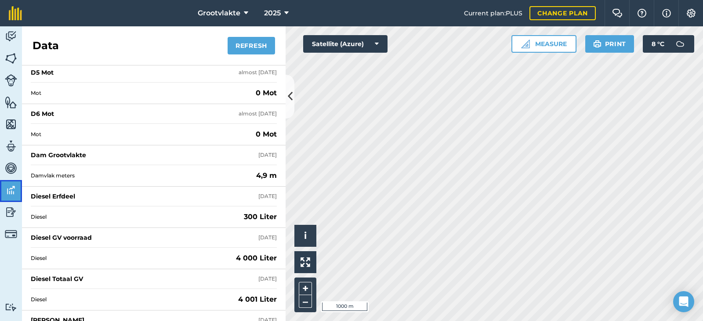
scroll to position [791, 0]
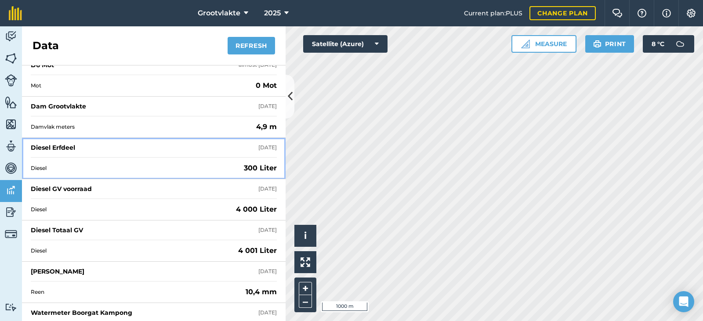
click at [58, 147] on div "Diesel Erfdeel" at bounding box center [53, 147] width 44 height 9
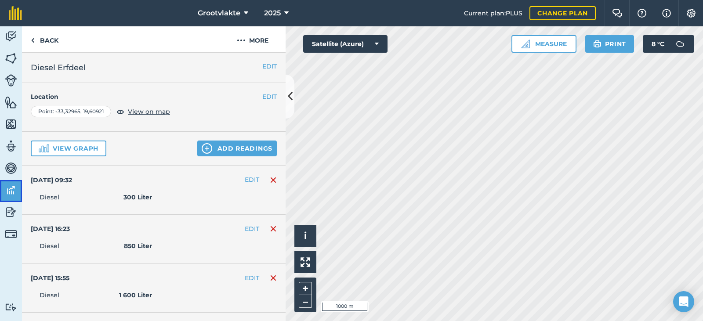
click at [12, 189] on img at bounding box center [11, 190] width 12 height 13
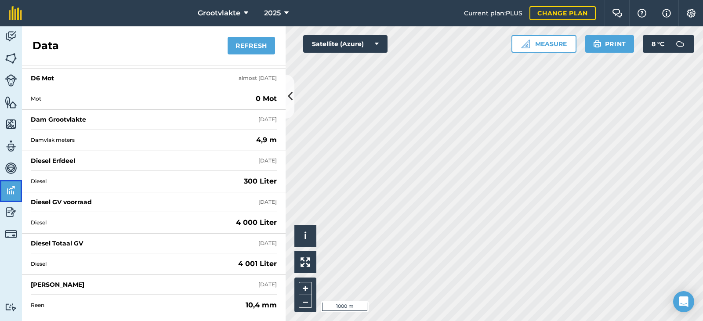
scroll to position [835, 0]
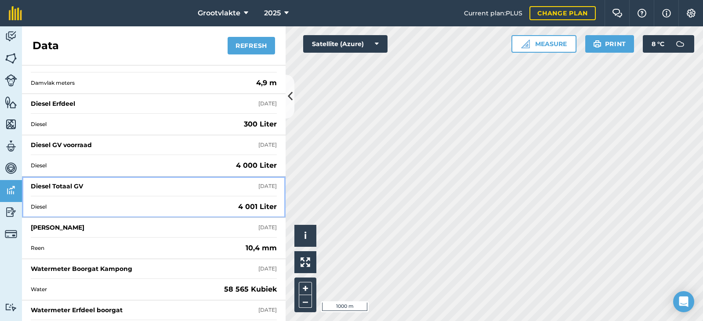
click at [62, 183] on div "Diesel Totaal GV" at bounding box center [57, 186] width 52 height 9
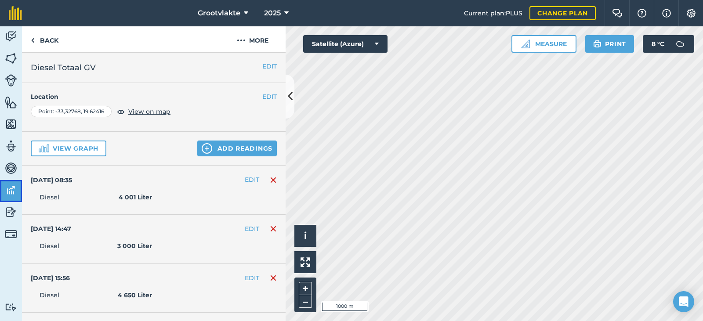
click at [17, 193] on link "Data" at bounding box center [11, 191] width 22 height 22
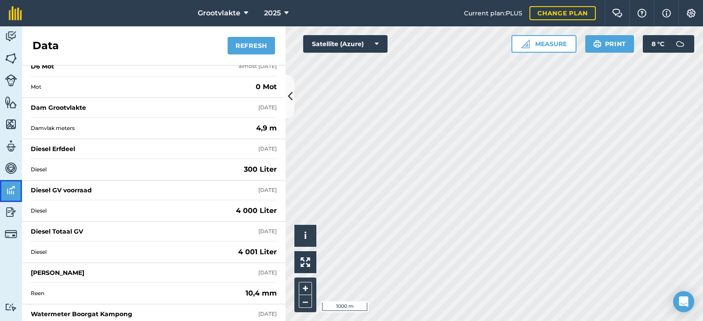
scroll to position [791, 0]
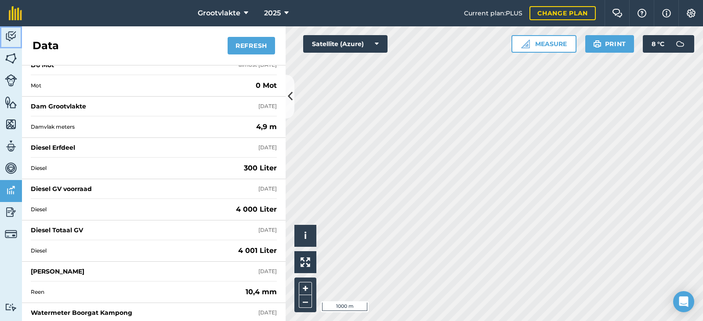
click at [7, 27] on link "Activity" at bounding box center [11, 37] width 22 height 22
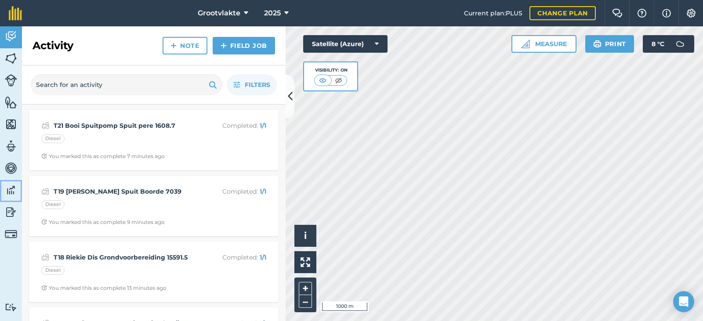
click at [10, 191] on img at bounding box center [11, 190] width 12 height 13
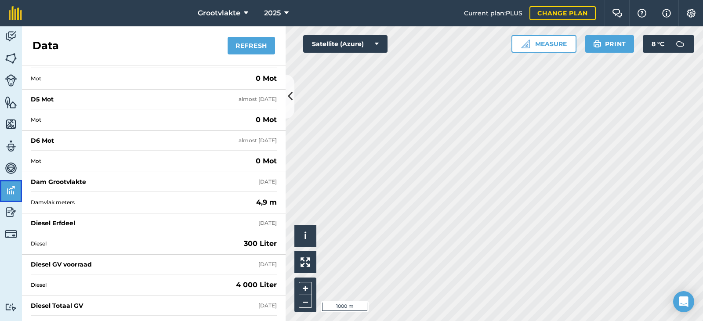
scroll to position [747, 0]
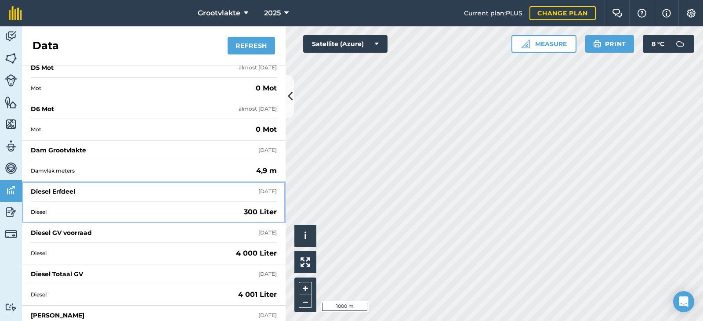
click at [70, 190] on div "Diesel Erfdeel" at bounding box center [53, 191] width 44 height 9
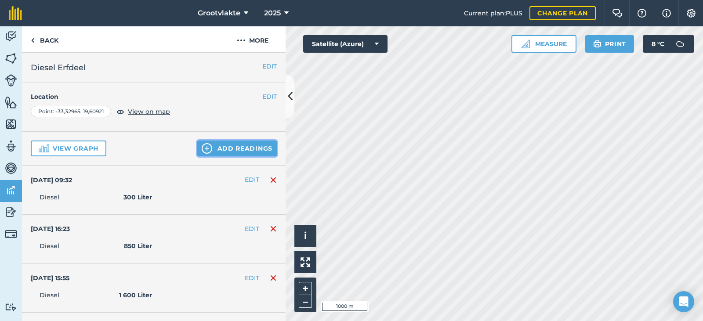
click at [211, 152] on button "Add readings" at bounding box center [237, 149] width 80 height 16
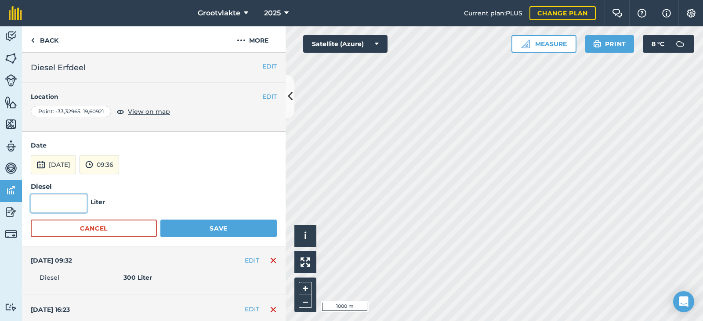
click at [51, 205] on input "text" at bounding box center [59, 203] width 56 height 18
type input "400"
click at [62, 167] on button "[DATE]" at bounding box center [53, 164] width 45 height 19
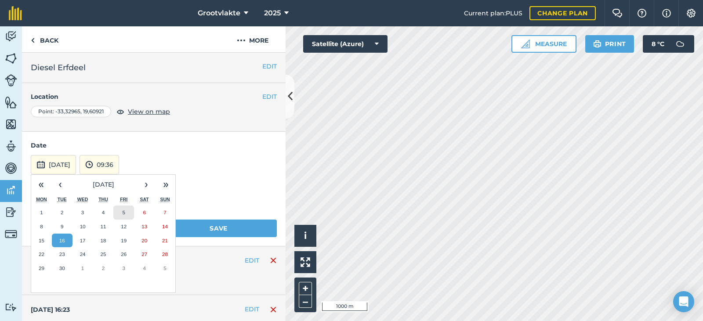
click at [122, 211] on button "5" at bounding box center [123, 213] width 21 height 14
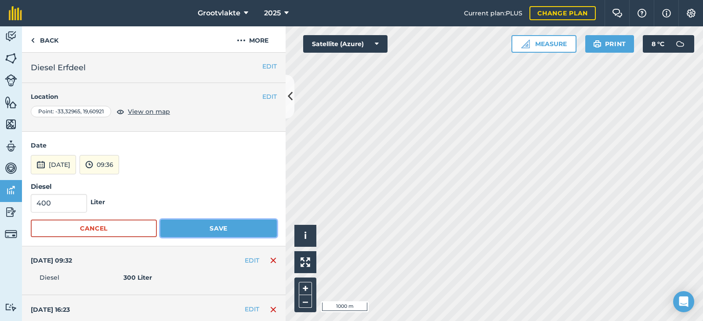
click at [225, 233] on button "Save" at bounding box center [218, 229] width 116 height 18
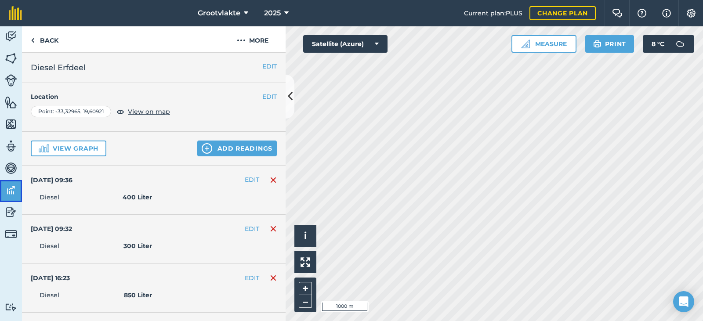
click at [14, 189] on img at bounding box center [11, 190] width 12 height 13
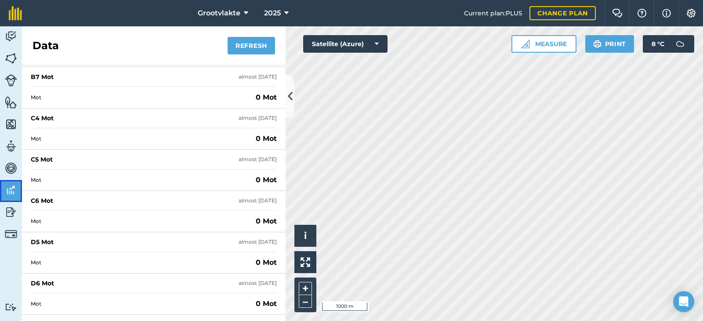
scroll to position [791, 0]
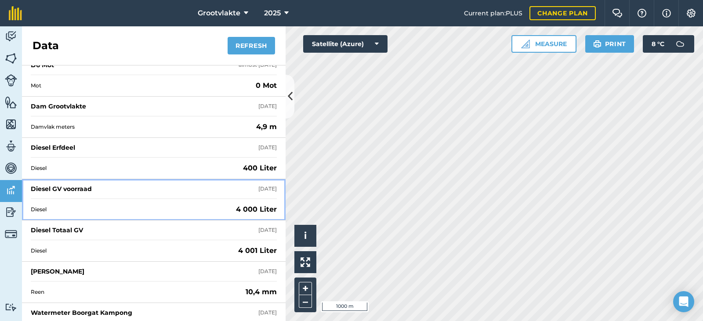
click at [70, 189] on div "Diesel GV voorraad" at bounding box center [61, 189] width 61 height 9
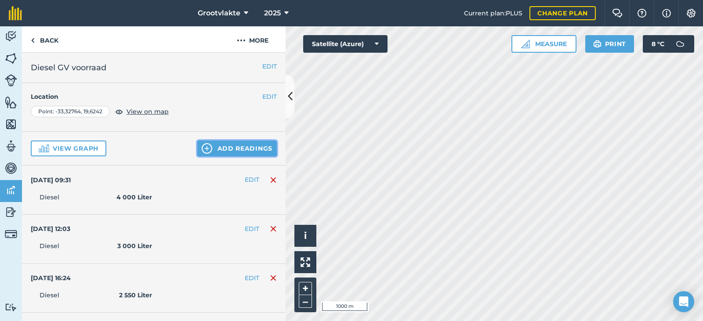
click at [211, 149] on button "Add readings" at bounding box center [237, 149] width 80 height 16
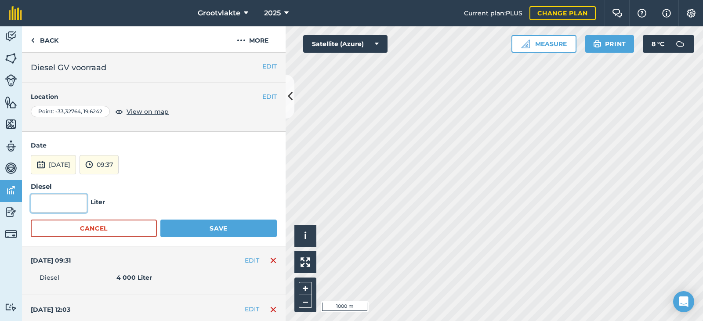
click at [55, 208] on input "text" at bounding box center [59, 203] width 56 height 18
type input "1 000"
click at [64, 164] on button "[DATE]" at bounding box center [53, 164] width 45 height 19
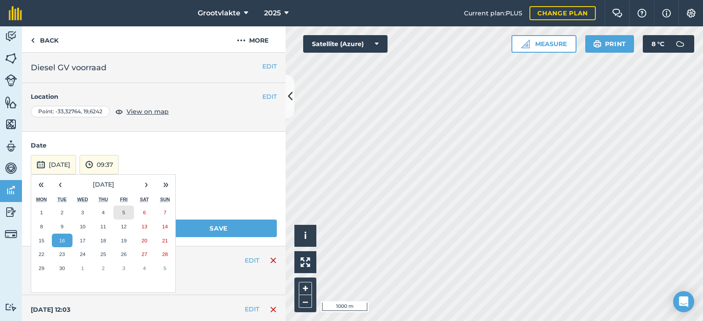
click at [131, 210] on button "5" at bounding box center [123, 213] width 21 height 14
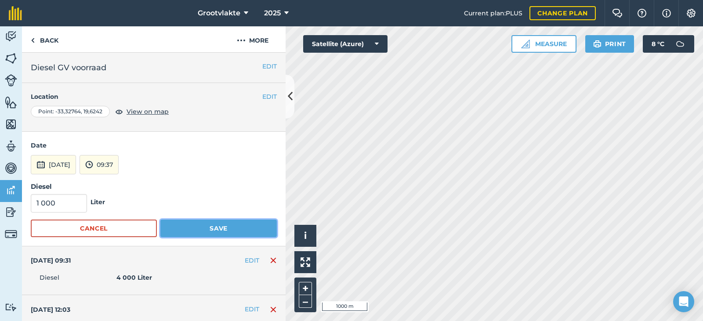
click at [201, 226] on button "Save" at bounding box center [218, 229] width 116 height 18
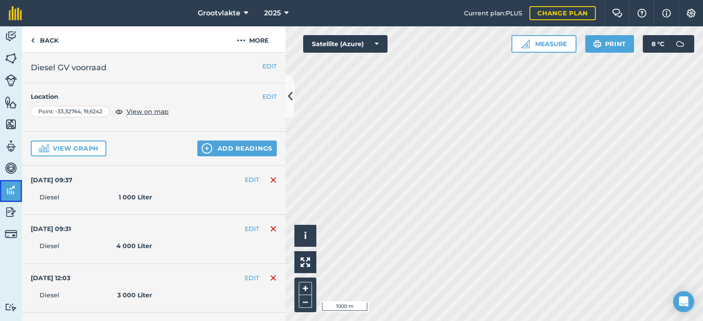
click at [11, 192] on img at bounding box center [11, 190] width 12 height 13
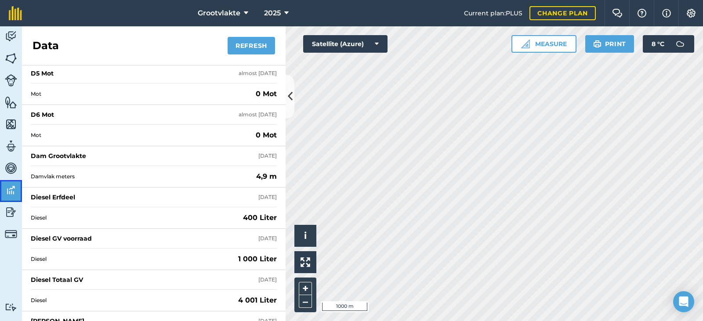
scroll to position [747, 0]
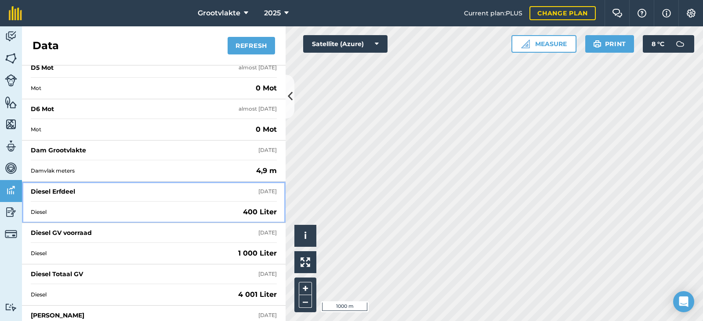
click at [65, 191] on div "Diesel Erfdeel" at bounding box center [53, 191] width 44 height 9
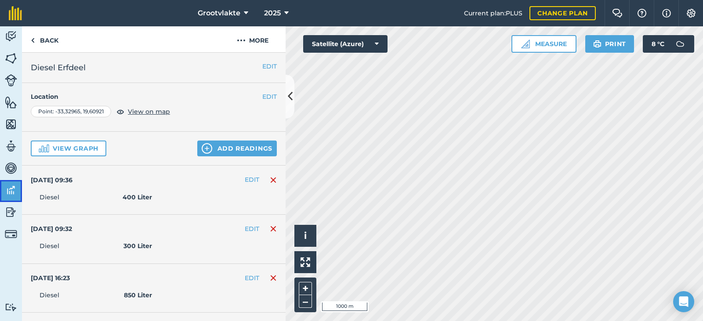
click at [18, 198] on link "Data" at bounding box center [11, 191] width 22 height 22
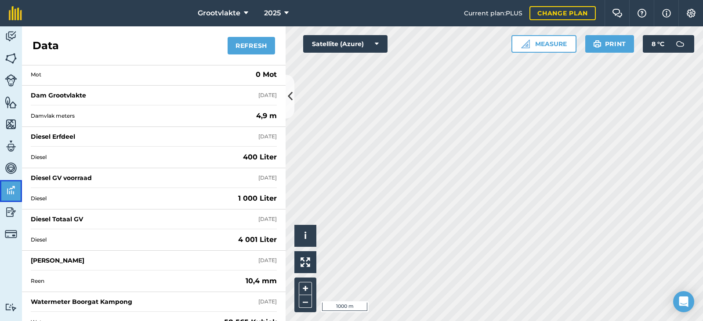
scroll to position [835, 0]
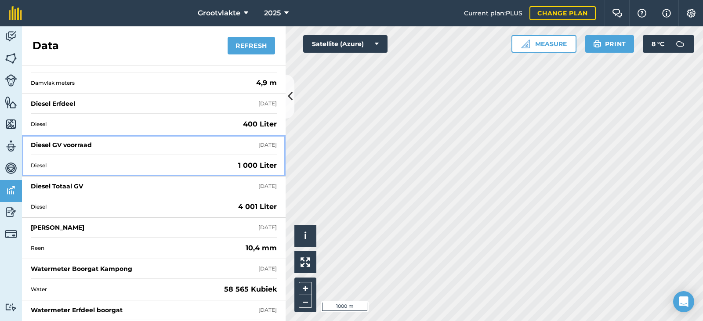
click at [67, 143] on div "Diesel GV voorraad" at bounding box center [61, 145] width 61 height 9
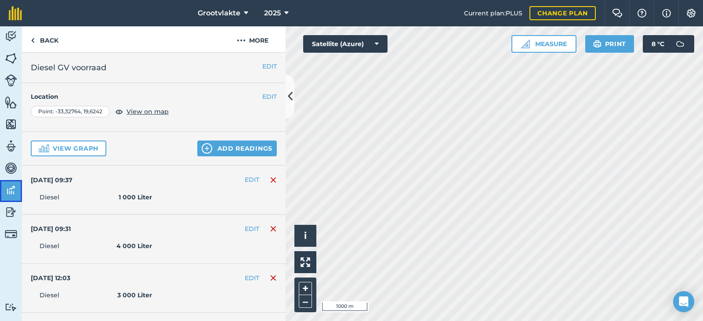
click at [11, 193] on img at bounding box center [11, 190] width 12 height 13
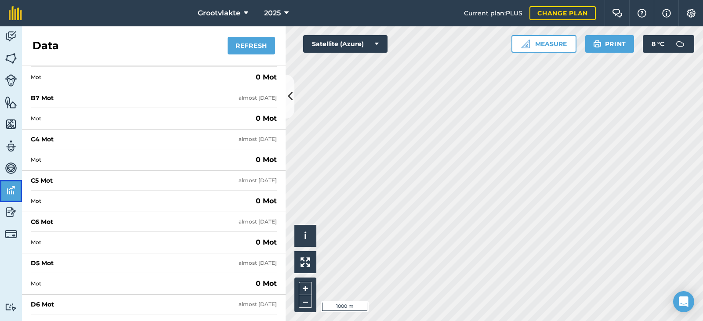
scroll to position [357, 0]
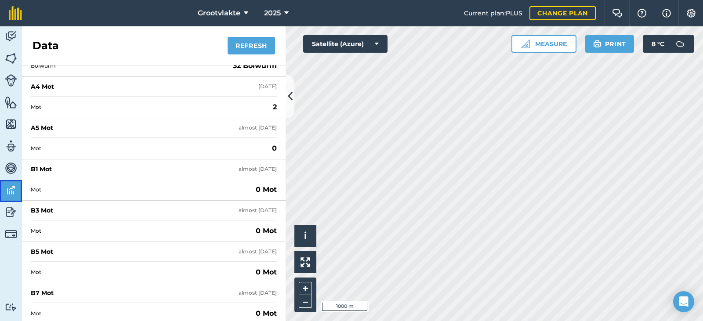
click at [7, 184] on img at bounding box center [11, 190] width 12 height 13
click at [7, 28] on link "Activity" at bounding box center [11, 37] width 22 height 22
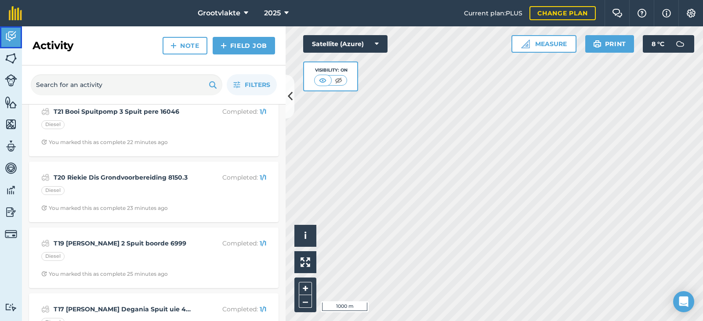
scroll to position [308, 0]
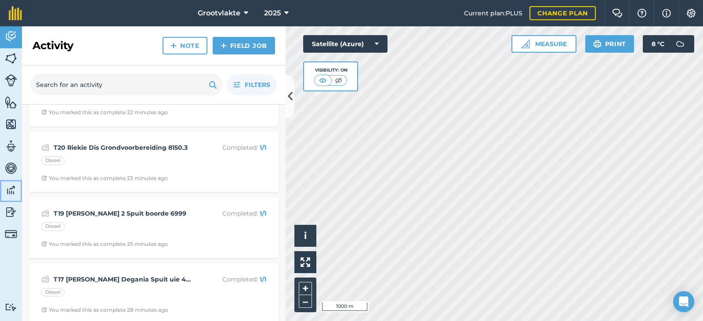
click at [12, 193] on img at bounding box center [11, 190] width 12 height 13
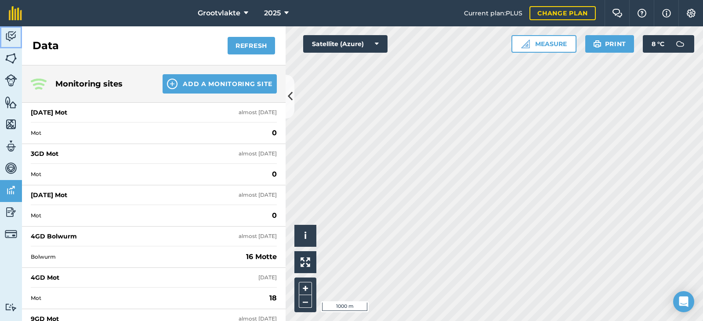
click at [10, 37] on img at bounding box center [11, 36] width 12 height 13
